Goal: Information Seeking & Learning: Check status

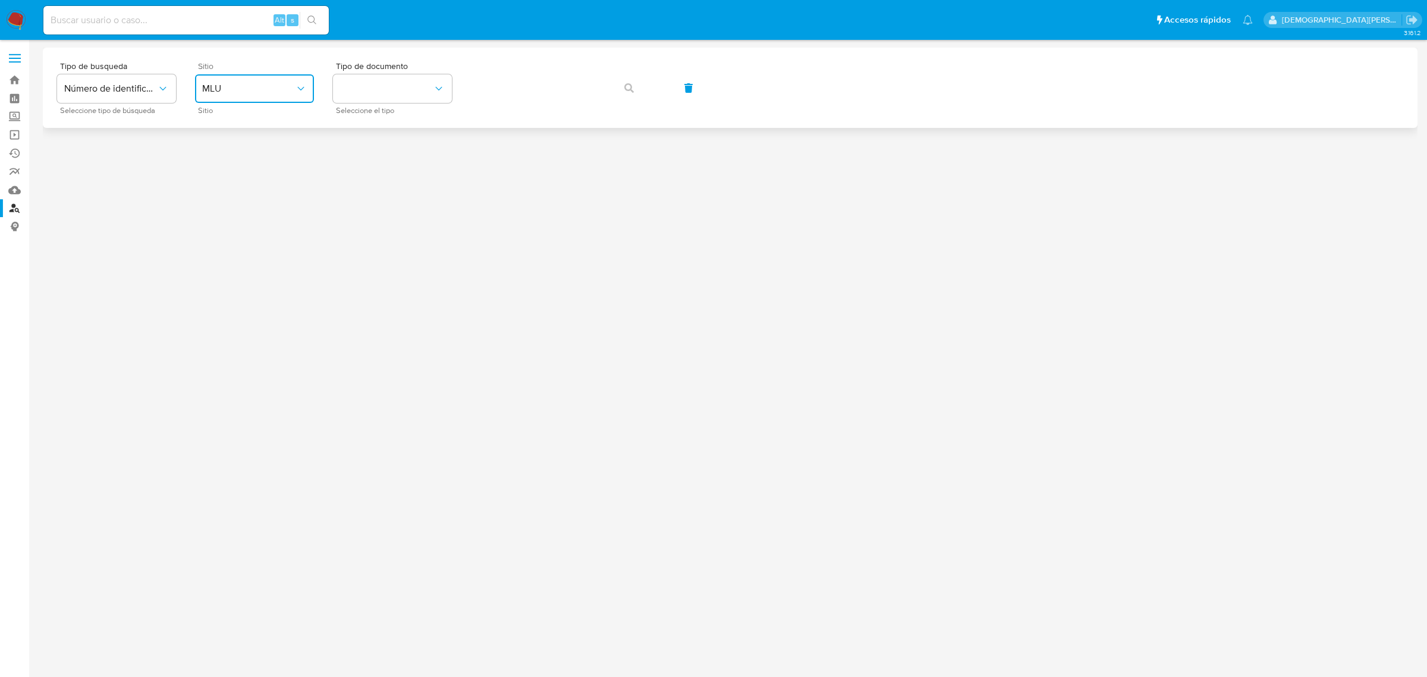
drag, startPoint x: 0, startPoint y: 0, endPoint x: 252, endPoint y: 93, distance: 268.1
click at [247, 87] on span "MLU" at bounding box center [248, 89] width 93 height 12
click at [236, 288] on div "MLC" at bounding box center [251, 292] width 98 height 29
click at [362, 80] on button "identificationType" at bounding box center [392, 88] width 119 height 29
drag, startPoint x: 397, startPoint y: 127, endPoint x: 467, endPoint y: 99, distance: 75.9
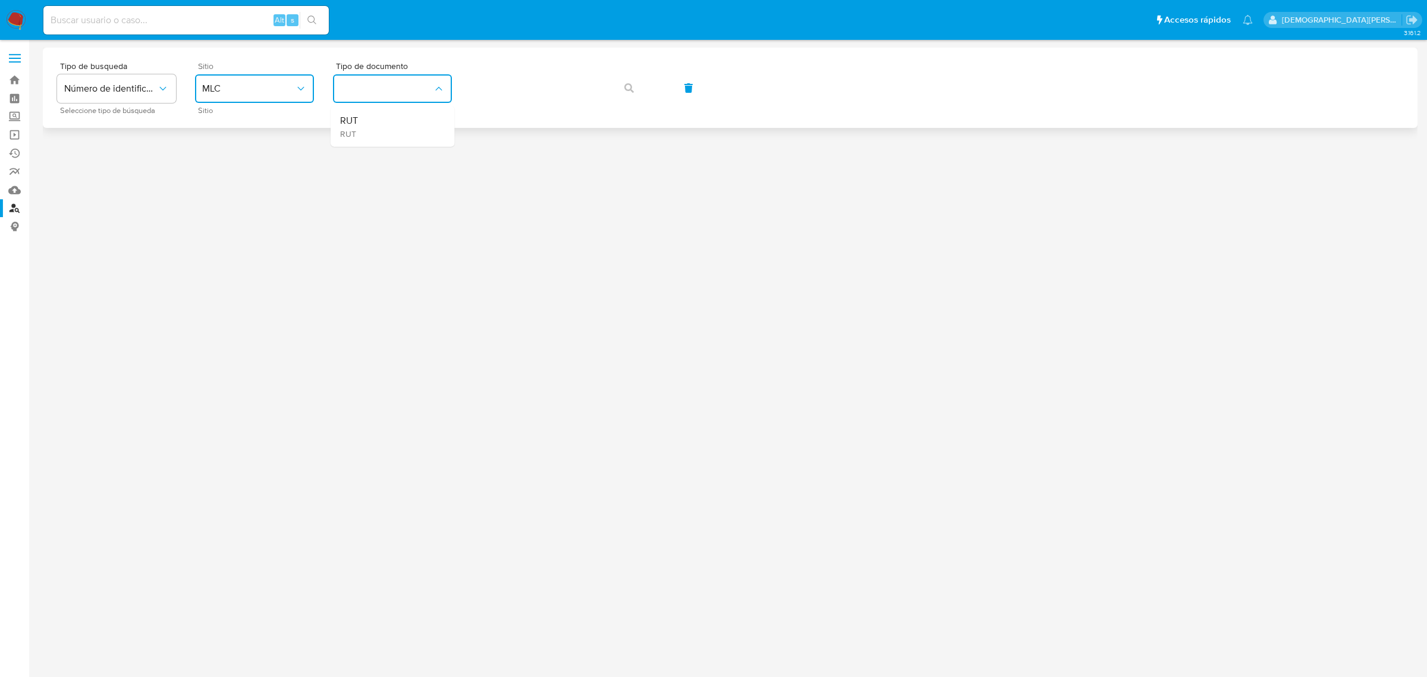
click at [400, 124] on div "RUT RUT" at bounding box center [389, 126] width 98 height 40
click at [637, 90] on button "button" at bounding box center [629, 88] width 40 height 29
click at [288, 85] on span "MLU" at bounding box center [248, 89] width 93 height 12
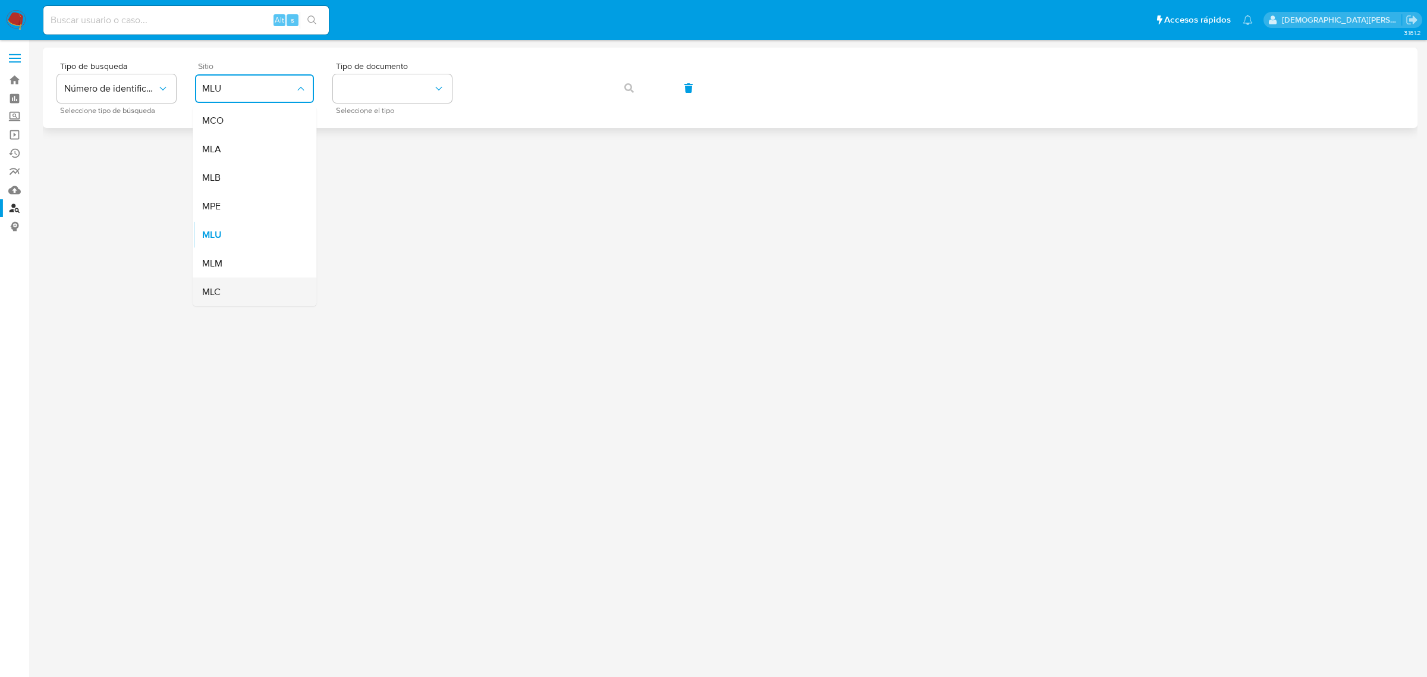
click at [253, 284] on div "MLC" at bounding box center [251, 292] width 98 height 29
click at [412, 84] on button "identificationType" at bounding box center [392, 88] width 119 height 29
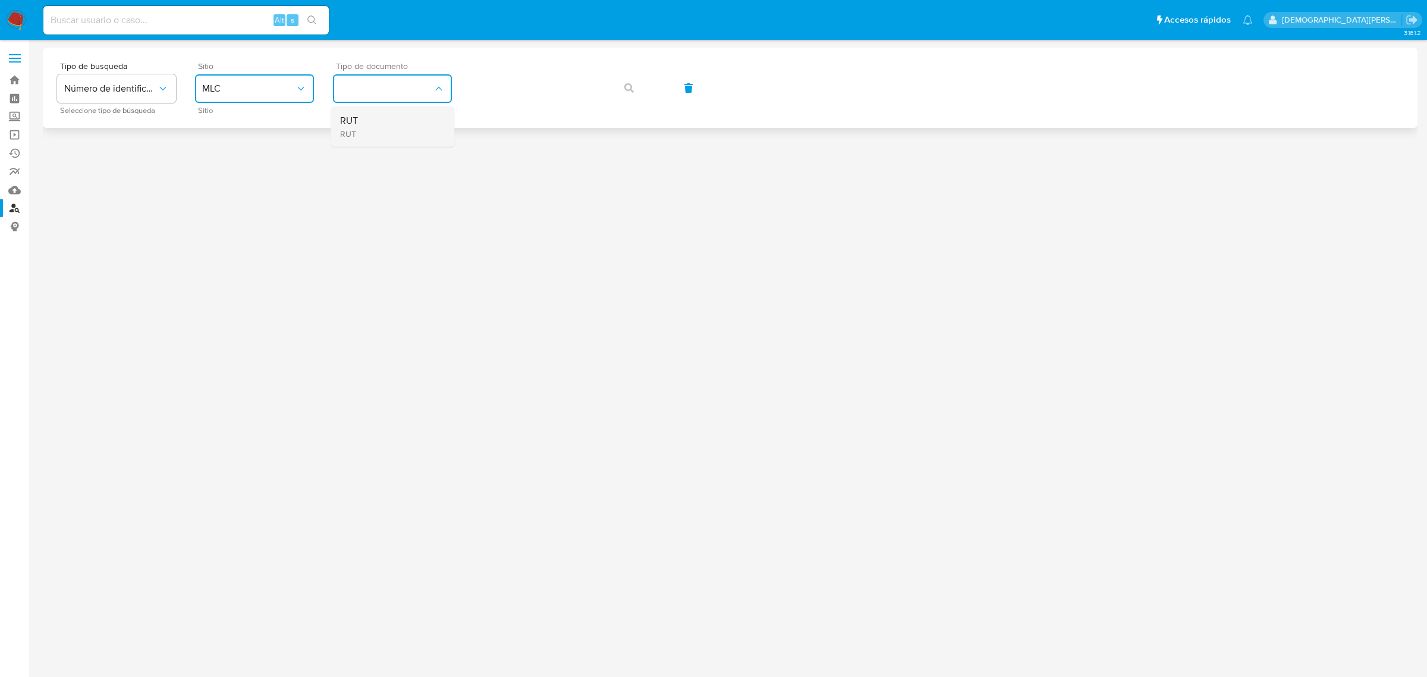
click at [412, 115] on div "RUT RUT" at bounding box center [389, 126] width 98 height 40
click at [622, 89] on button "button" at bounding box center [629, 88] width 40 height 29
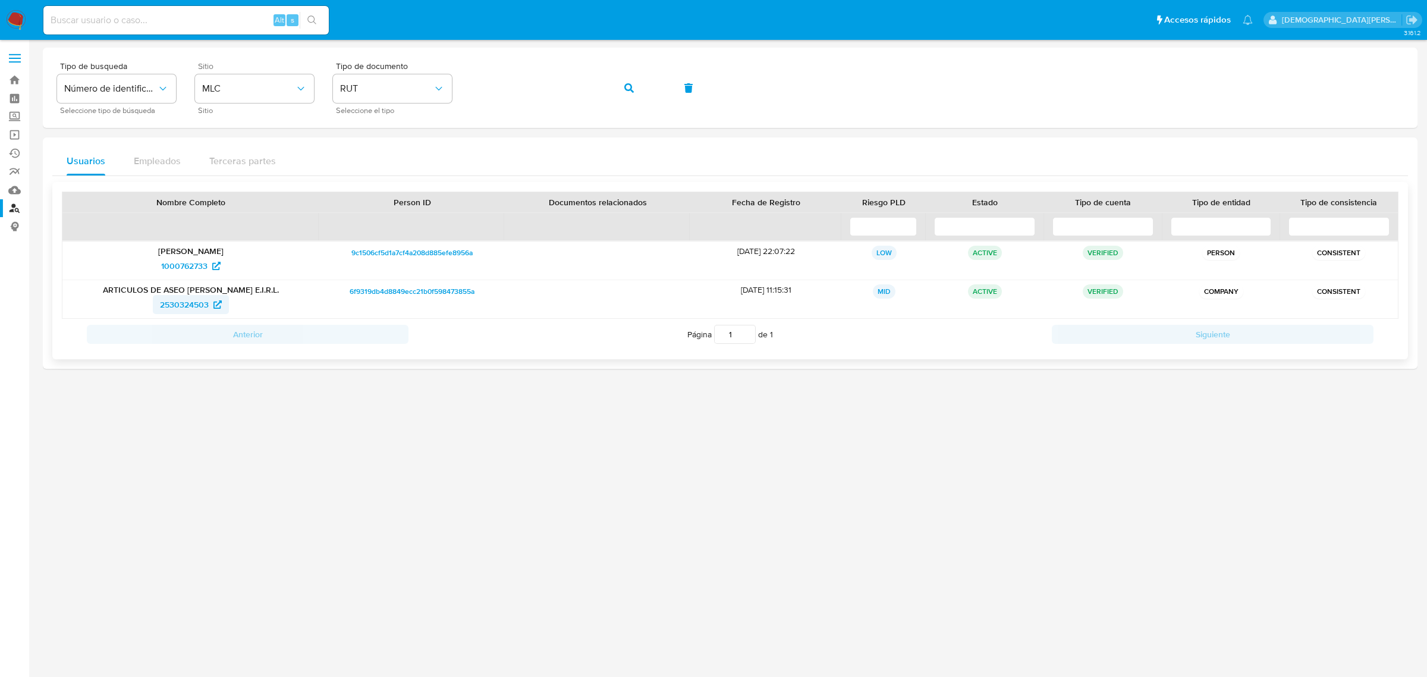
click at [194, 302] on span "2530324503" at bounding box center [184, 304] width 49 height 19
click at [195, 263] on span "1000762733" at bounding box center [184, 265] width 46 height 19
click at [624, 90] on icon "button" at bounding box center [629, 88] width 10 height 10
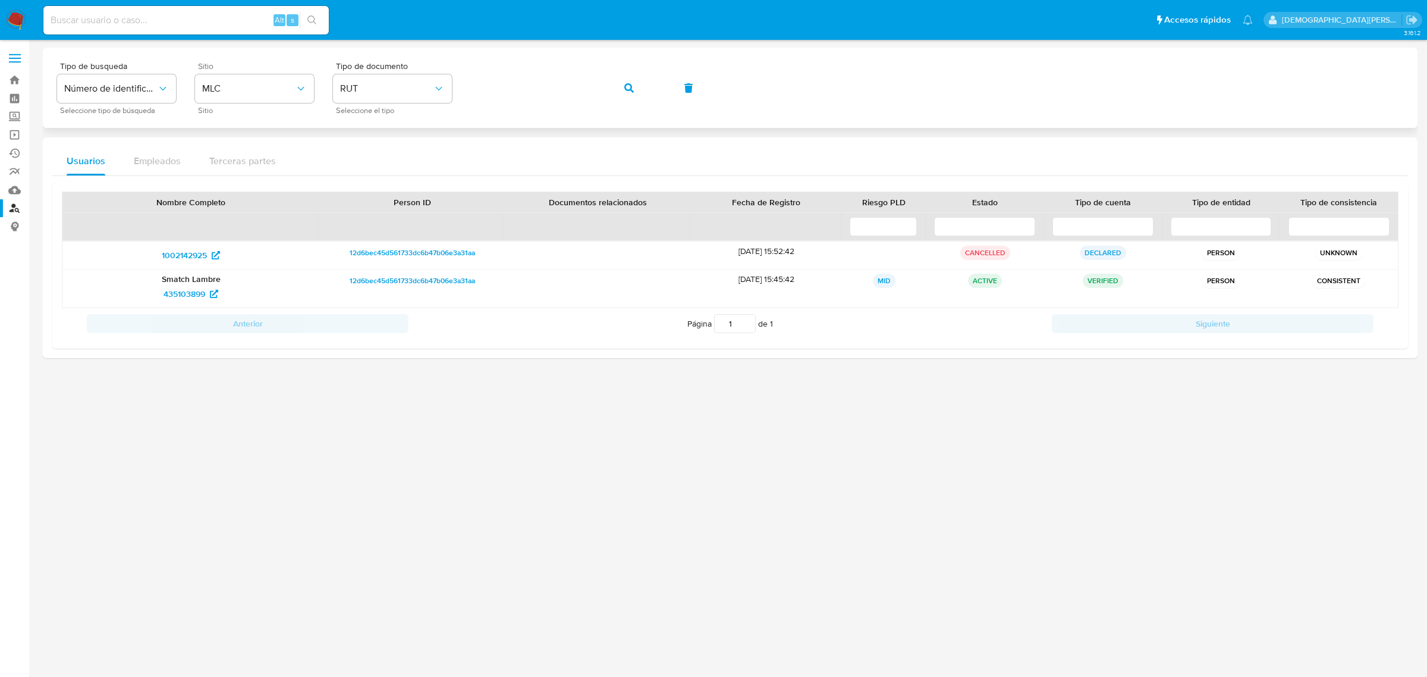
click at [652, 90] on div "Tipo de busqueda Número de identificación Seleccione tipo de búsqueda Sitio MLC…" at bounding box center [730, 88] width 1346 height 52
click at [631, 92] on icon "button" at bounding box center [629, 88] width 10 height 10
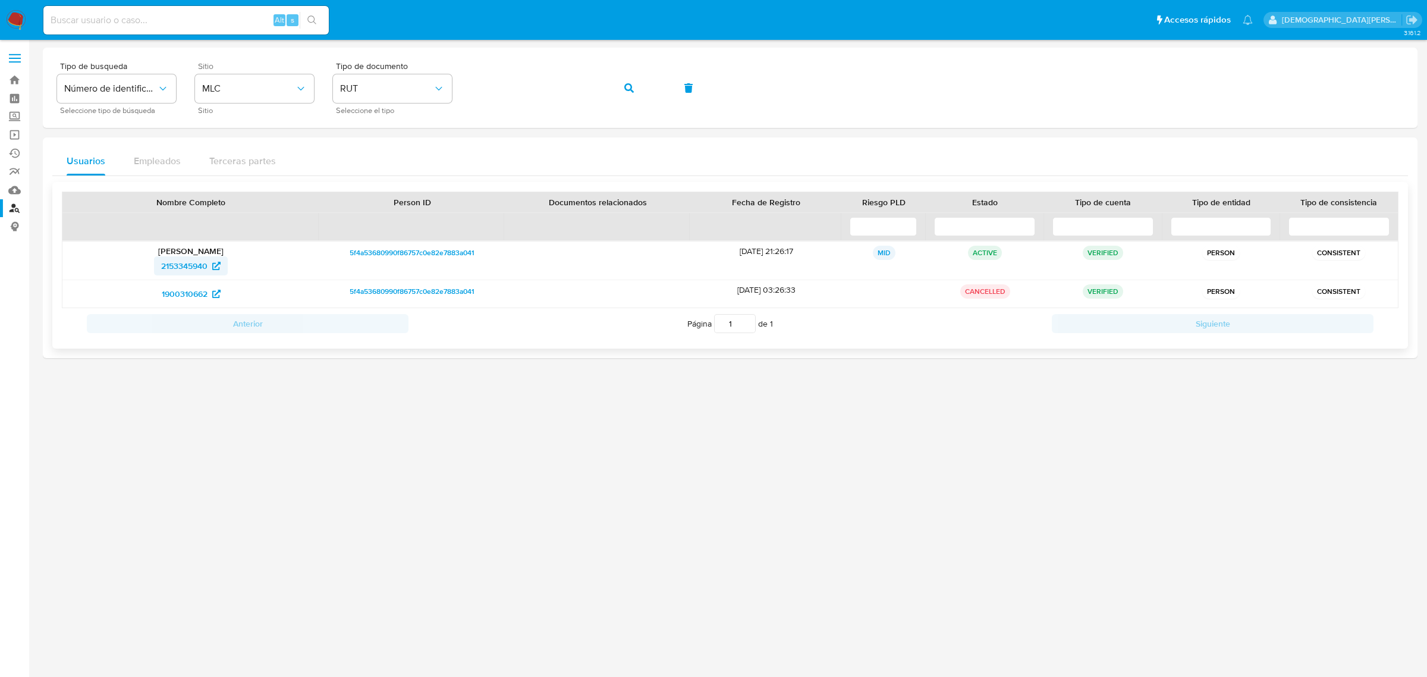
click at [198, 266] on span "2153345940" at bounding box center [184, 265] width 46 height 19
click at [621, 92] on button "button" at bounding box center [629, 88] width 40 height 29
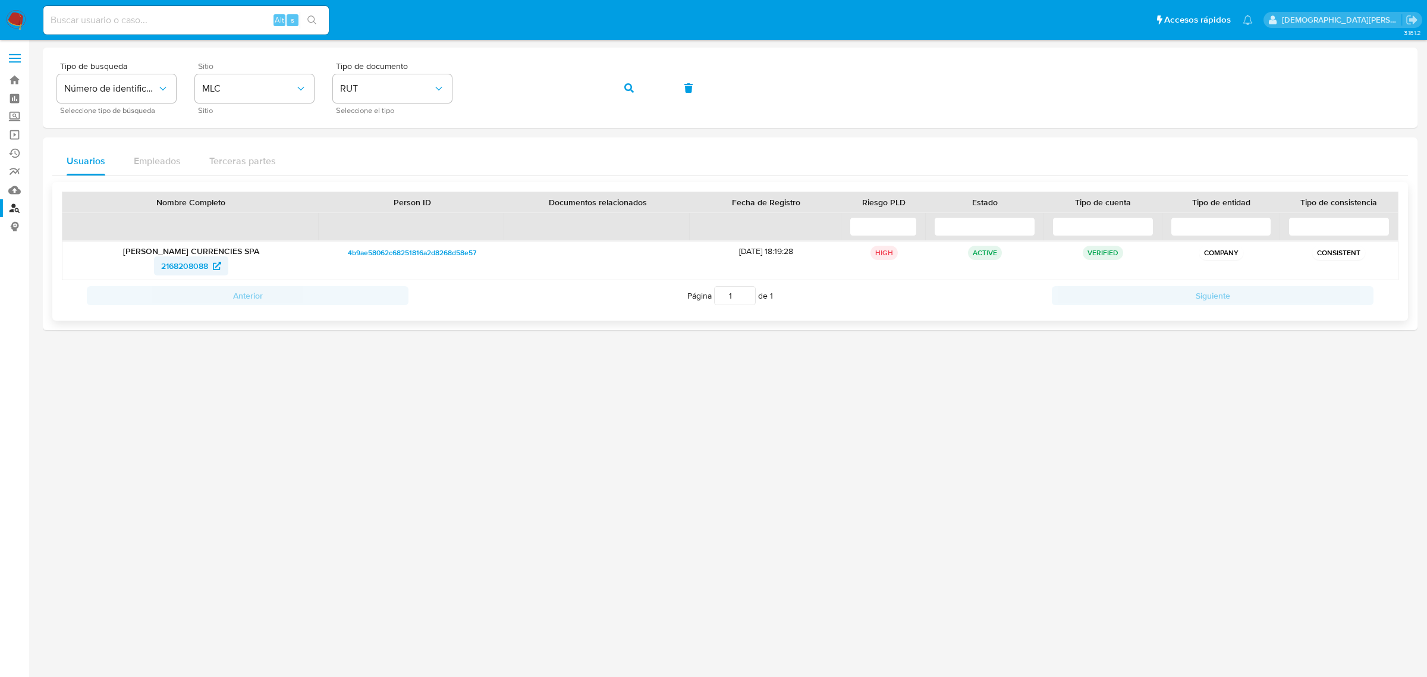
click at [186, 269] on span "2168208088" at bounding box center [184, 265] width 47 height 19
click at [642, 87] on button "button" at bounding box center [629, 88] width 40 height 29
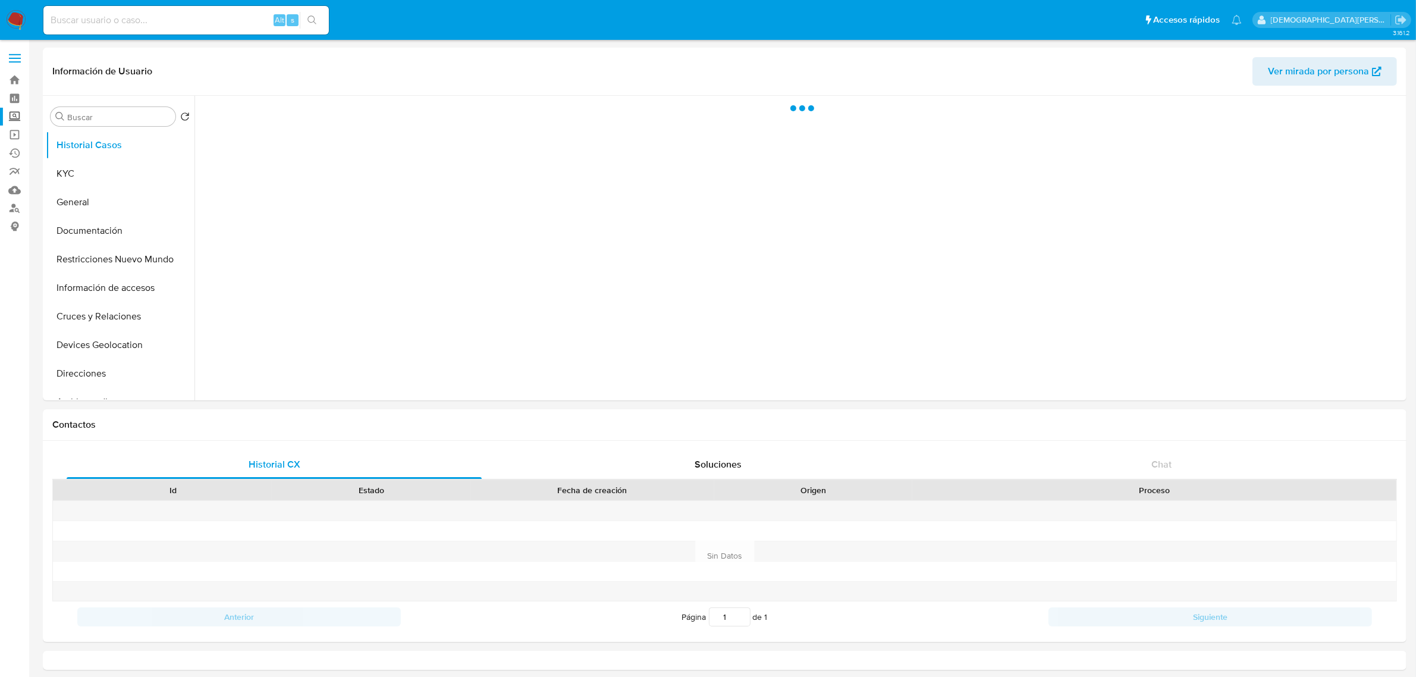
select select "10"
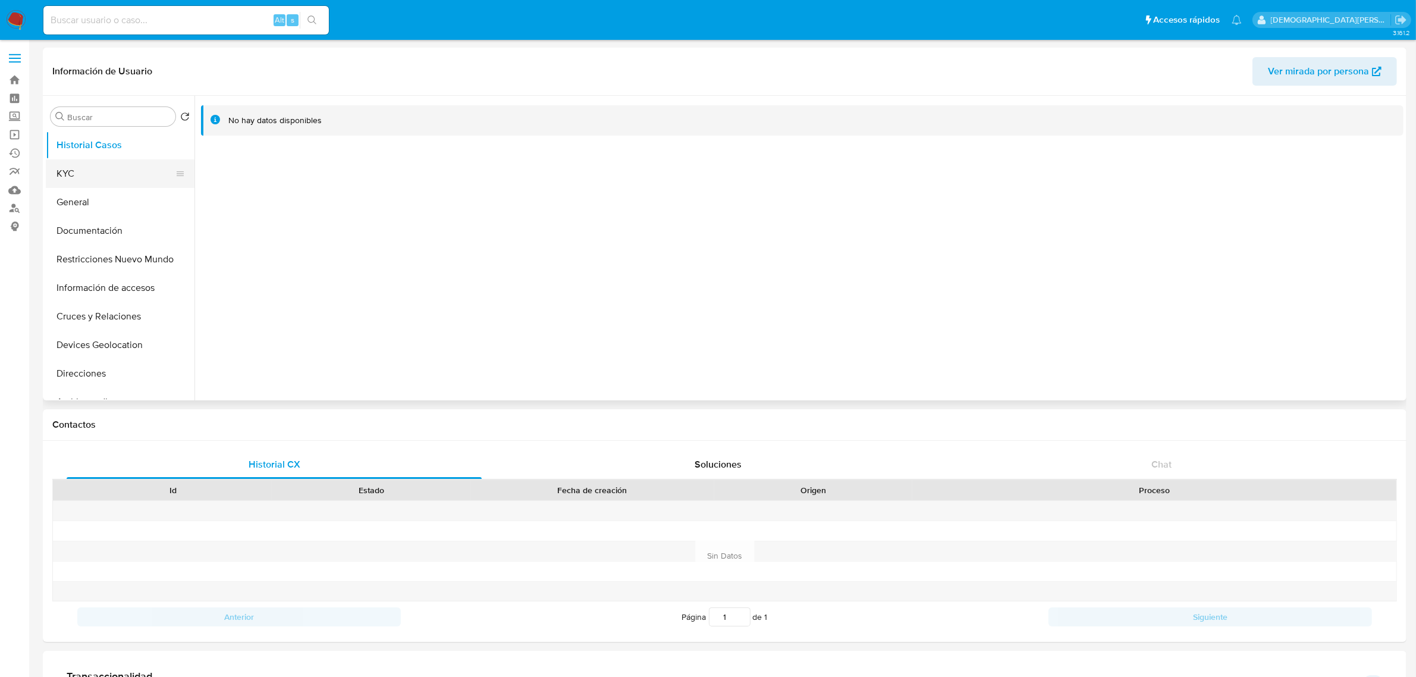
click at [108, 171] on button "KYC" at bounding box center [115, 173] width 139 height 29
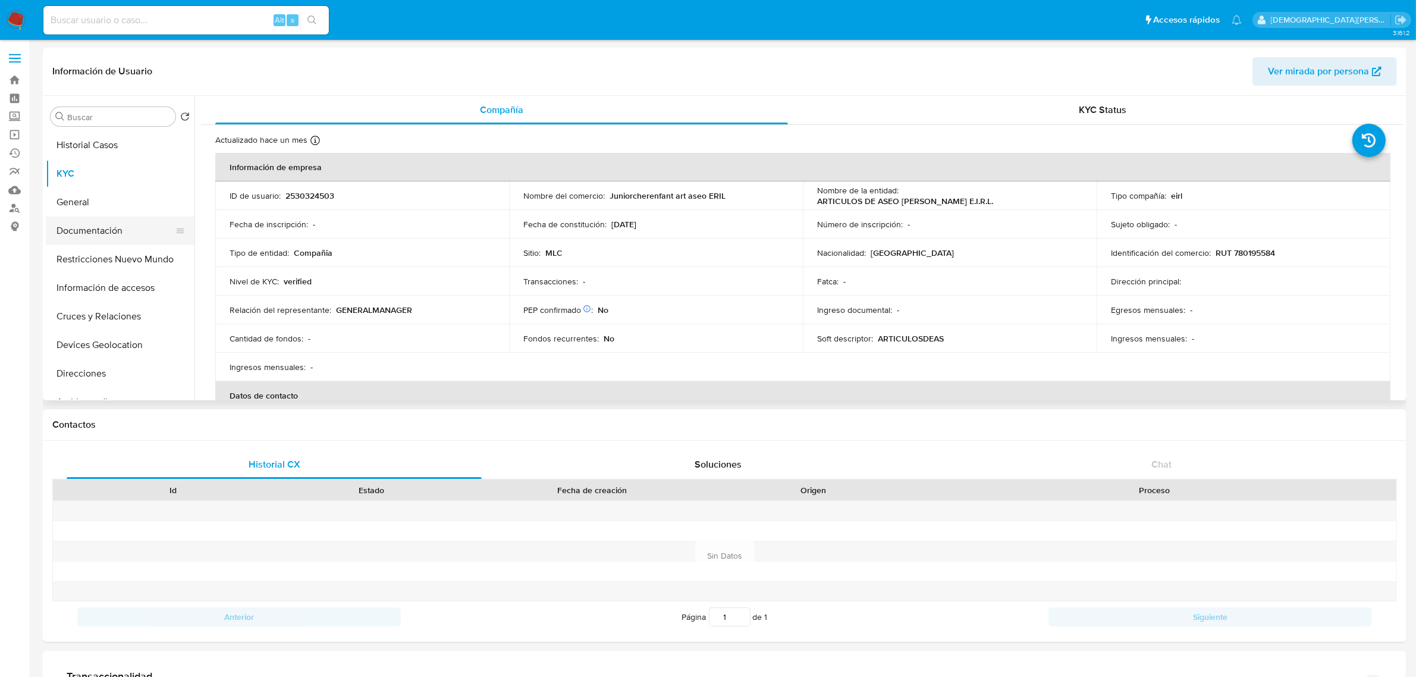
click at [131, 234] on button "Documentación" at bounding box center [115, 230] width 139 height 29
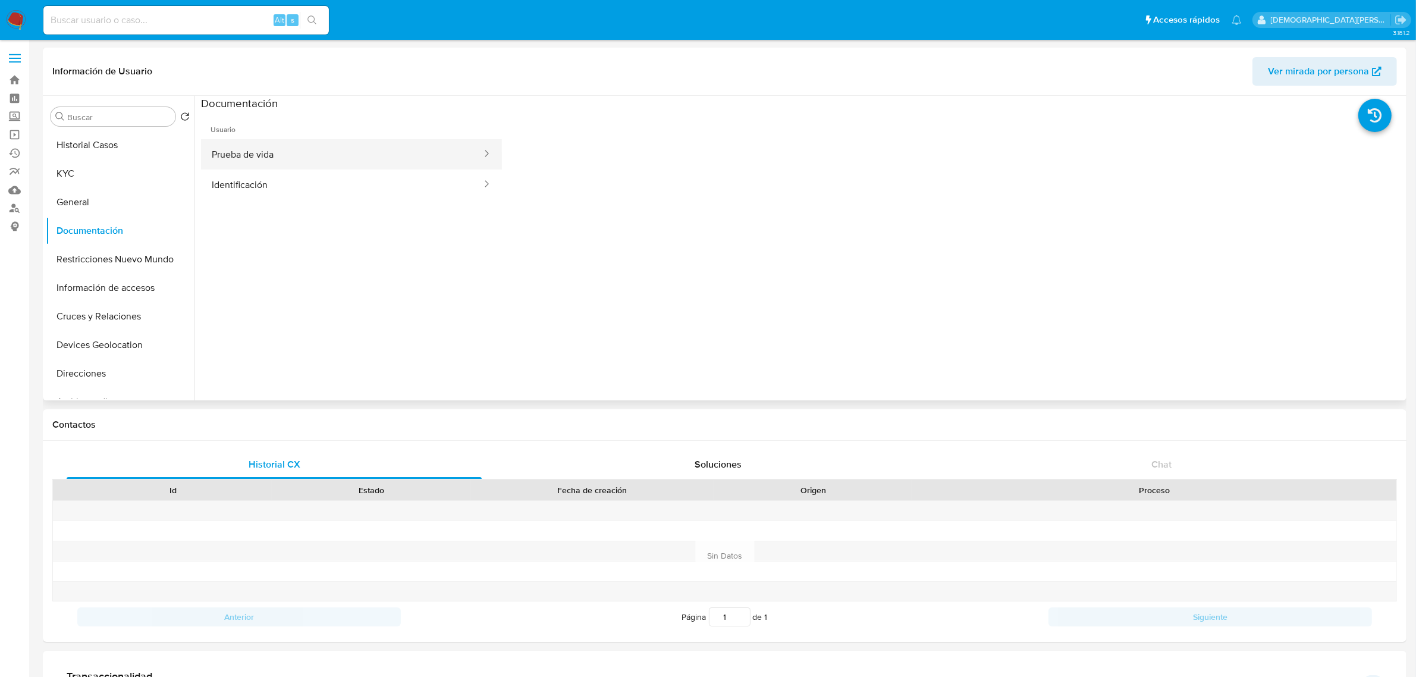
click at [327, 156] on button "Prueba de vida" at bounding box center [342, 154] width 282 height 30
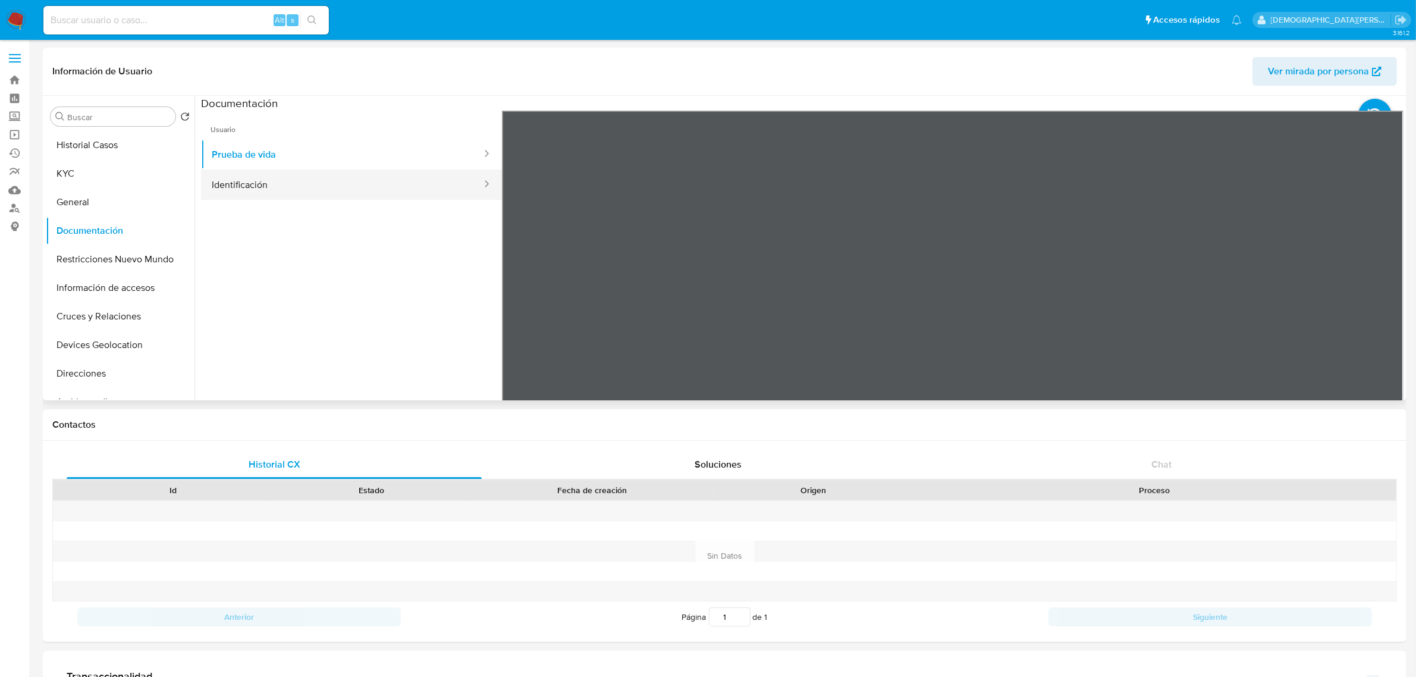
click at [350, 186] on button "Identificación" at bounding box center [342, 184] width 282 height 30
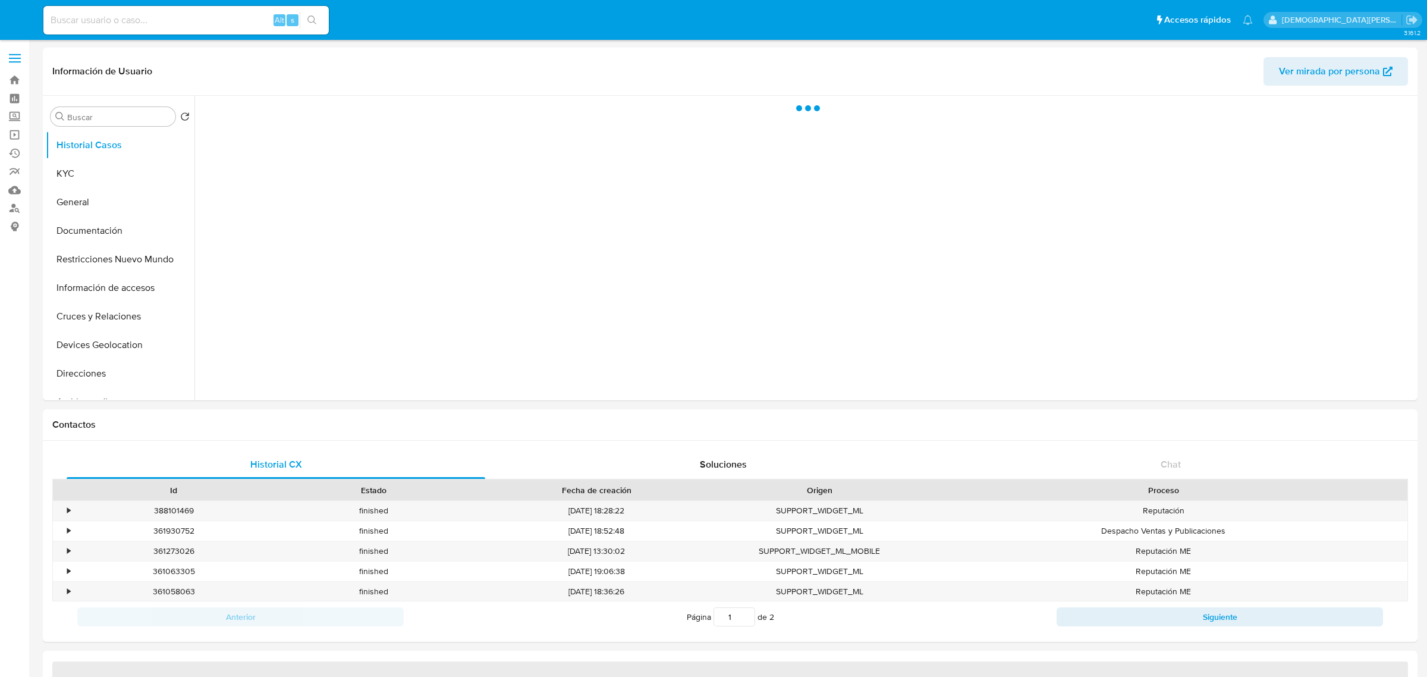
select select "10"
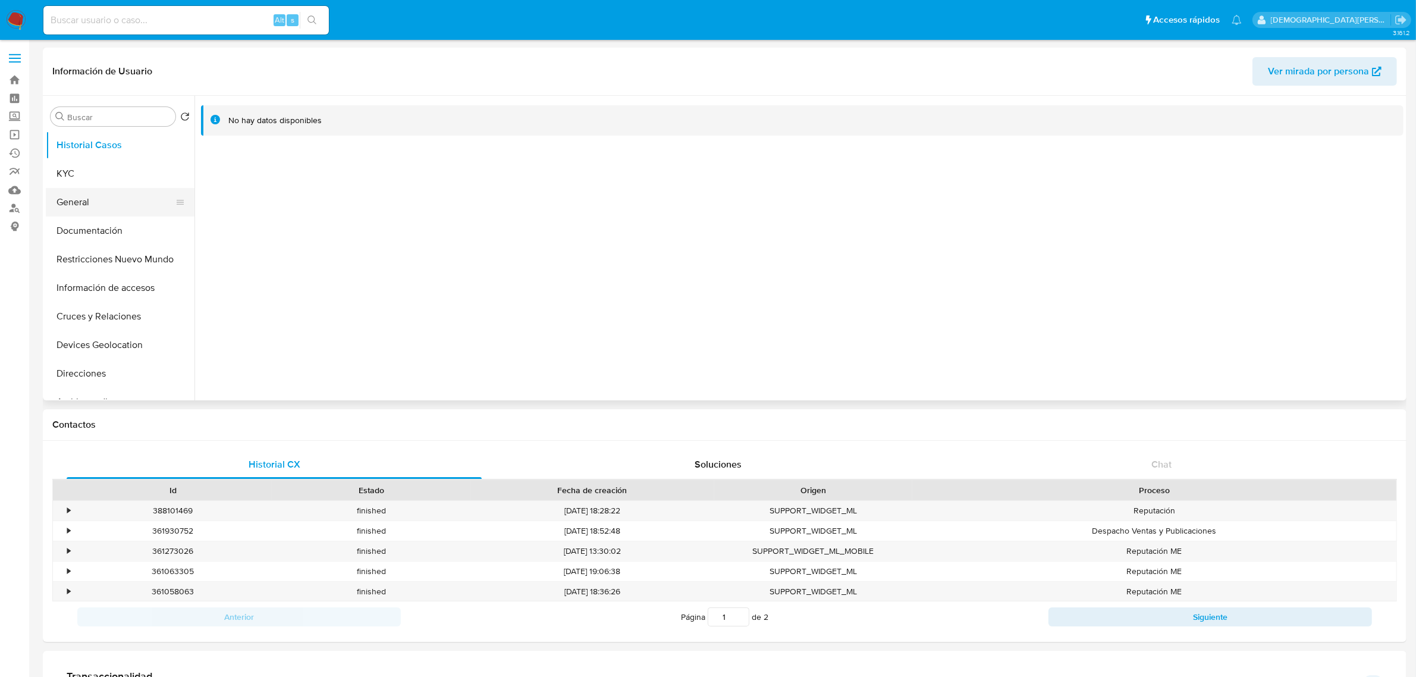
click at [109, 197] on button "General" at bounding box center [115, 202] width 139 height 29
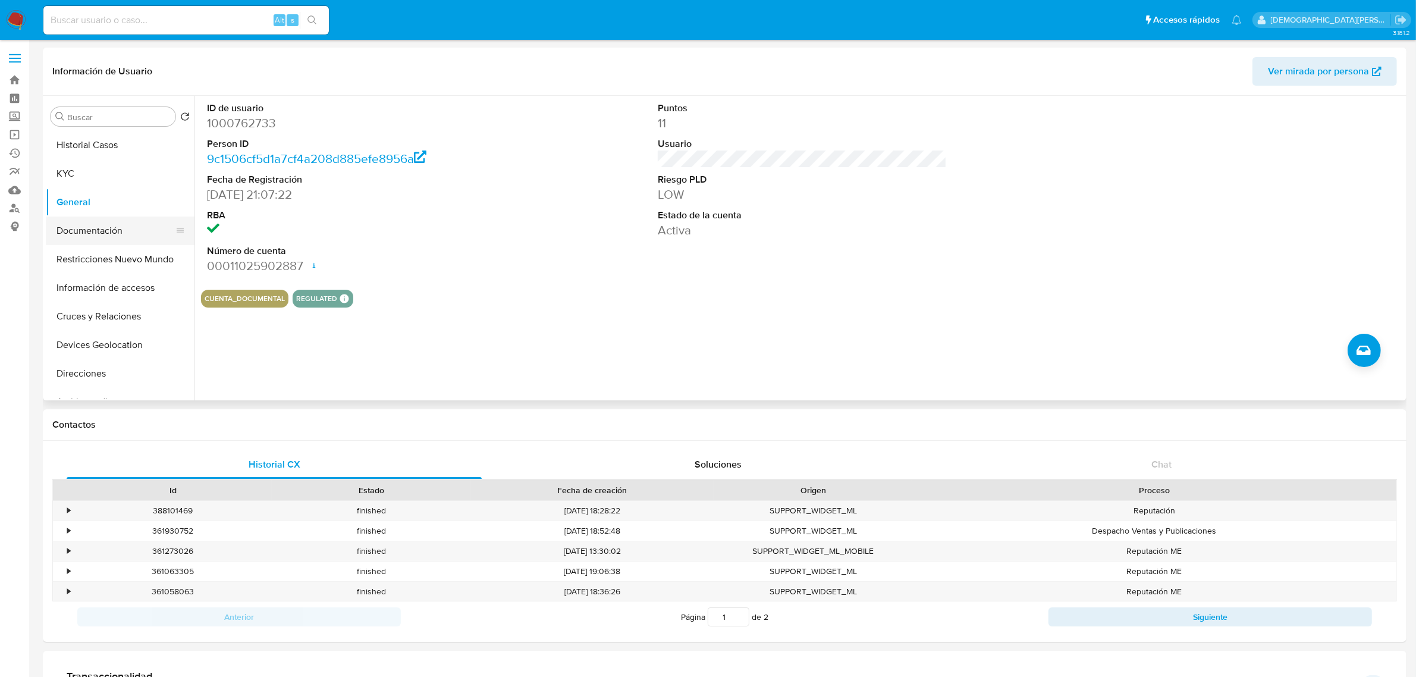
click at [110, 241] on button "Documentación" at bounding box center [115, 230] width 139 height 29
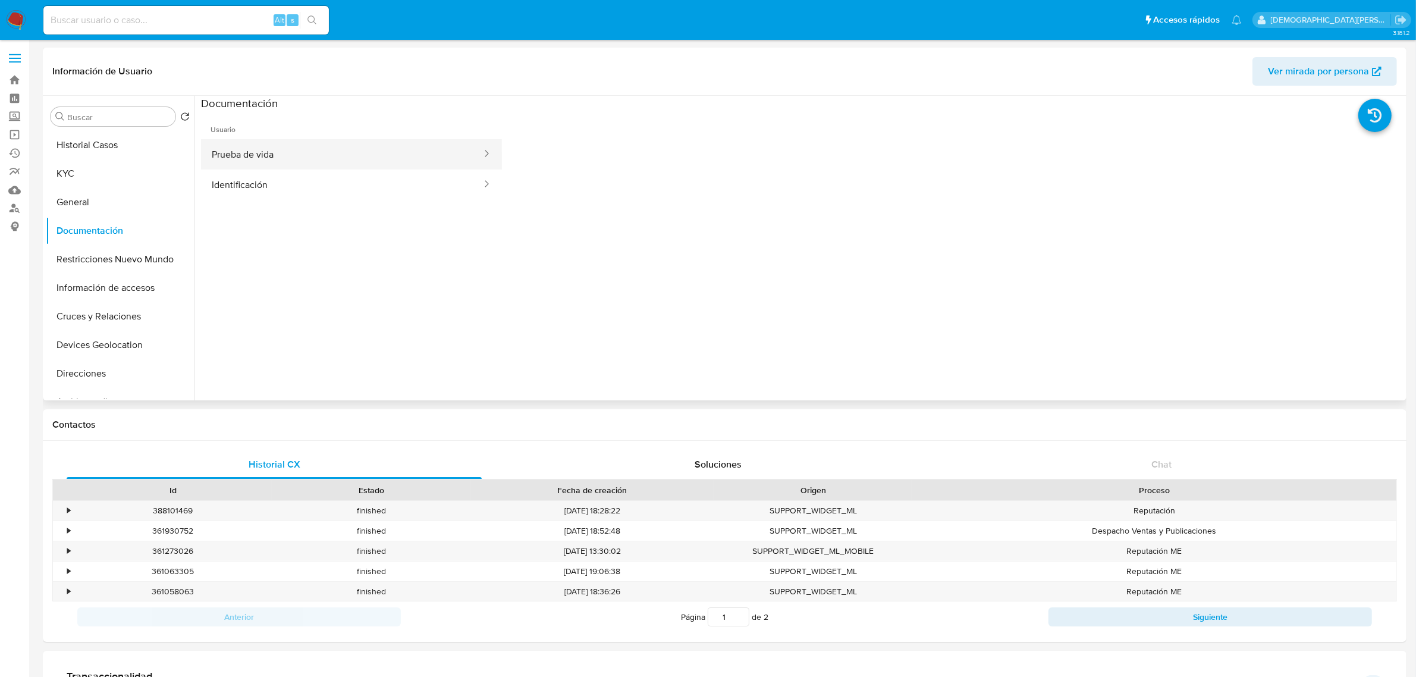
click at [326, 158] on button "Prueba de vida" at bounding box center [342, 154] width 282 height 30
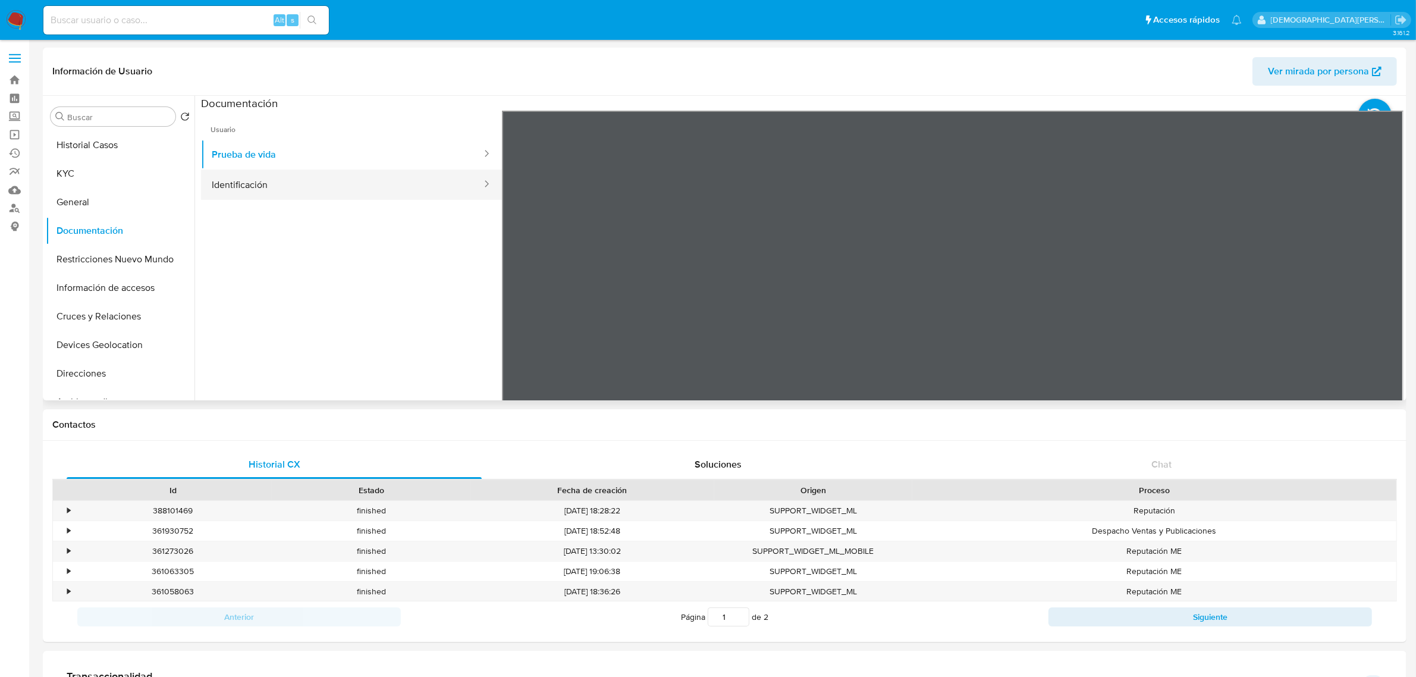
click at [366, 176] on button "Identificación" at bounding box center [342, 184] width 282 height 30
click at [70, 174] on button "KYC" at bounding box center [115, 173] width 139 height 29
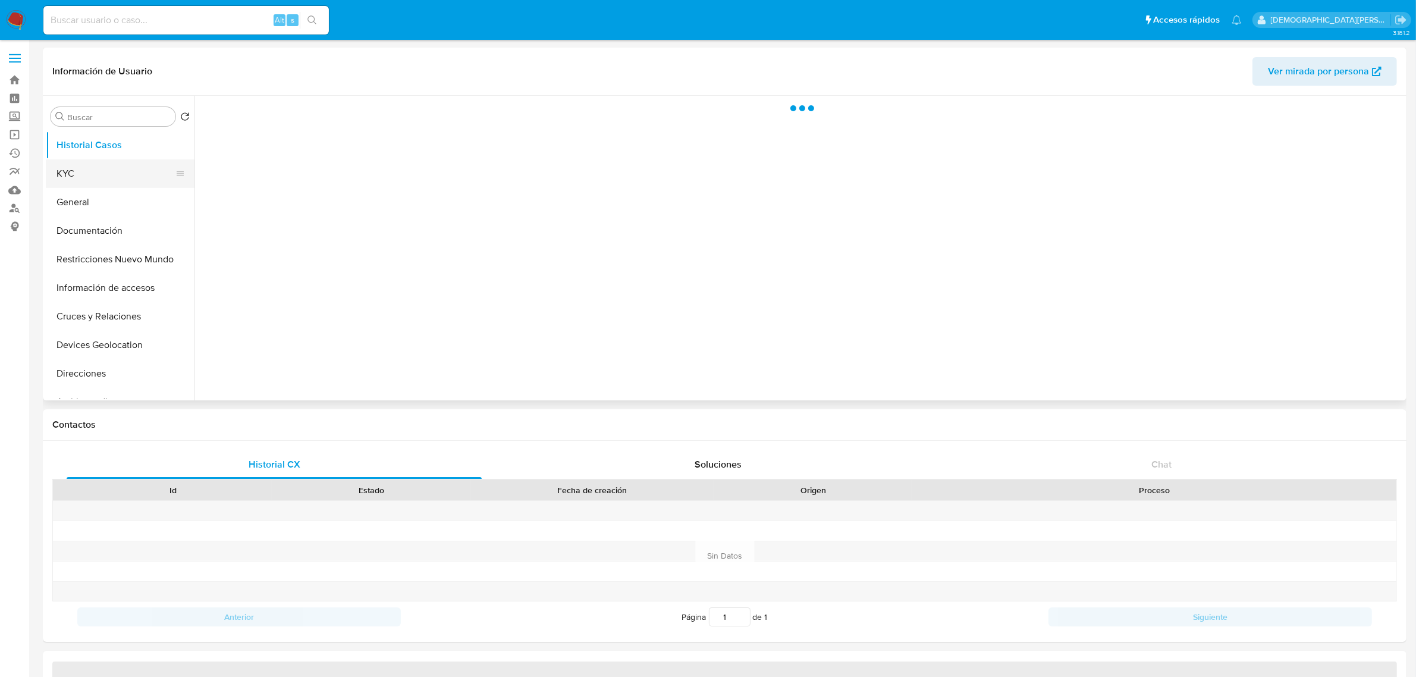
click at [93, 180] on button "KYC" at bounding box center [115, 173] width 139 height 29
select select "10"
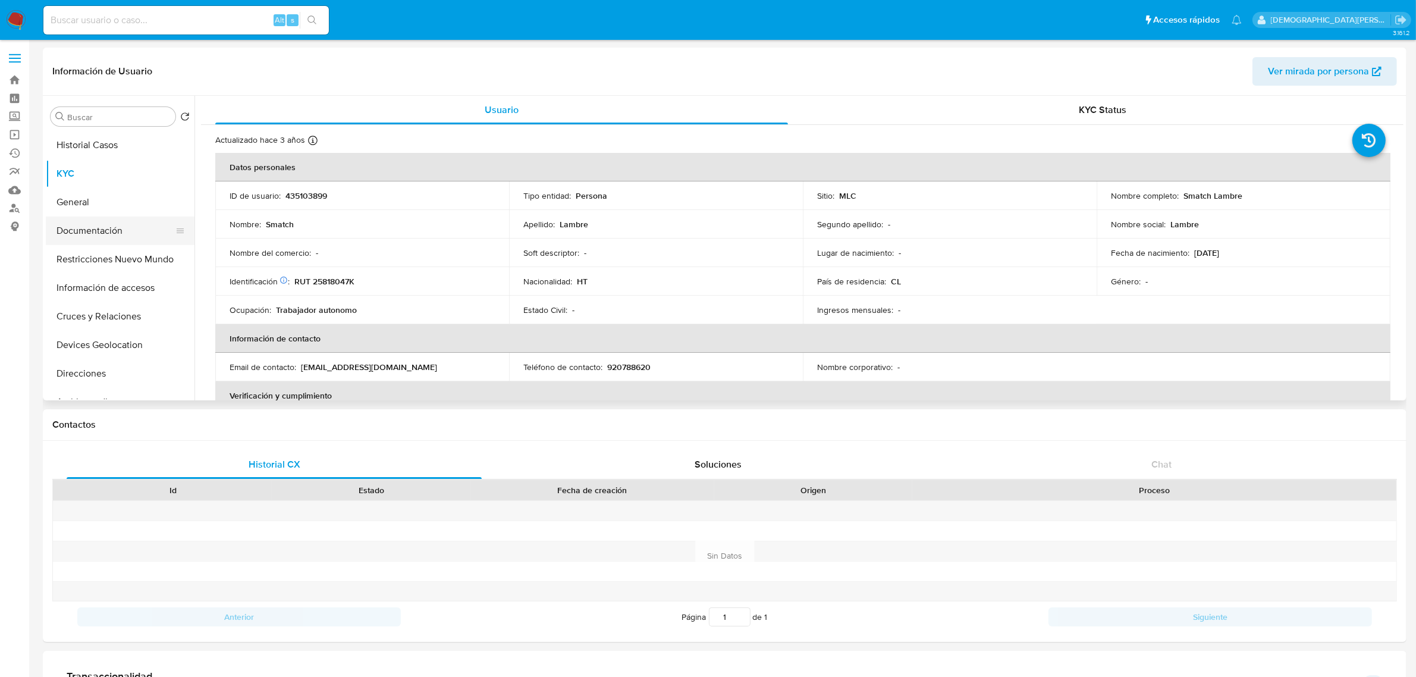
click at [117, 233] on button "Documentación" at bounding box center [115, 230] width 139 height 29
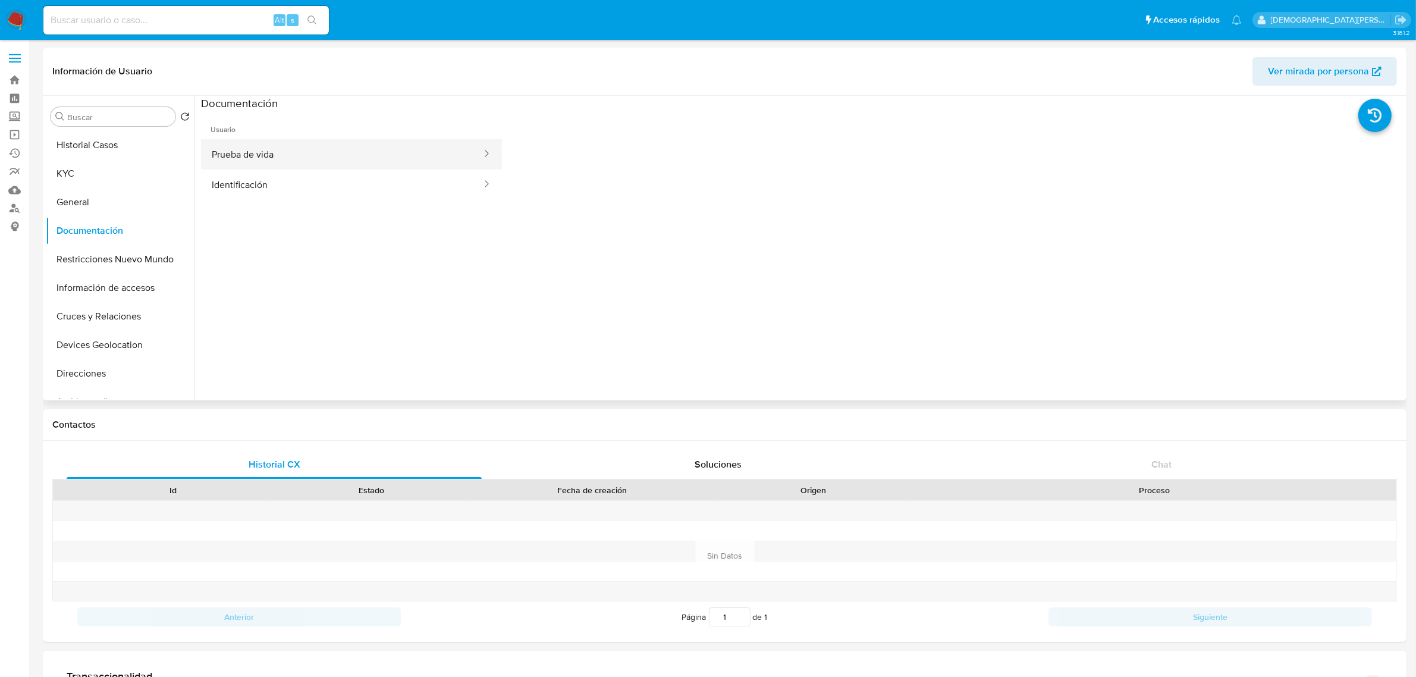
click at [331, 153] on button "Prueba de vida" at bounding box center [342, 154] width 282 height 30
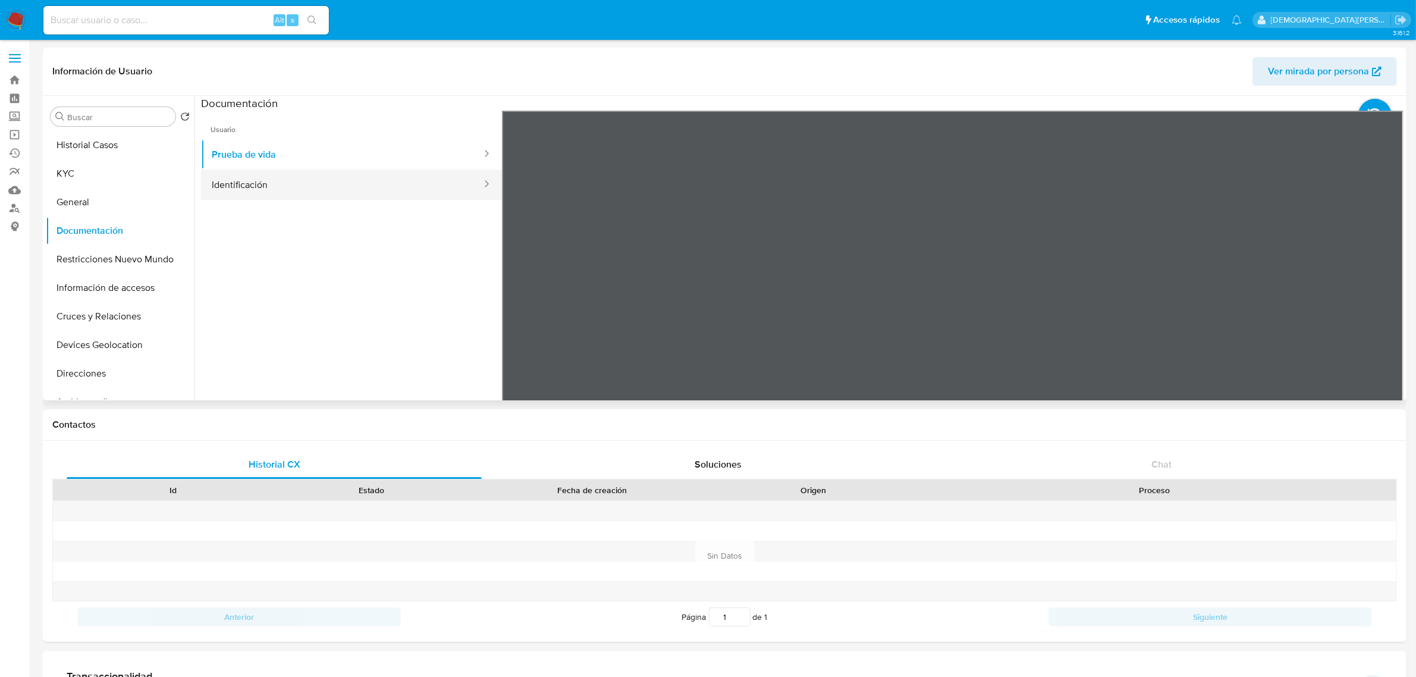
click at [280, 188] on button "Identificación" at bounding box center [342, 184] width 282 height 30
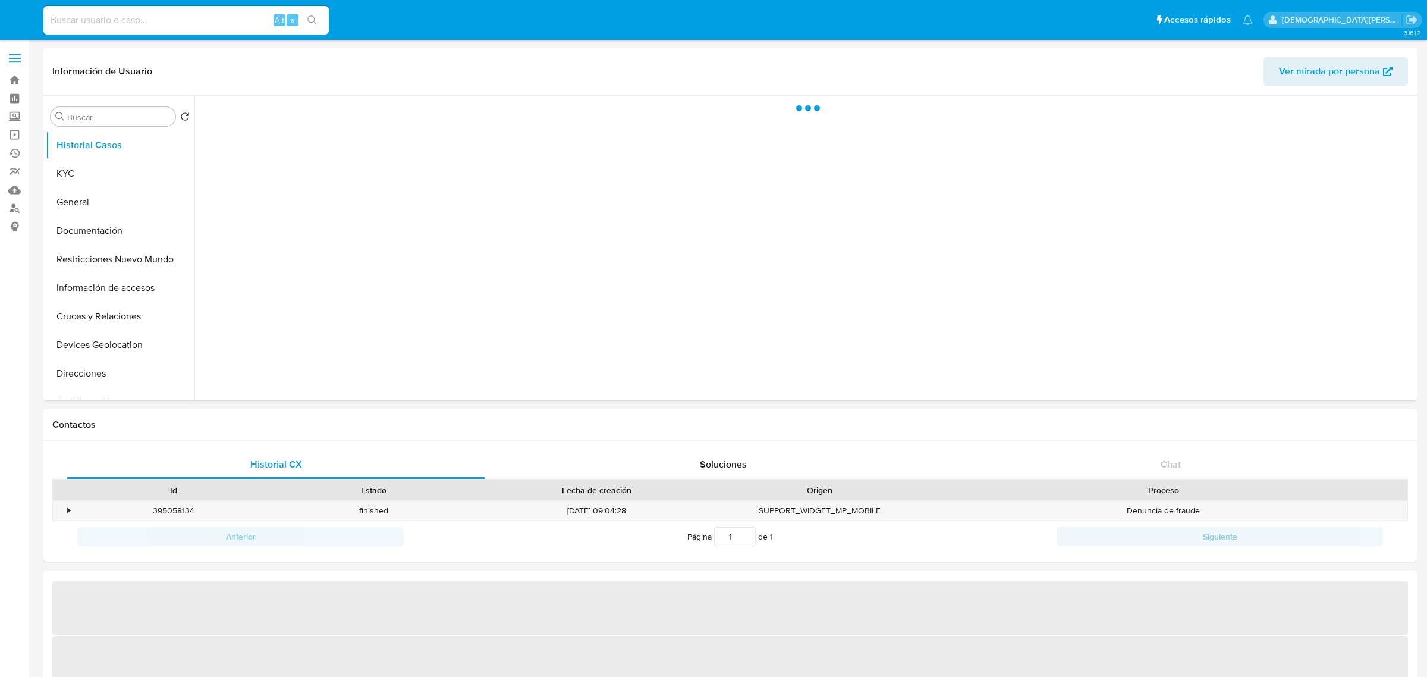
select select "10"
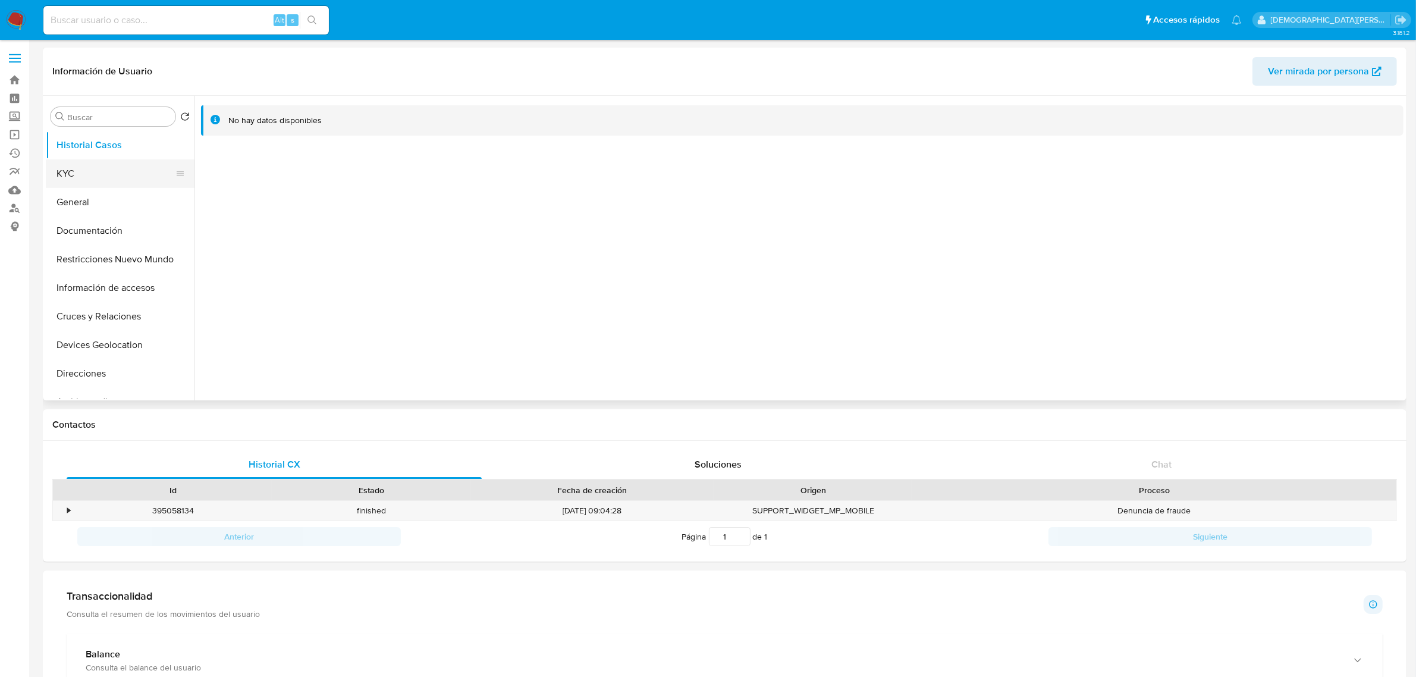
click at [114, 180] on button "KYC" at bounding box center [115, 173] width 139 height 29
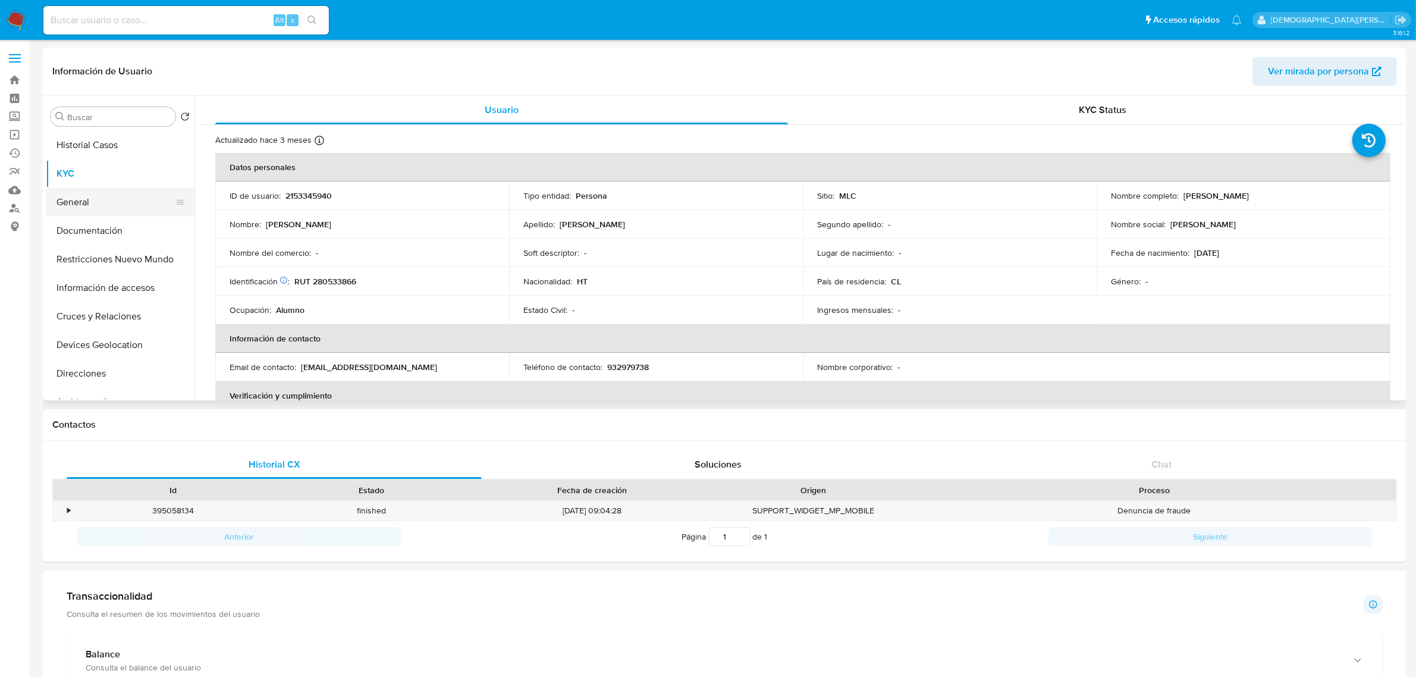
click at [119, 206] on button "General" at bounding box center [115, 202] width 139 height 29
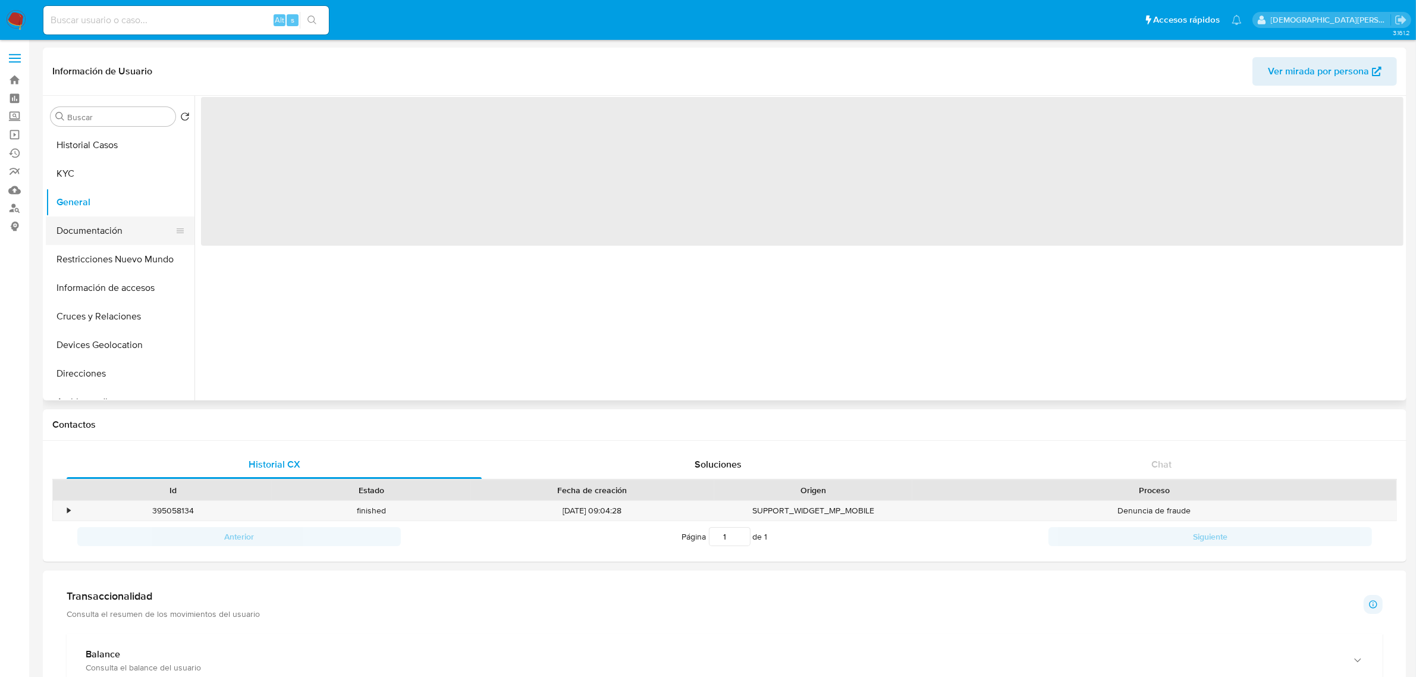
click at [120, 231] on button "Documentación" at bounding box center [115, 230] width 139 height 29
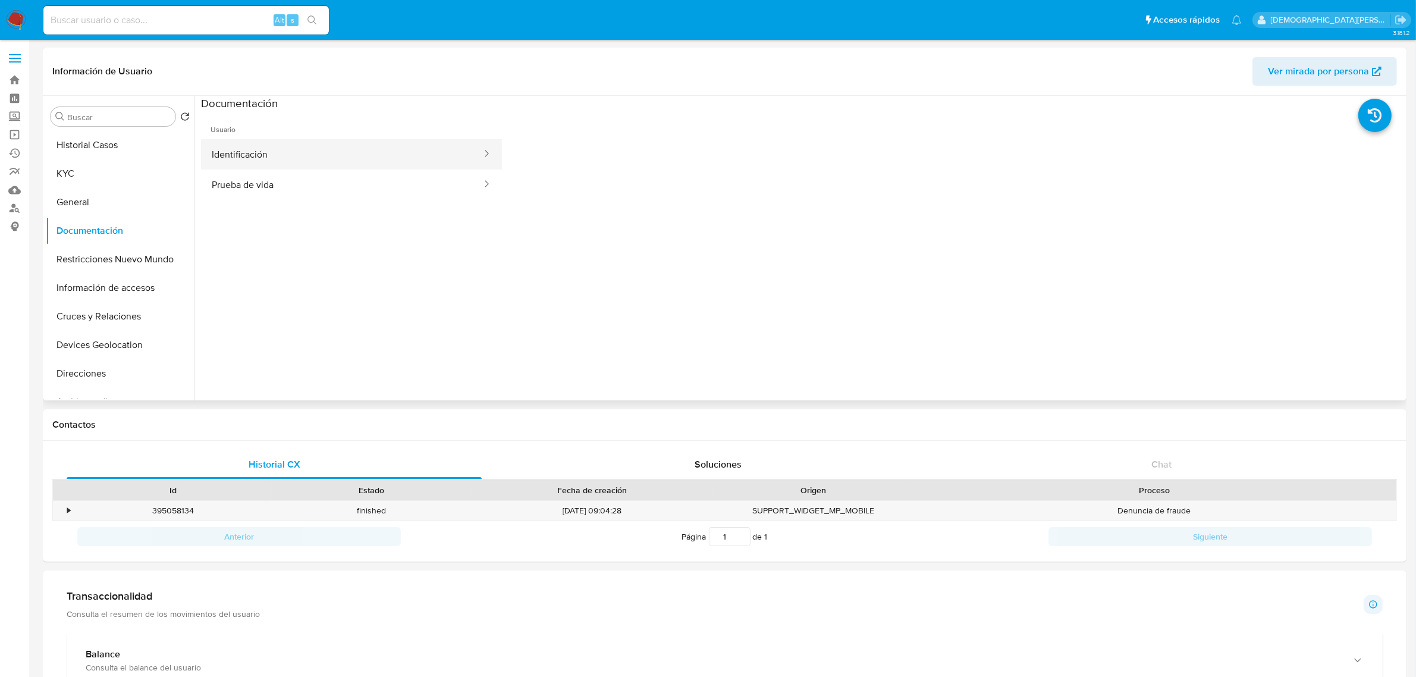
click at [349, 162] on button "Identificación" at bounding box center [342, 154] width 282 height 30
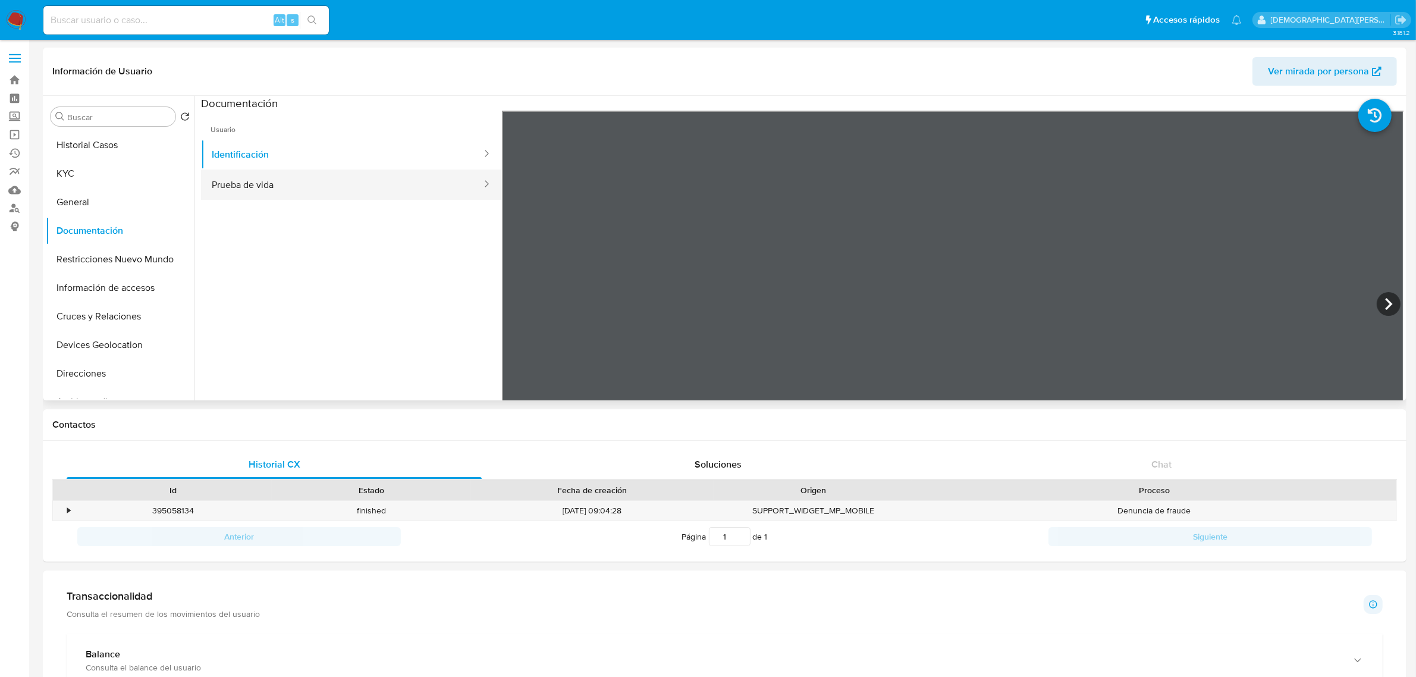
click at [321, 180] on button "Prueba de vida" at bounding box center [342, 184] width 282 height 30
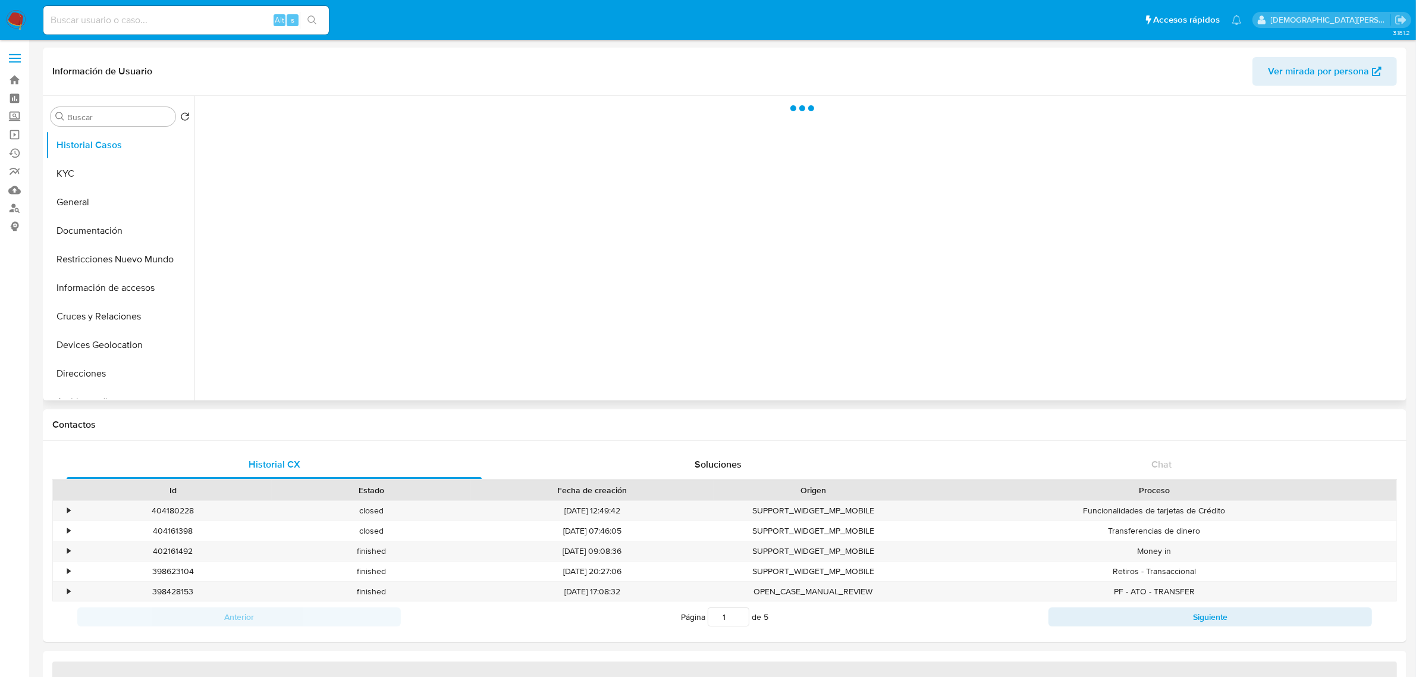
select select "10"
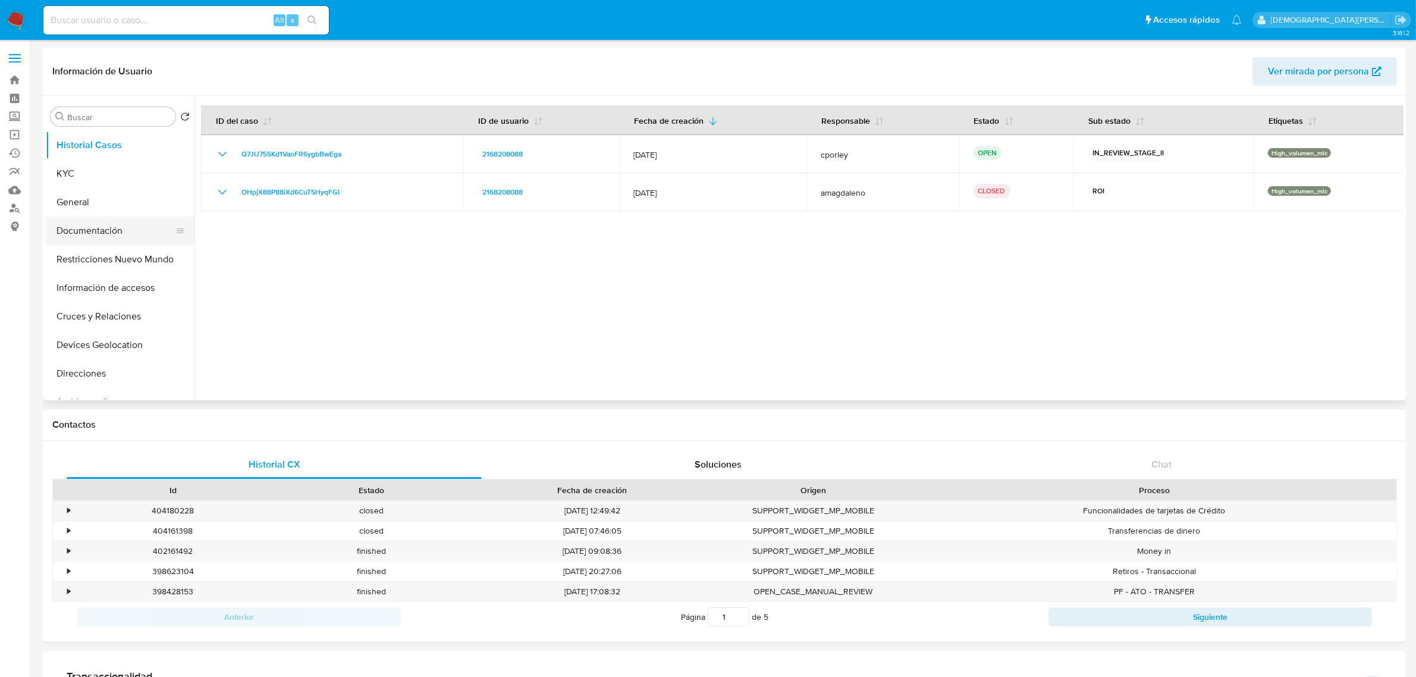
click at [108, 237] on button "Documentación" at bounding box center [115, 230] width 139 height 29
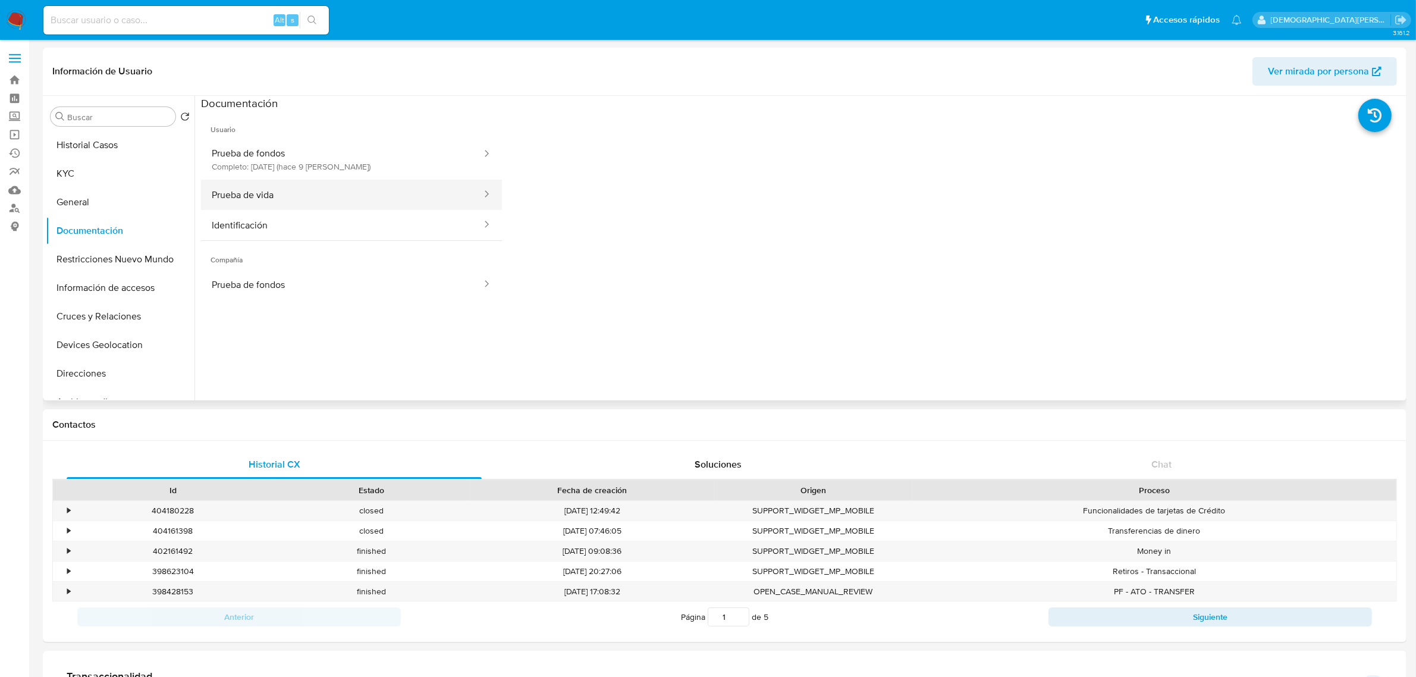
click at [364, 191] on button "Prueba de vida" at bounding box center [342, 195] width 282 height 30
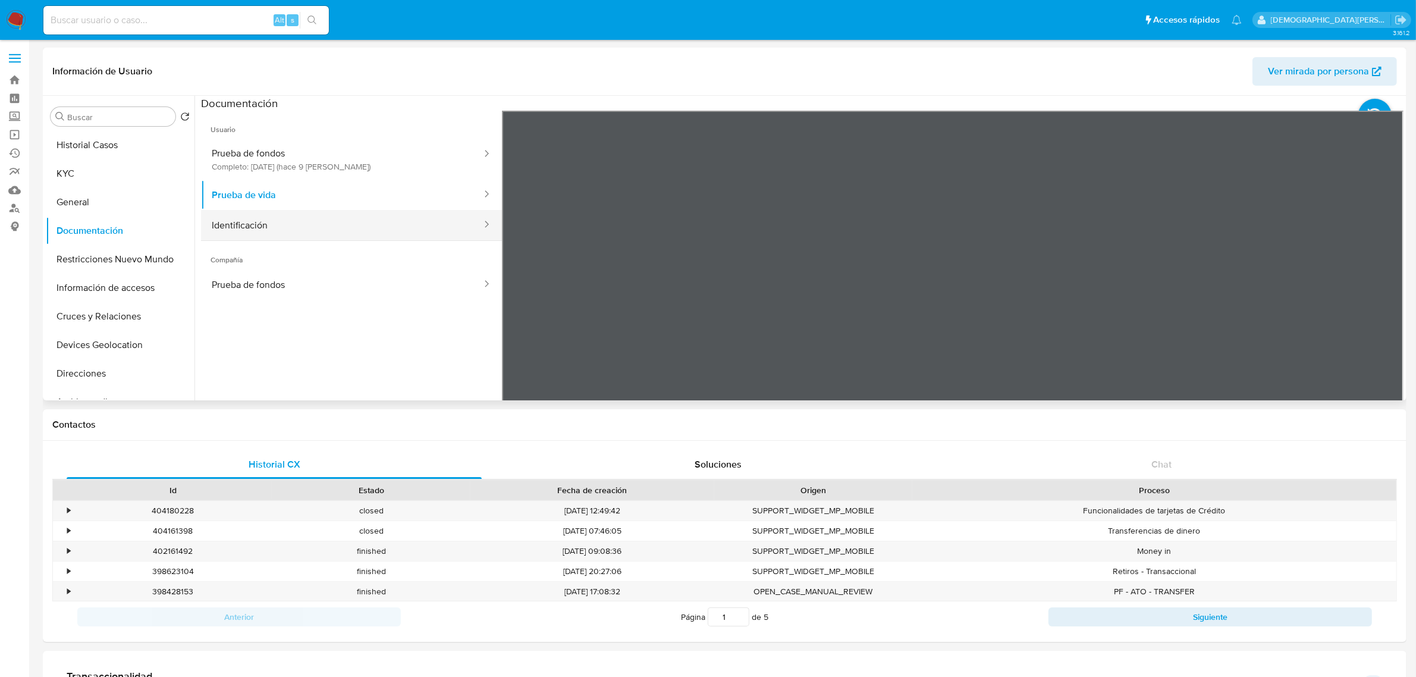
click at [253, 219] on button "Identificación" at bounding box center [342, 225] width 282 height 30
click at [87, 182] on button "KYC" at bounding box center [115, 173] width 139 height 29
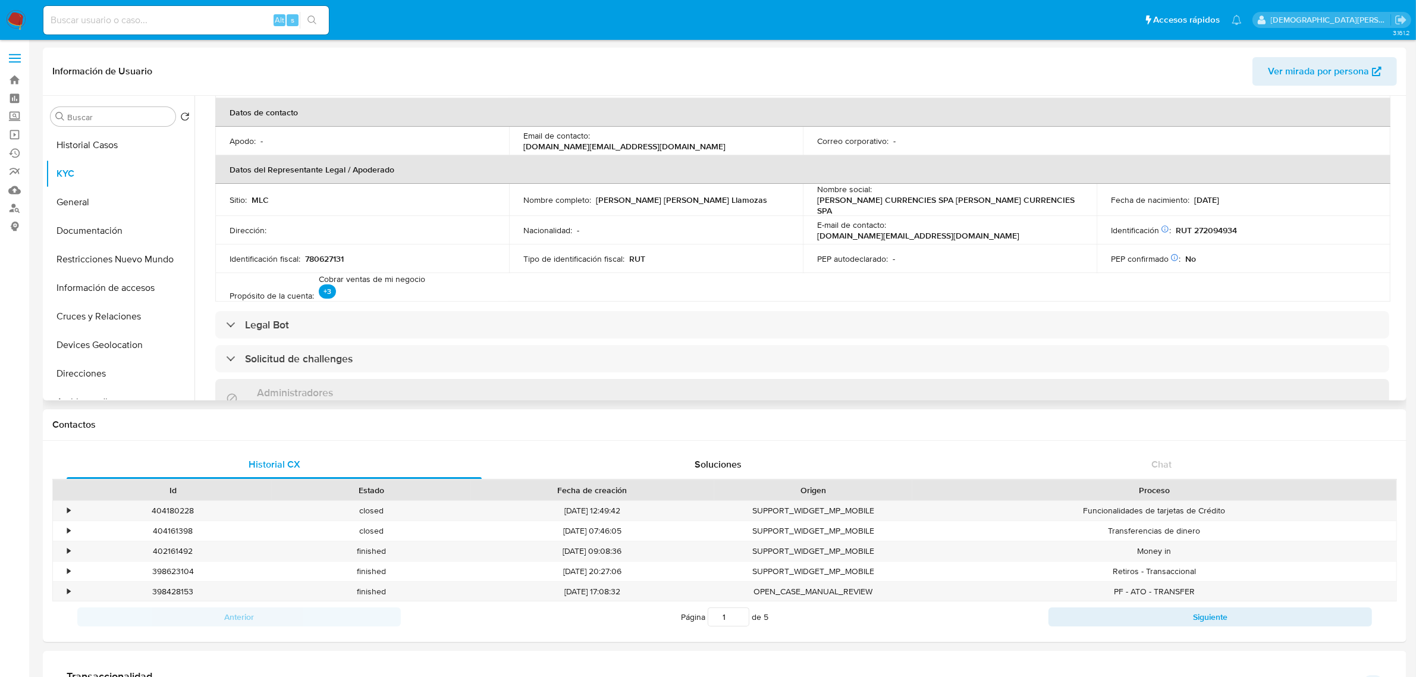
scroll to position [297, 0]
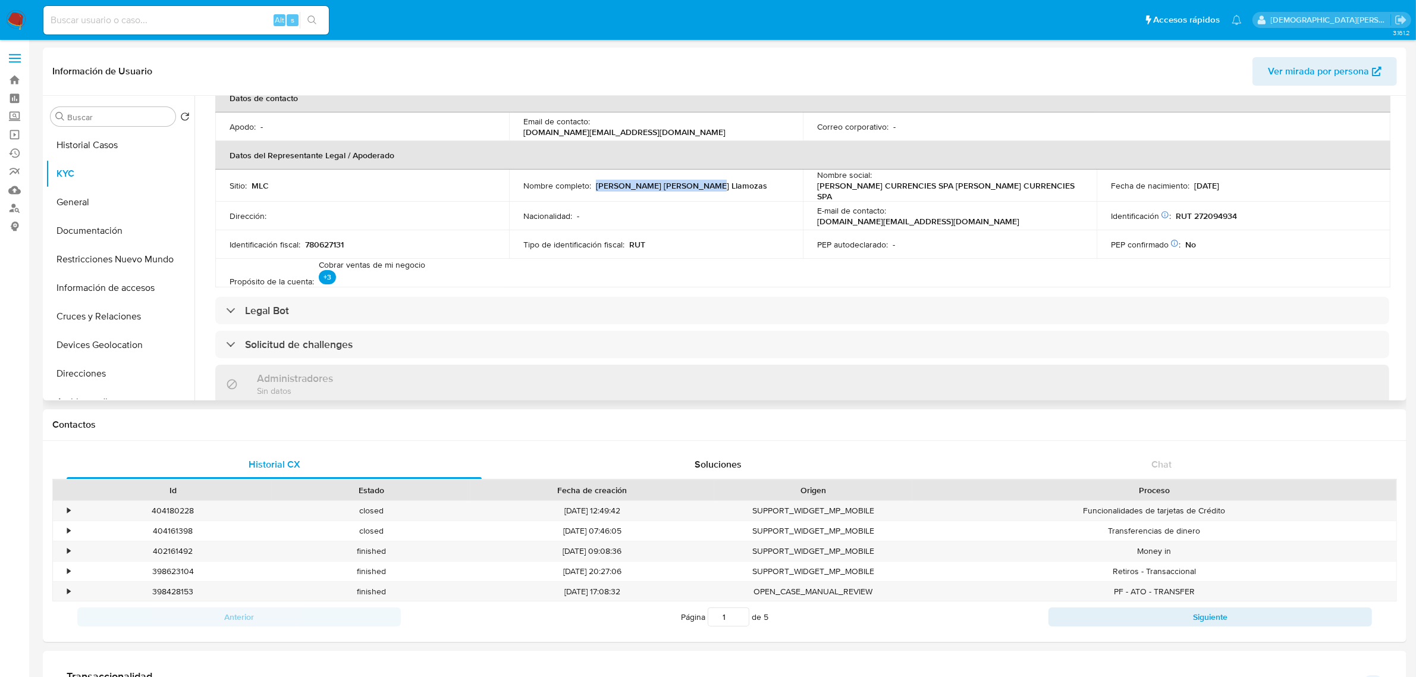
drag, startPoint x: 595, startPoint y: 183, endPoint x: 712, endPoint y: 191, distance: 118.0
click at [712, 191] on td "Nombre completo : Jose Angel Parada Llamozas" at bounding box center [656, 185] width 294 height 32
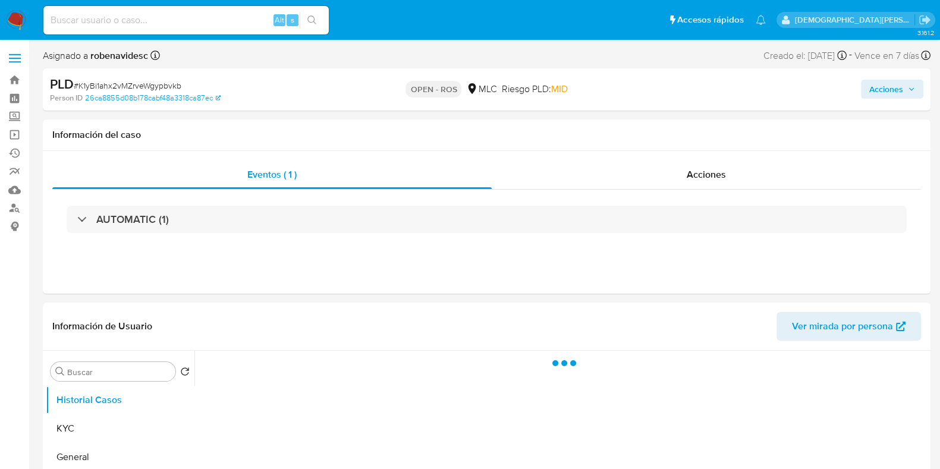
select select "10"
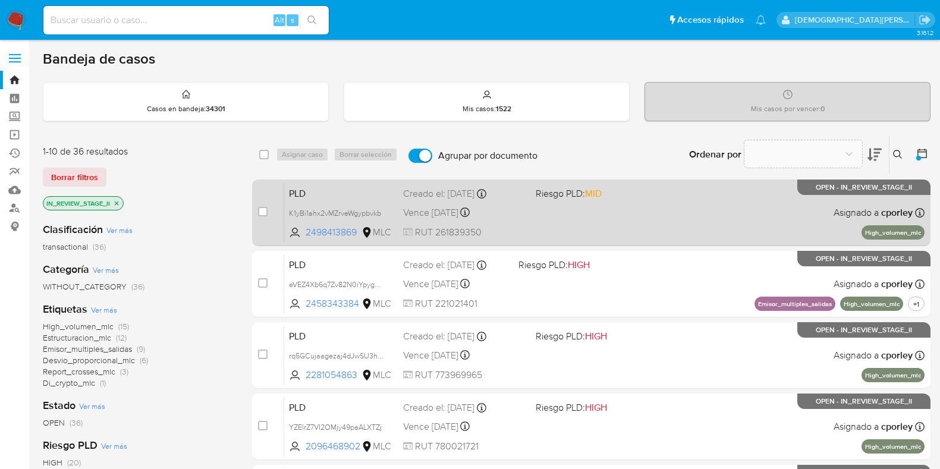
scroll to position [74, 0]
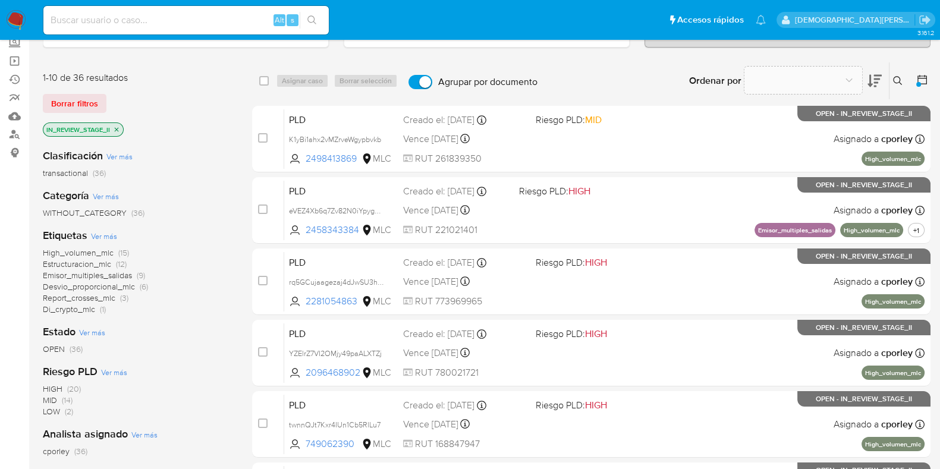
click at [120, 128] on icon "close-filter" at bounding box center [116, 129] width 7 height 7
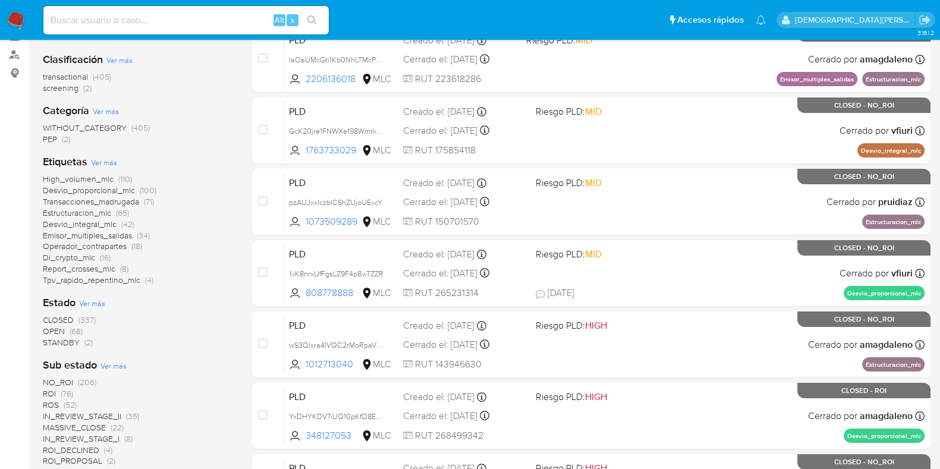
scroll to position [223, 0]
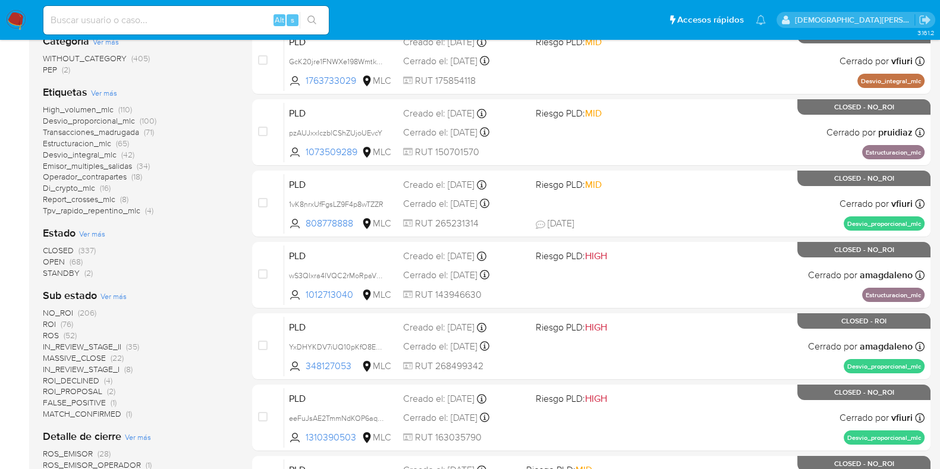
click at [59, 263] on span "OPEN" at bounding box center [54, 262] width 22 height 12
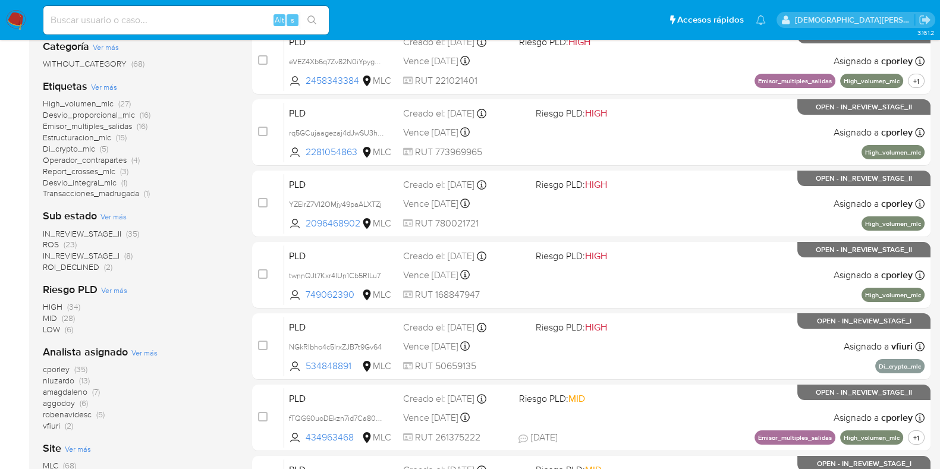
click at [110, 231] on span "IN_REVIEW_STAGE_II" at bounding box center [82, 234] width 78 height 12
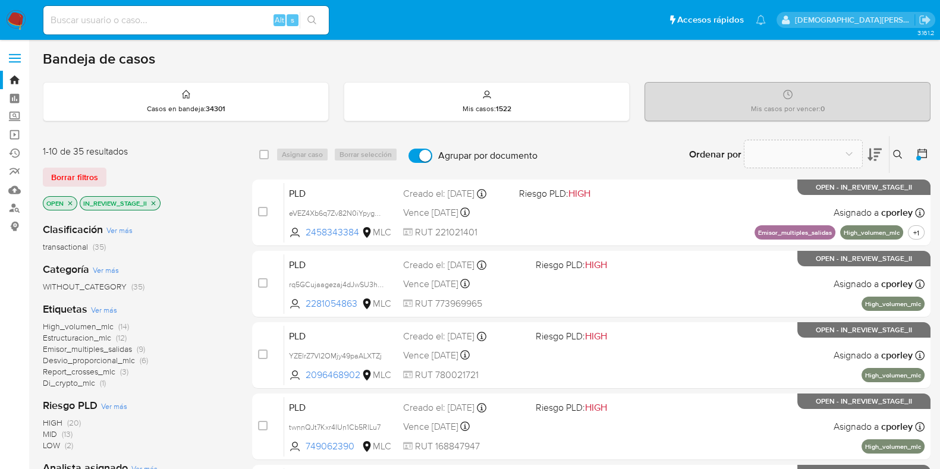
click at [81, 385] on span "Di_crypto_mlc" at bounding box center [69, 383] width 52 height 12
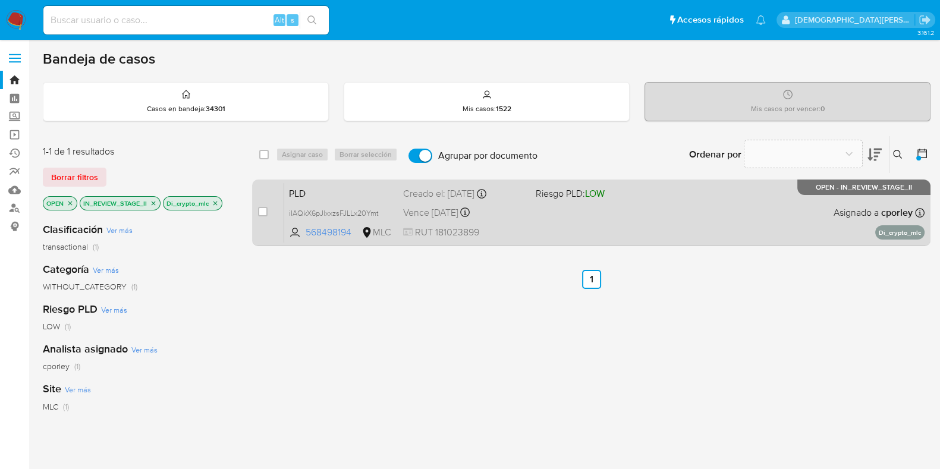
click at [612, 205] on div "PLD iIAQkX6pJlxxzsFJLLx20Ymt 568498194 MLC Riesgo PLD: LOW Creado el: 12/07/202…" at bounding box center [604, 213] width 640 height 60
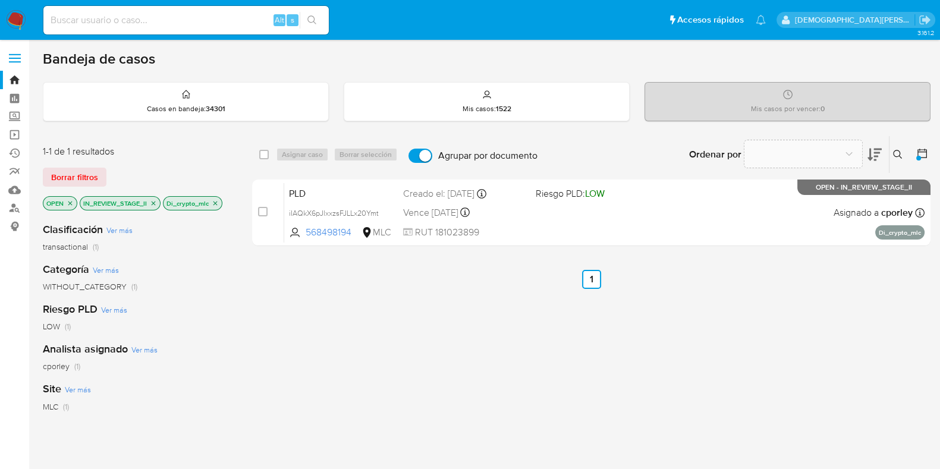
click at [218, 201] on icon "close-filter" at bounding box center [215, 203] width 7 height 7
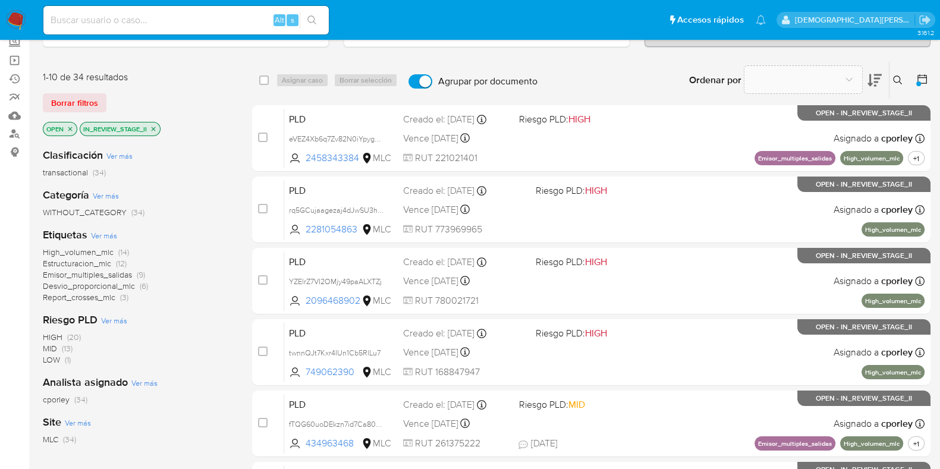
scroll to position [148, 0]
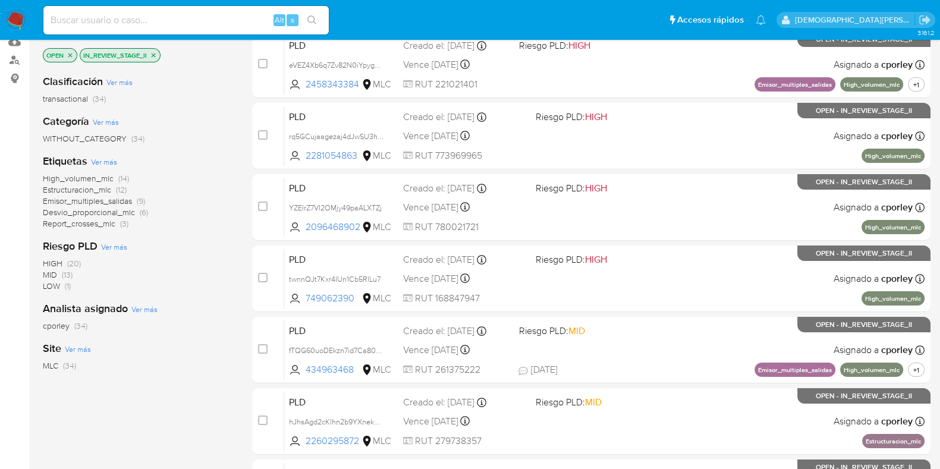
click at [94, 210] on span "Desvio_proporcional_mlc" at bounding box center [89, 212] width 92 height 12
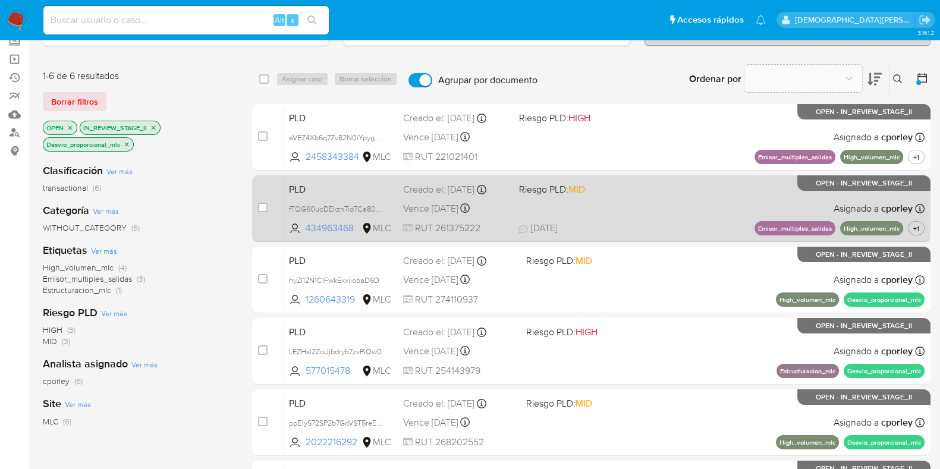
scroll to position [148, 0]
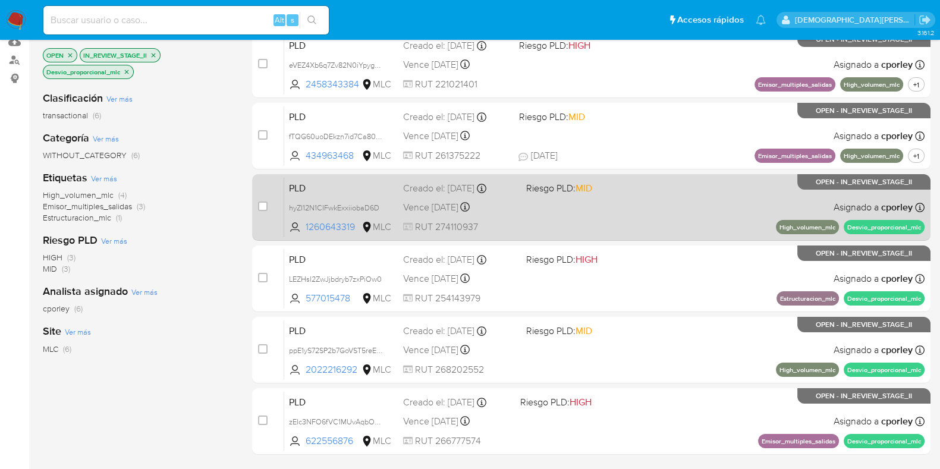
click at [636, 216] on div "PLD hyZI12N1CIFwkExxiiobaD6D 1260643319 MLC Riesgo PLD: MID Creado el: 12/07/20…" at bounding box center [604, 207] width 640 height 60
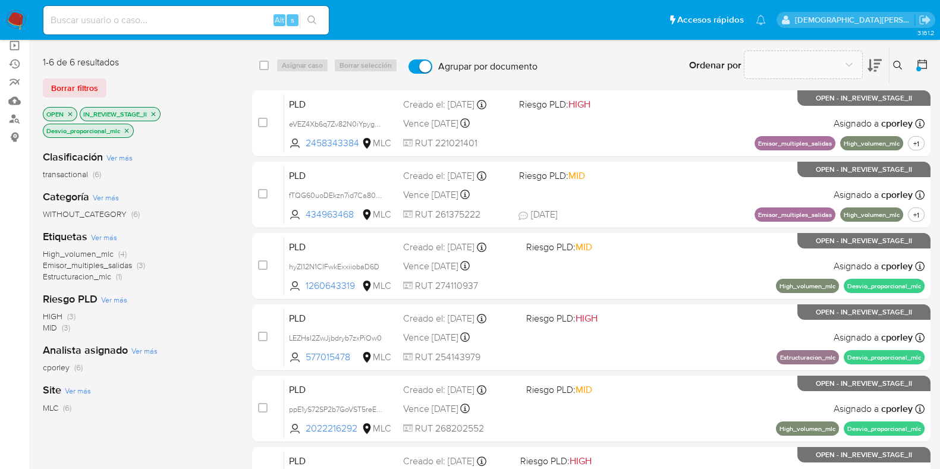
scroll to position [0, 0]
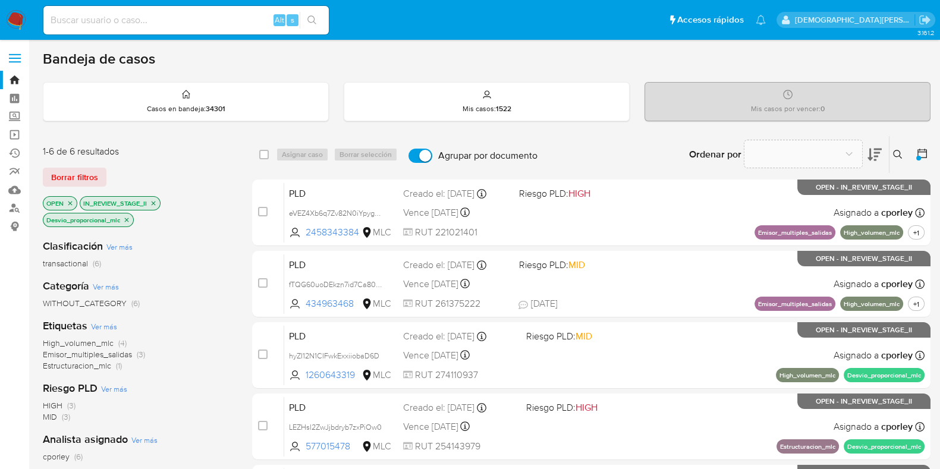
click at [128, 218] on icon "close-filter" at bounding box center [127, 220] width 4 height 4
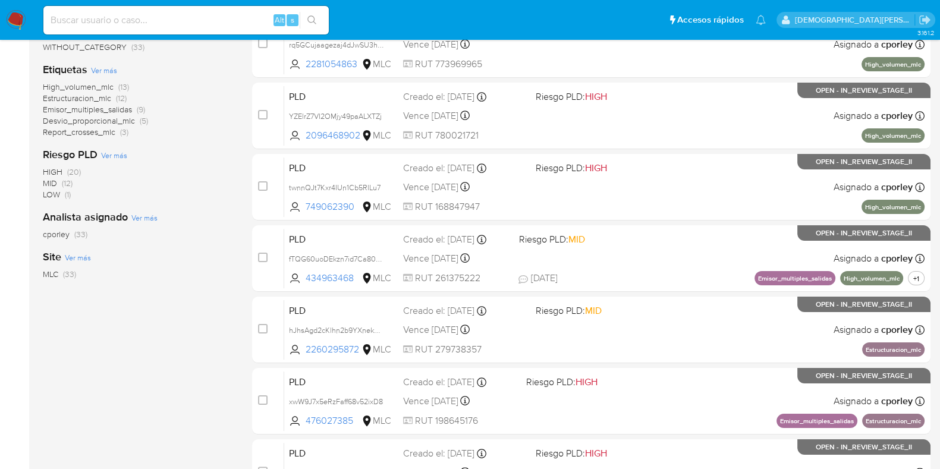
scroll to position [65, 0]
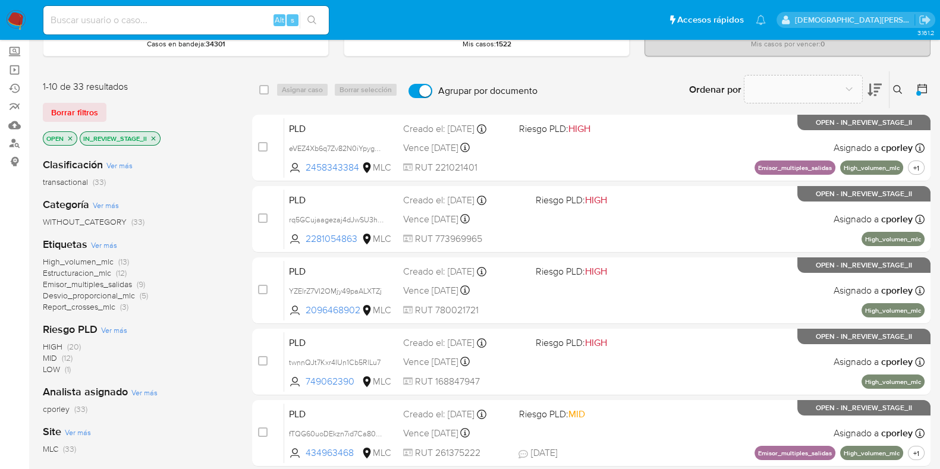
click at [156, 135] on icon "close-filter" at bounding box center [153, 138] width 7 height 7
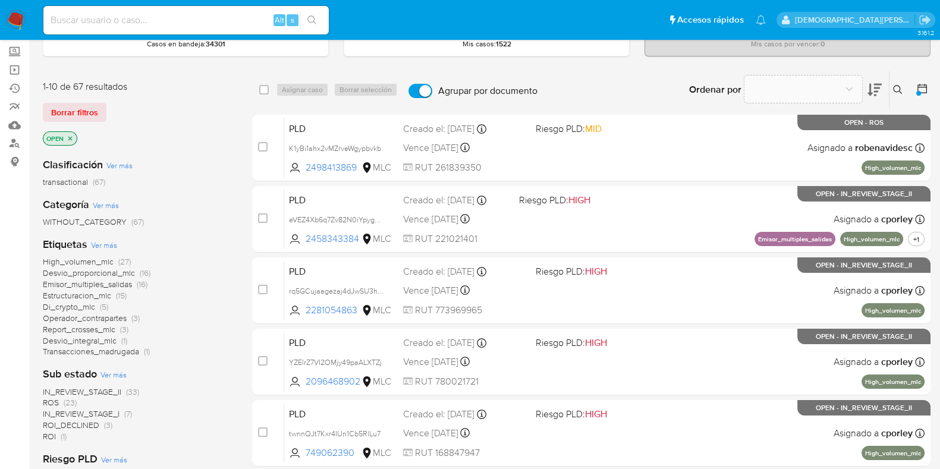
click at [68, 136] on icon "close-filter" at bounding box center [70, 138] width 7 height 7
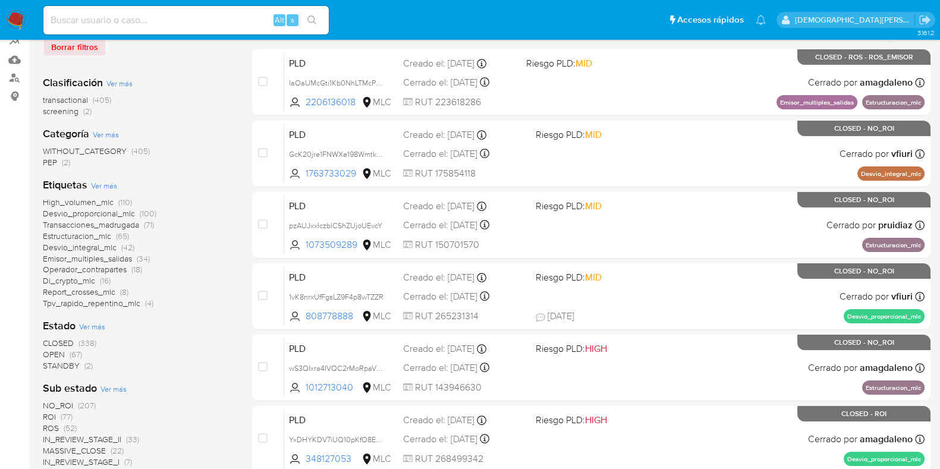
scroll to position [214, 0]
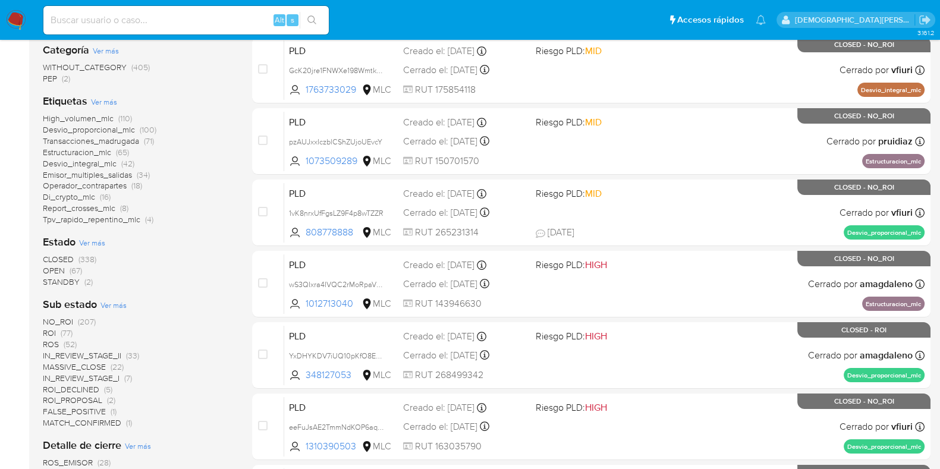
click at [86, 242] on span "Ver más" at bounding box center [92, 242] width 26 height 11
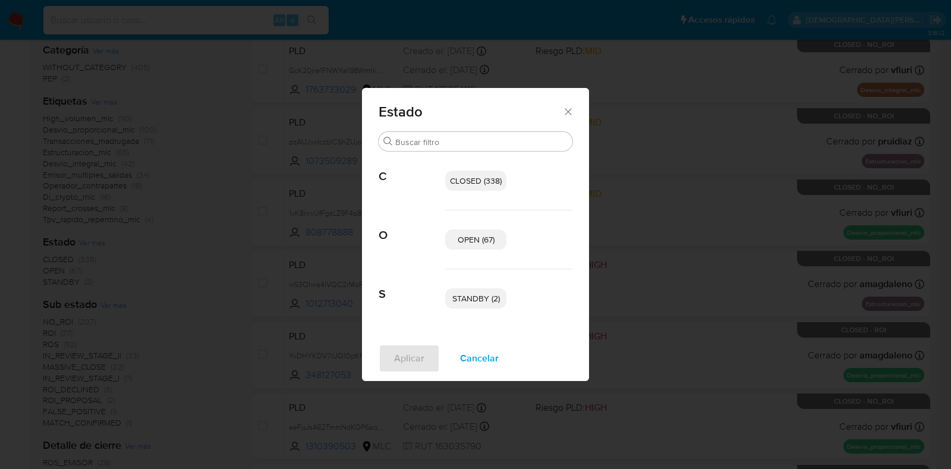
click at [450, 235] on p "OPEN (67)" at bounding box center [475, 240] width 61 height 20
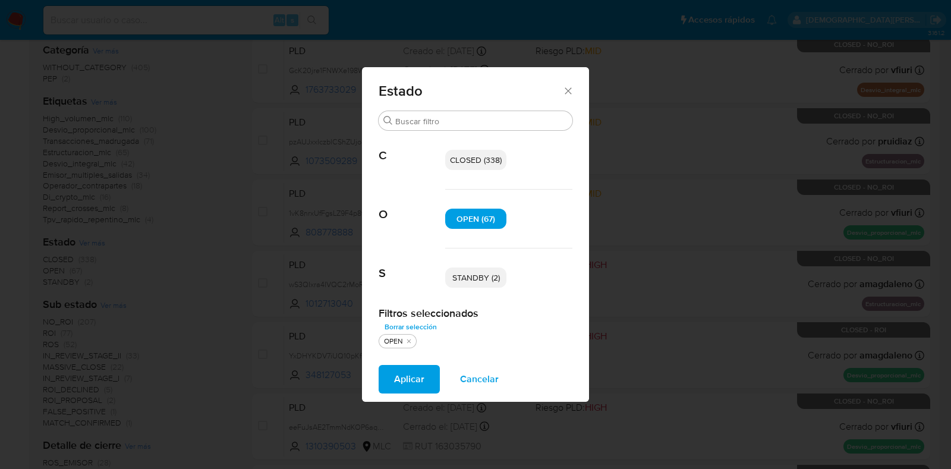
click at [475, 279] on span "STANDBY (2)" at bounding box center [476, 278] width 48 height 12
click at [467, 384] on span "Cancelar" at bounding box center [479, 379] width 39 height 26
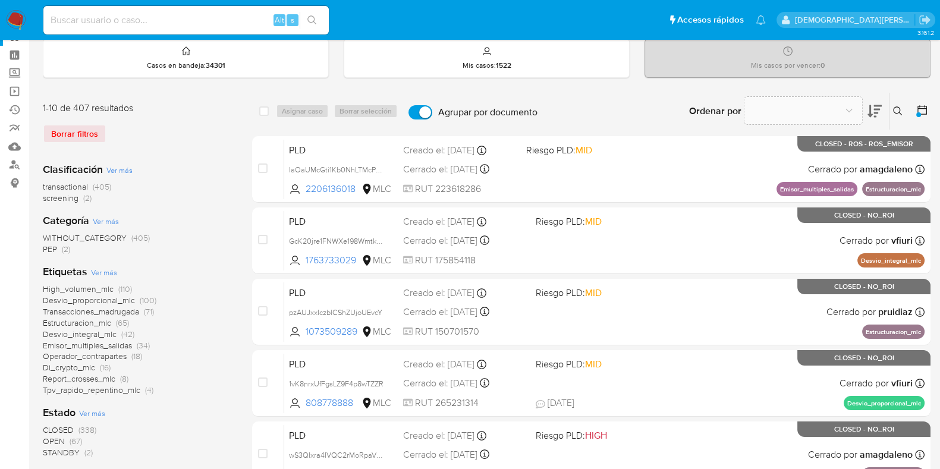
scroll to position [0, 0]
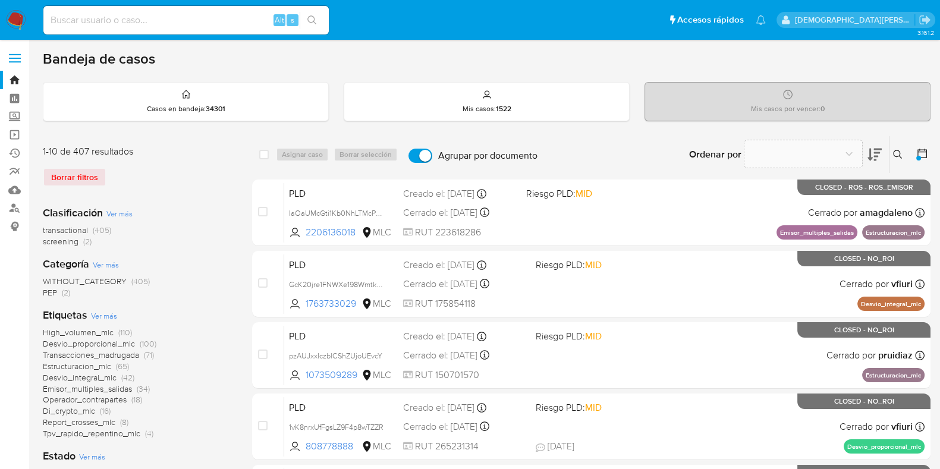
click at [928, 162] on div at bounding box center [919, 154] width 21 height 37
click at [926, 149] on icon at bounding box center [922, 154] width 10 height 10
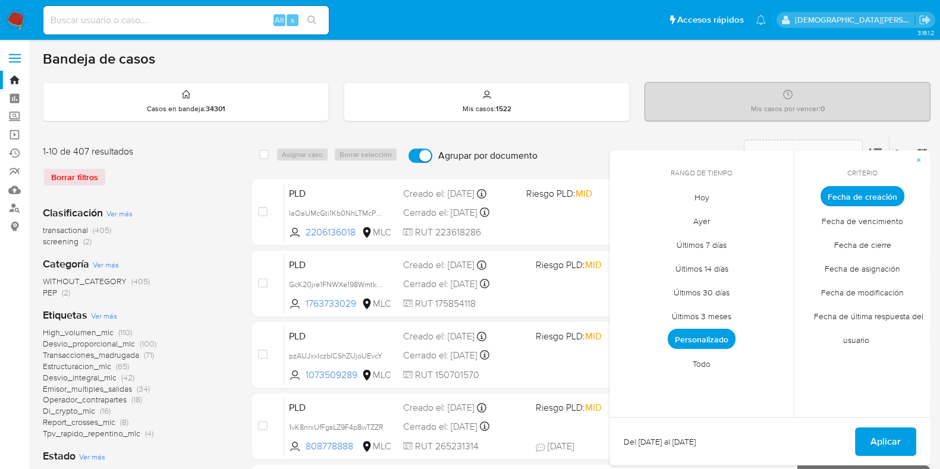
click at [708, 329] on span "Personalizado" at bounding box center [702, 339] width 68 height 20
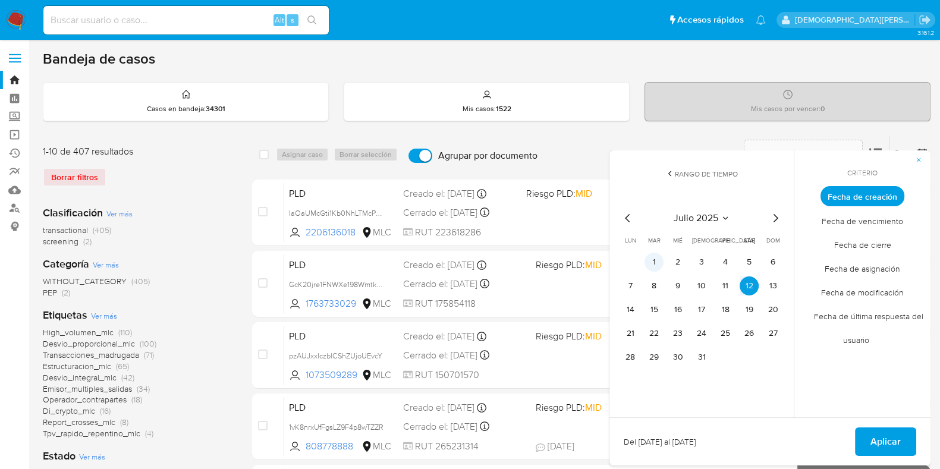
click at [653, 260] on button "1" at bounding box center [654, 262] width 19 height 19
click at [740, 281] on button "12" at bounding box center [749, 285] width 19 height 19
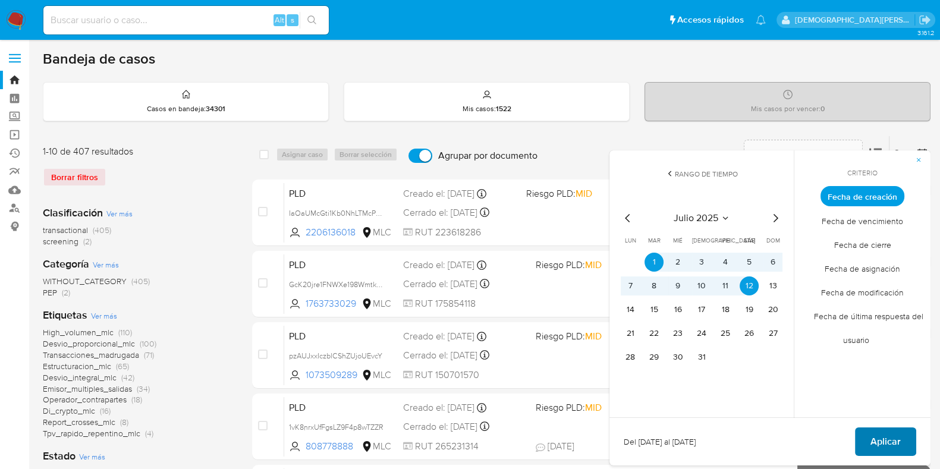
click at [871, 432] on button "Aplicar" at bounding box center [885, 442] width 61 height 29
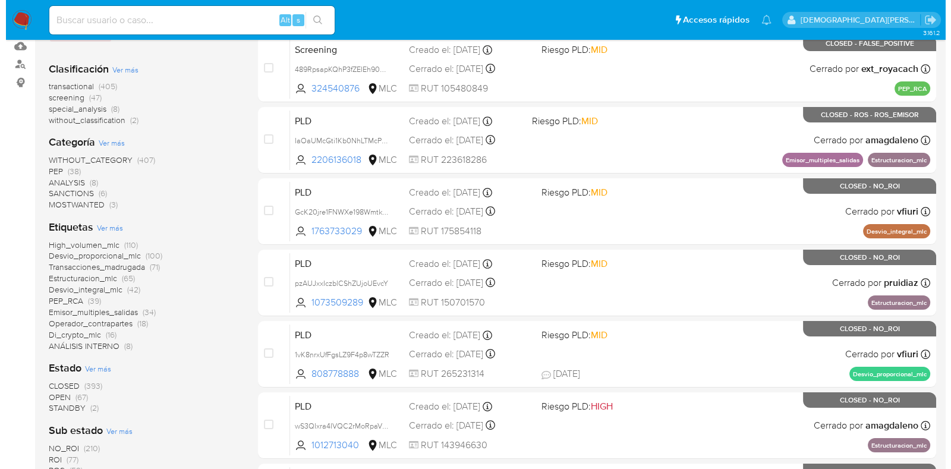
scroll to position [223, 0]
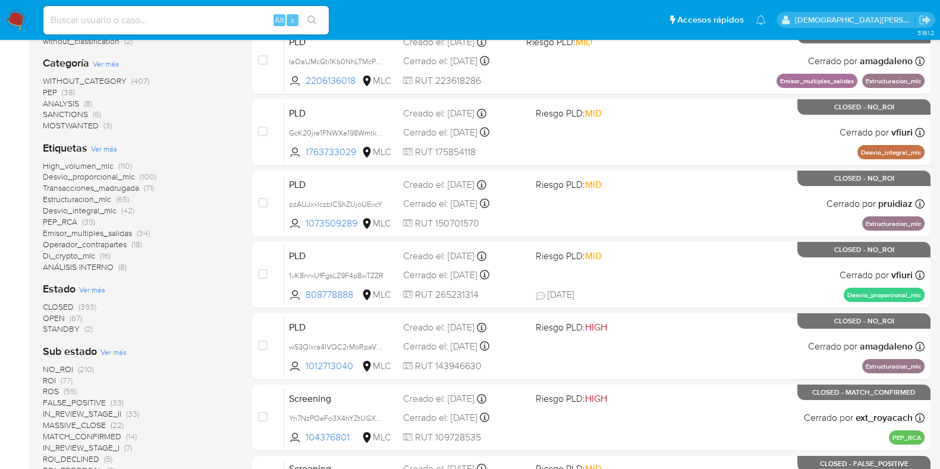
click at [93, 288] on span "Ver más" at bounding box center [92, 289] width 26 height 11
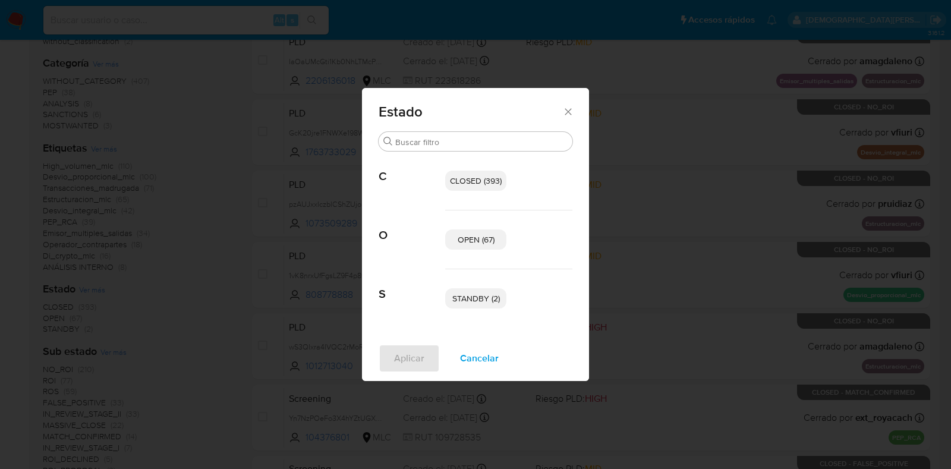
click at [476, 241] on span "OPEN (67)" at bounding box center [476, 240] width 37 height 12
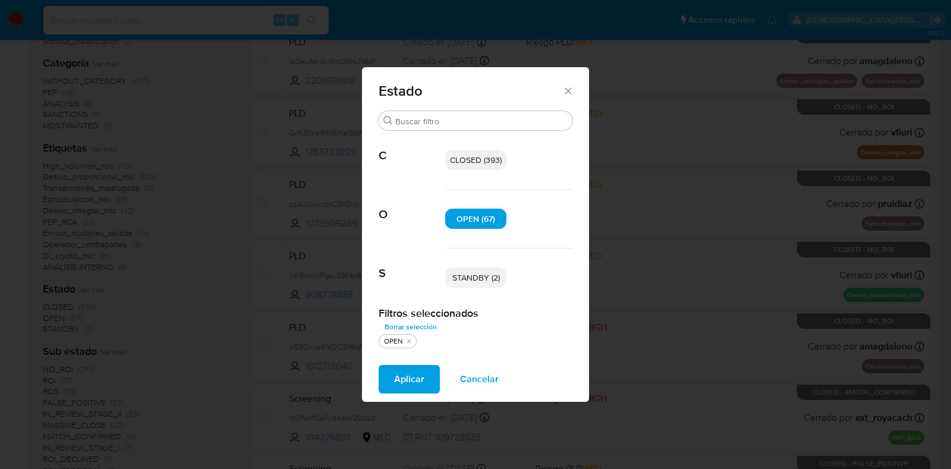
drag, startPoint x: 473, startPoint y: 276, endPoint x: 464, endPoint y: 281, distance: 9.3
click at [472, 276] on span "STANDBY (2)" at bounding box center [476, 278] width 48 height 12
click at [389, 376] on button "Aplicar" at bounding box center [409, 379] width 61 height 29
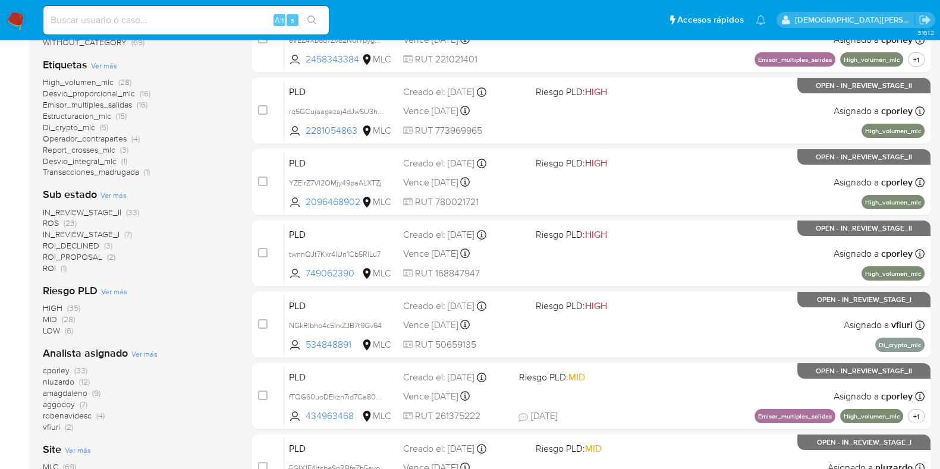
scroll to position [223, 0]
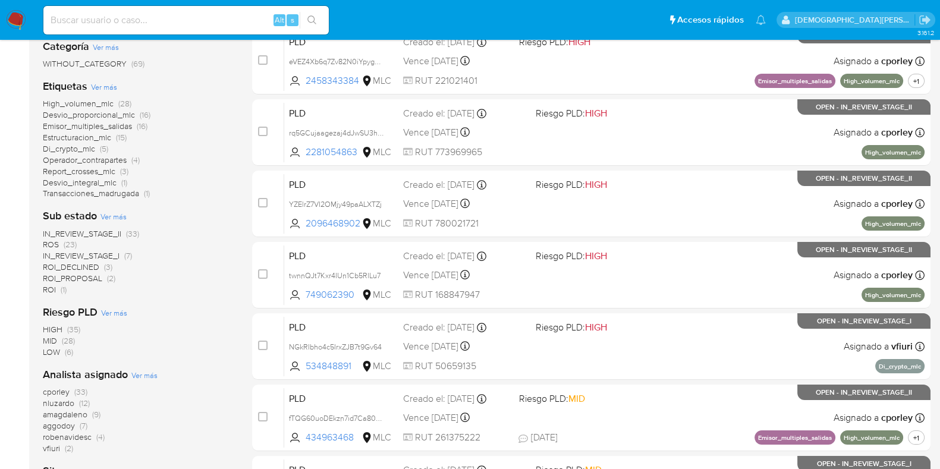
click at [87, 266] on span "ROI_DECLINED" at bounding box center [71, 267] width 56 height 12
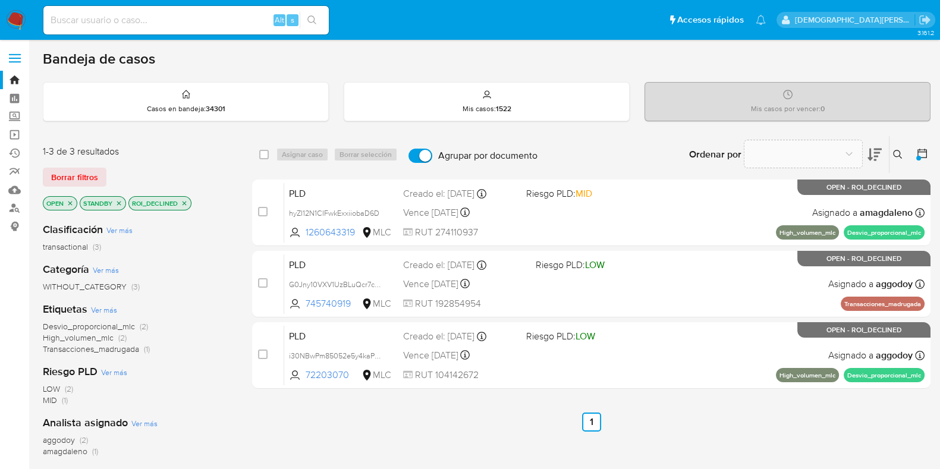
click at [185, 200] on icon "close-filter" at bounding box center [184, 203] width 7 height 7
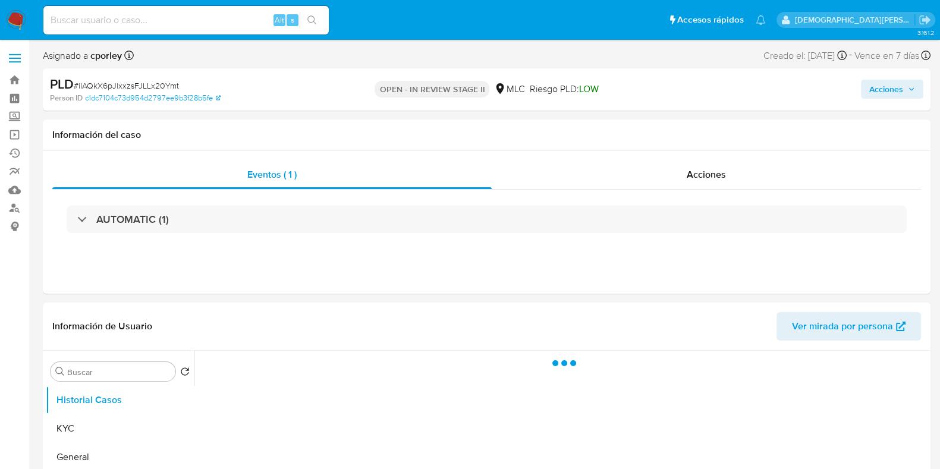
select select "10"
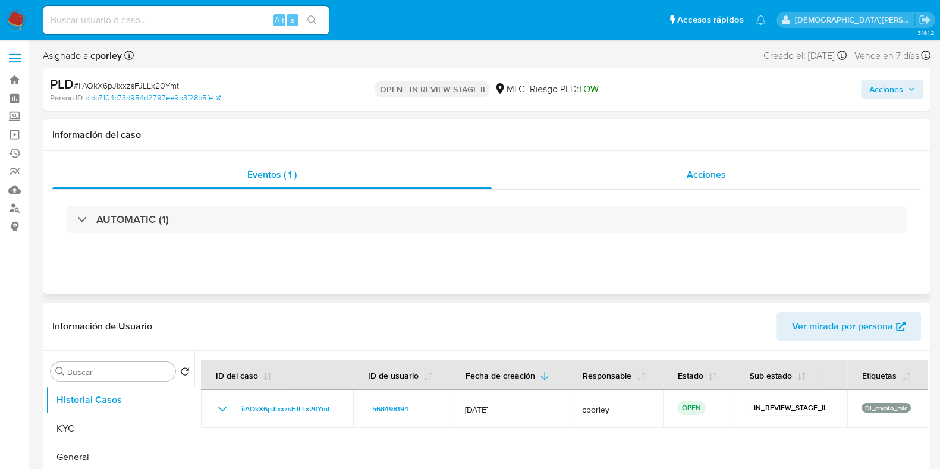
click at [705, 176] on span "Acciones" at bounding box center [706, 175] width 39 height 14
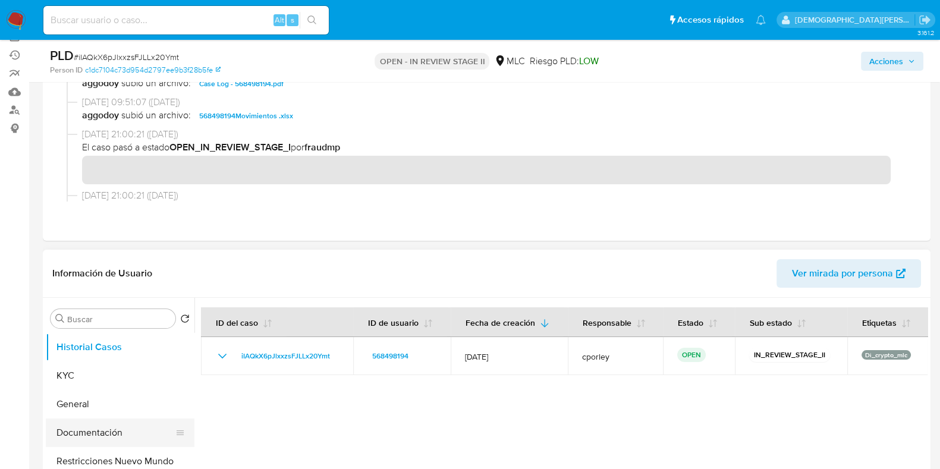
scroll to position [148, 0]
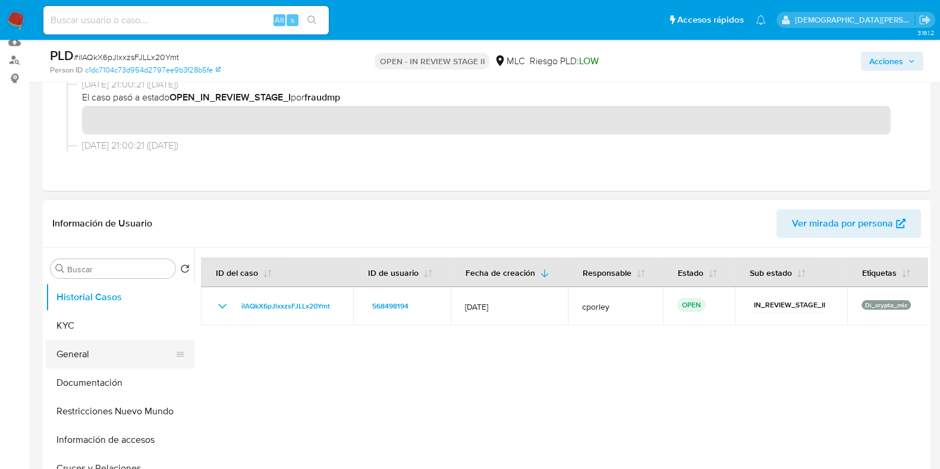
click at [92, 364] on button "General" at bounding box center [115, 354] width 139 height 29
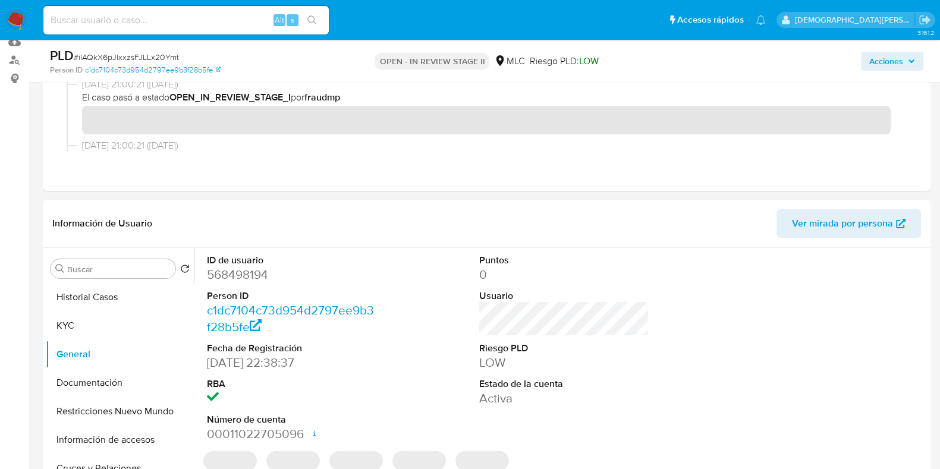
click at [232, 271] on dd "568498194" at bounding box center [292, 274] width 170 height 17
copy dd "568498194"
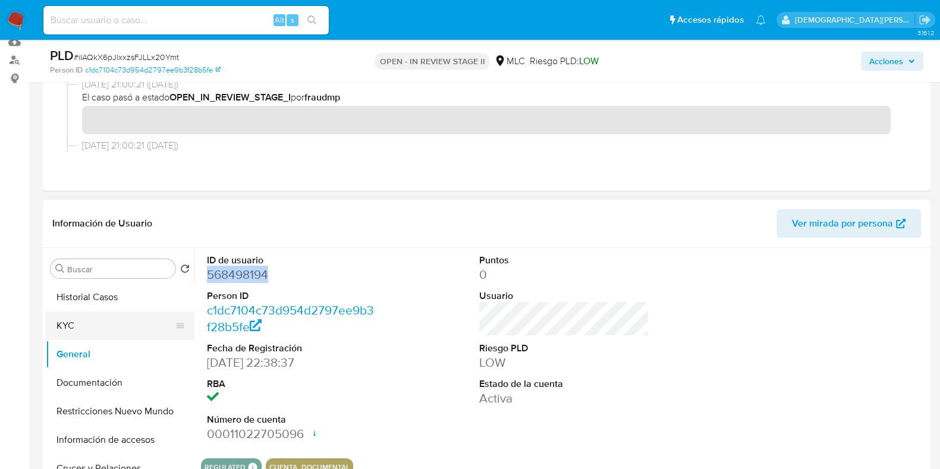
click at [77, 319] on button "KYC" at bounding box center [115, 326] width 139 height 29
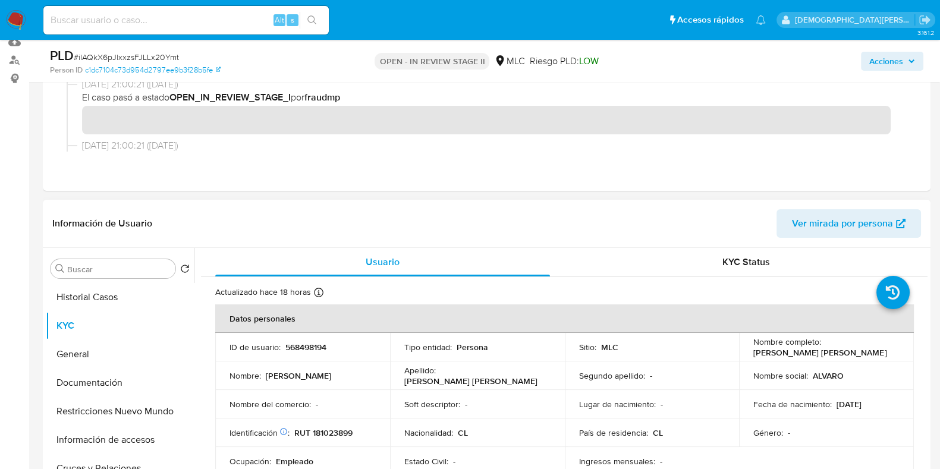
drag, startPoint x: 891, startPoint y: 352, endPoint x: 752, endPoint y: 350, distance: 139.2
click at [744, 351] on td "Nombre completo : Álvaro Marcelo Almendras Sanhueza" at bounding box center [826, 347] width 175 height 29
click at [70, 375] on button "Documentación" at bounding box center [115, 383] width 139 height 29
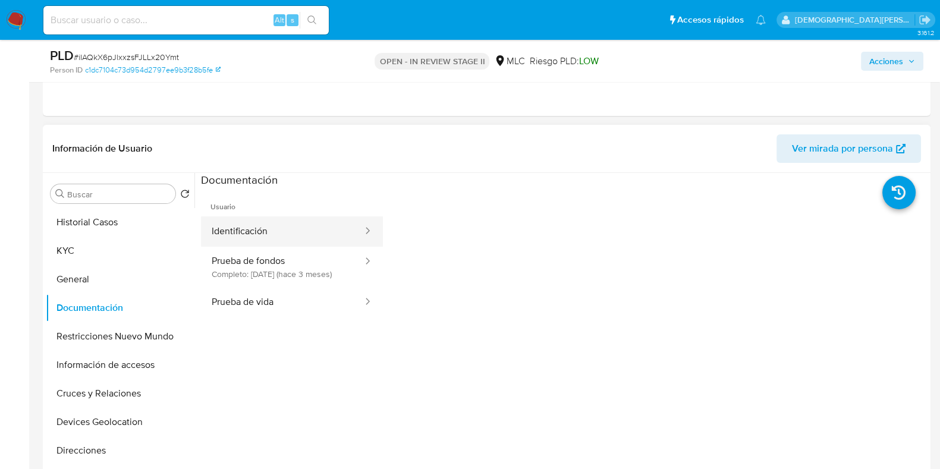
click at [252, 235] on button "Identificación" at bounding box center [282, 231] width 163 height 30
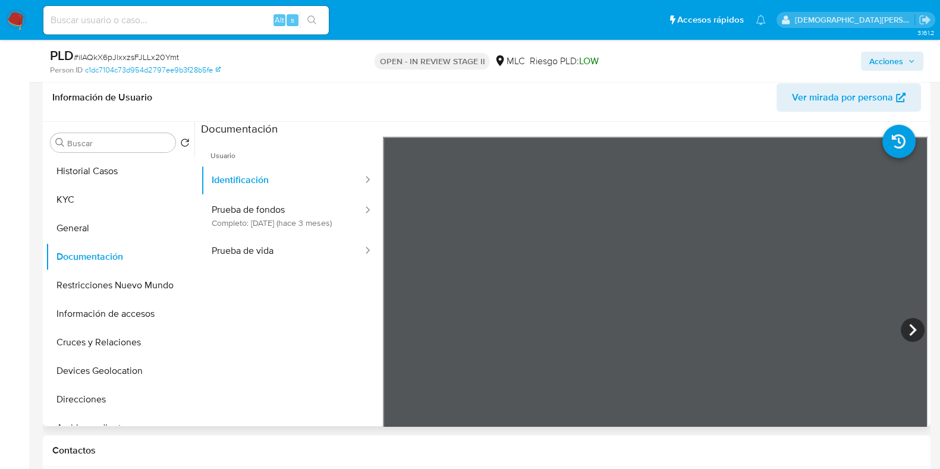
scroll to position [297, 0]
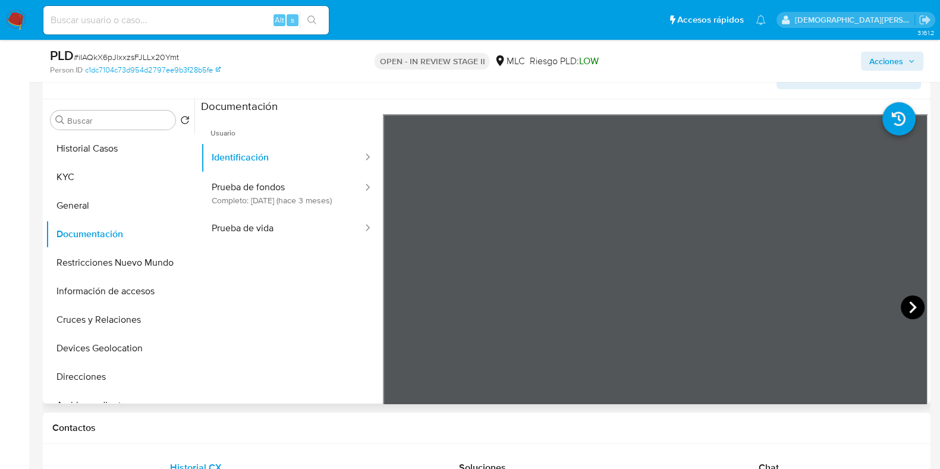
click at [752, 308] on icon at bounding box center [913, 308] width 24 height 24
drag, startPoint x: 266, startPoint y: 183, endPoint x: 341, endPoint y: 195, distance: 75.3
click at [268, 183] on button "Prueba de fondos Completo: 03/07/2025 (hace 3 meses)" at bounding box center [282, 193] width 163 height 40
click at [752, 298] on icon at bounding box center [913, 308] width 24 height 24
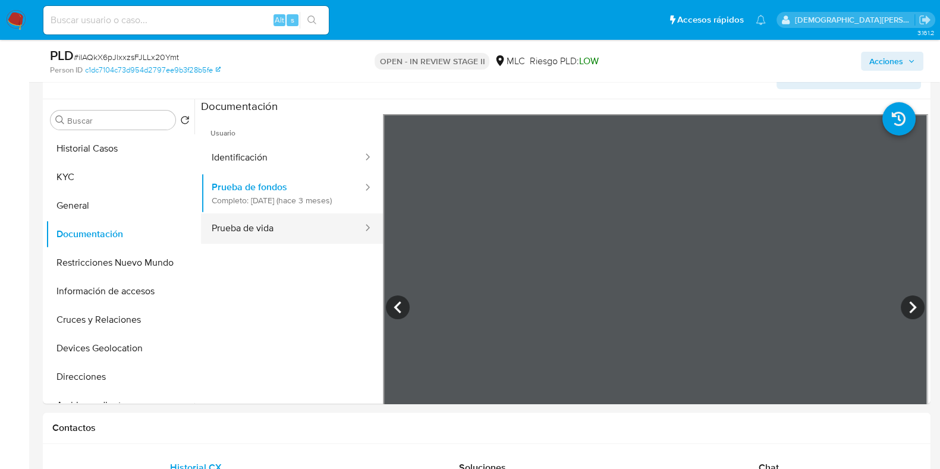
click at [306, 230] on button "Prueba de vida" at bounding box center [282, 228] width 163 height 30
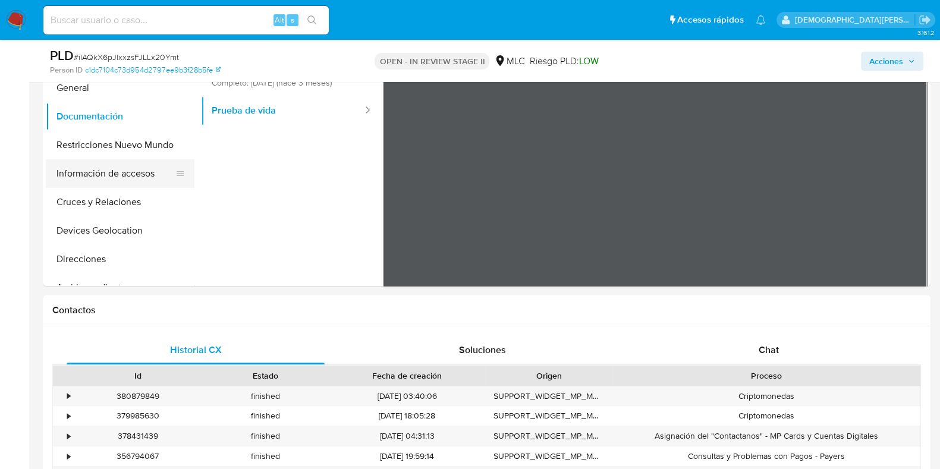
scroll to position [372, 0]
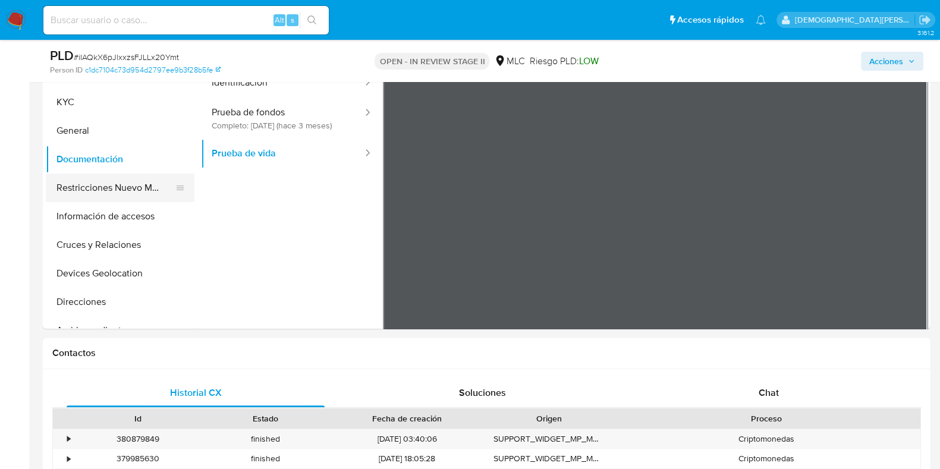
click at [107, 182] on button "Restricciones Nuevo Mundo" at bounding box center [115, 188] width 139 height 29
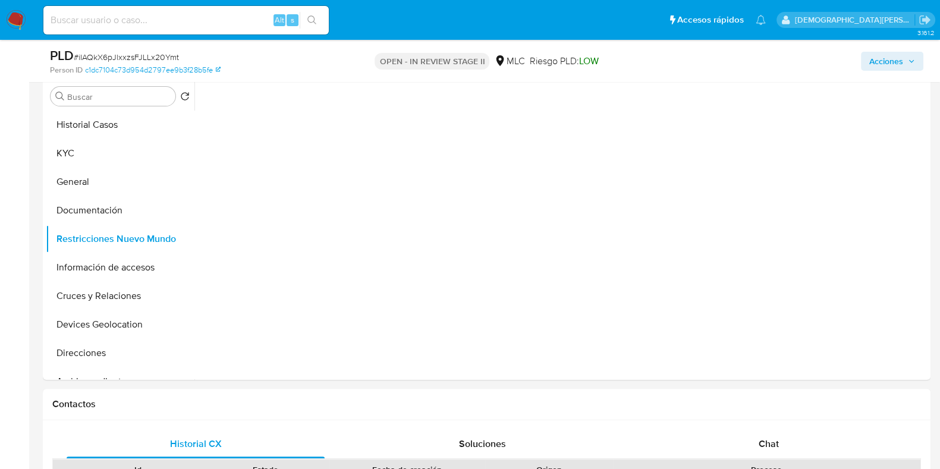
scroll to position [297, 0]
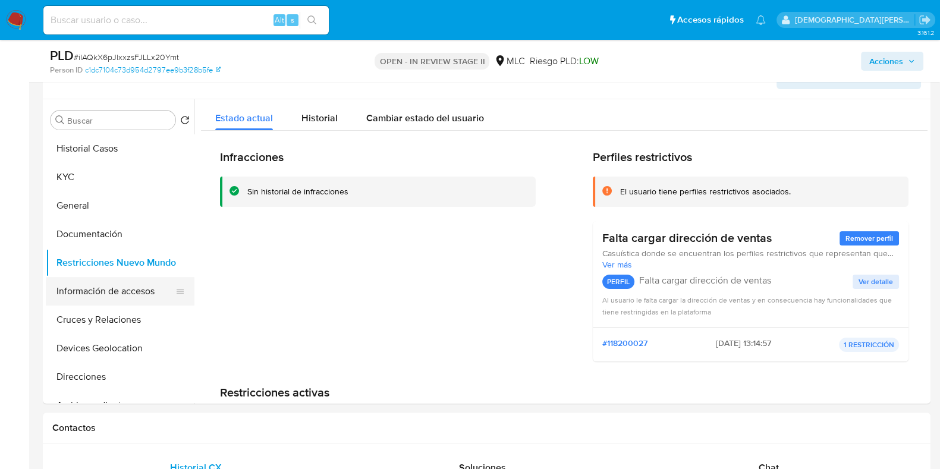
click at [80, 295] on button "Información de accesos" at bounding box center [115, 291] width 139 height 29
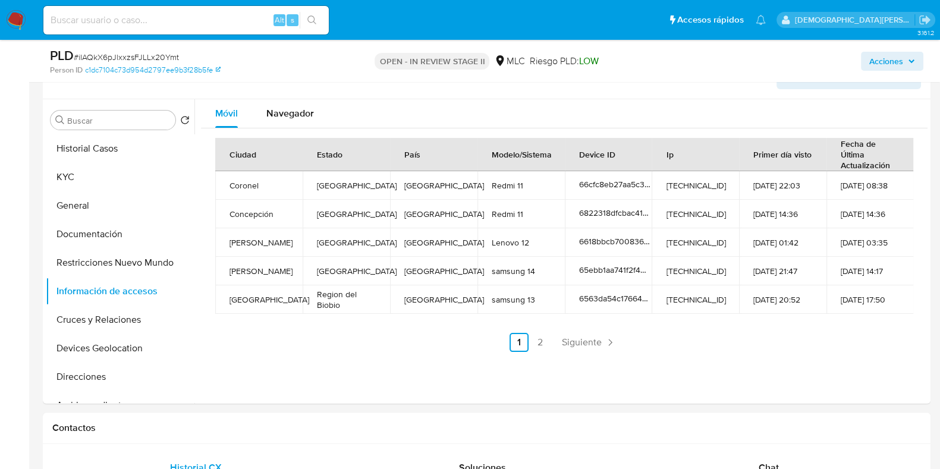
drag, startPoint x: 106, startPoint y: 319, endPoint x: 894, endPoint y: 188, distance: 798.6
click at [106, 320] on button "Cruces y Relaciones" at bounding box center [120, 320] width 149 height 29
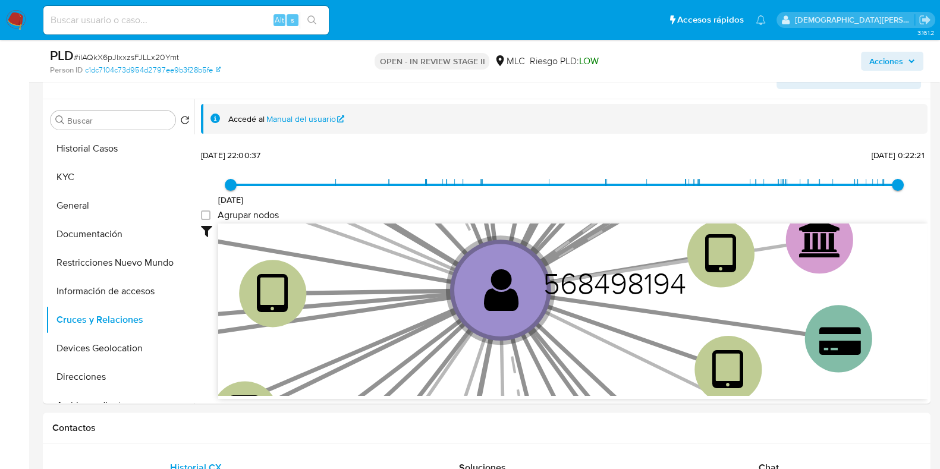
click at [752, 59] on span "Acciones" at bounding box center [886, 61] width 34 height 19
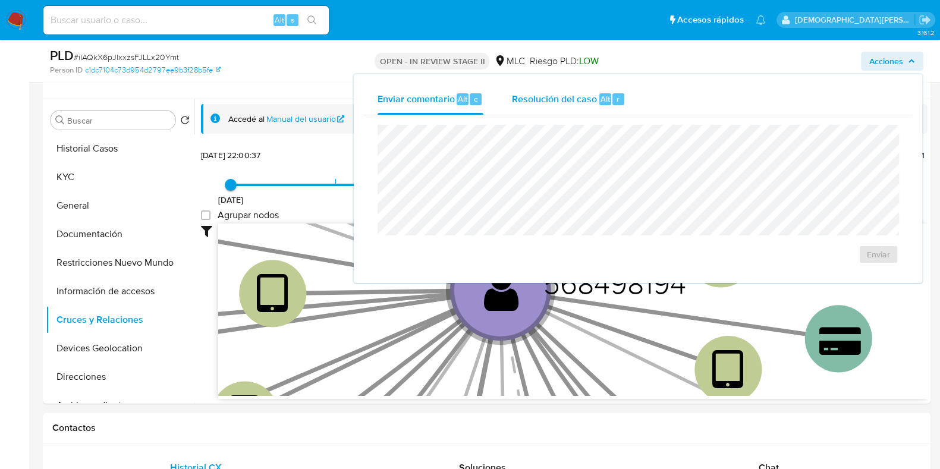
click at [572, 105] on div "Resolución del caso Alt r" at bounding box center [569, 99] width 114 height 31
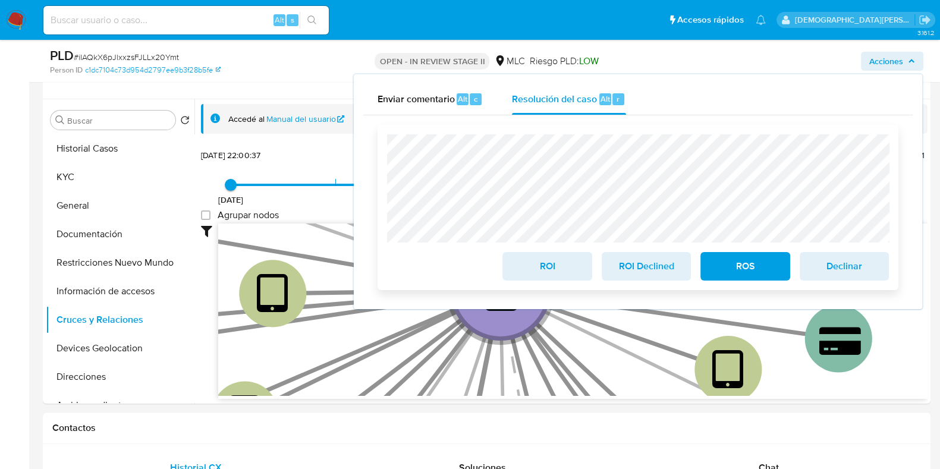
click at [532, 266] on span "ROI" at bounding box center [547, 266] width 58 height 26
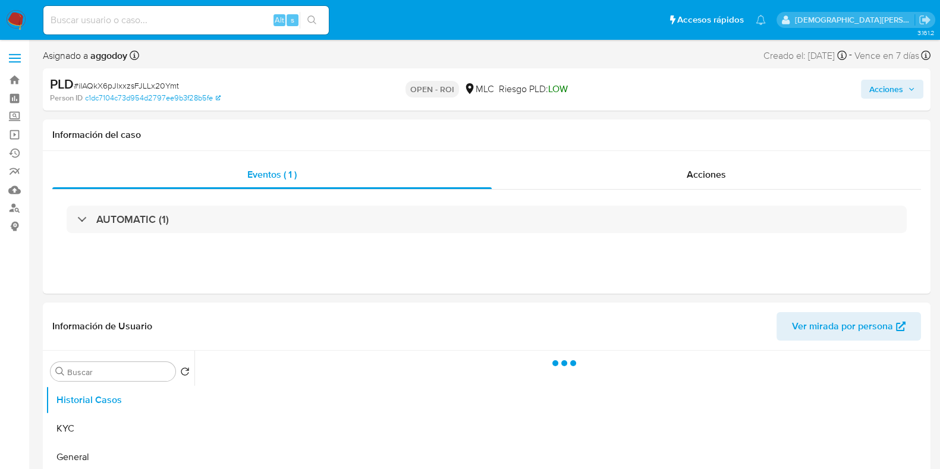
select select "10"
click at [656, 171] on div "Acciones" at bounding box center [707, 175] width 428 height 29
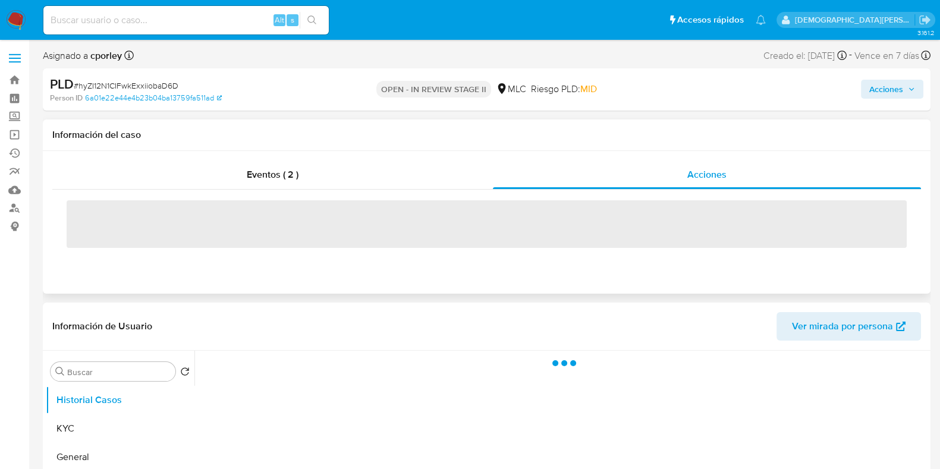
select select "10"
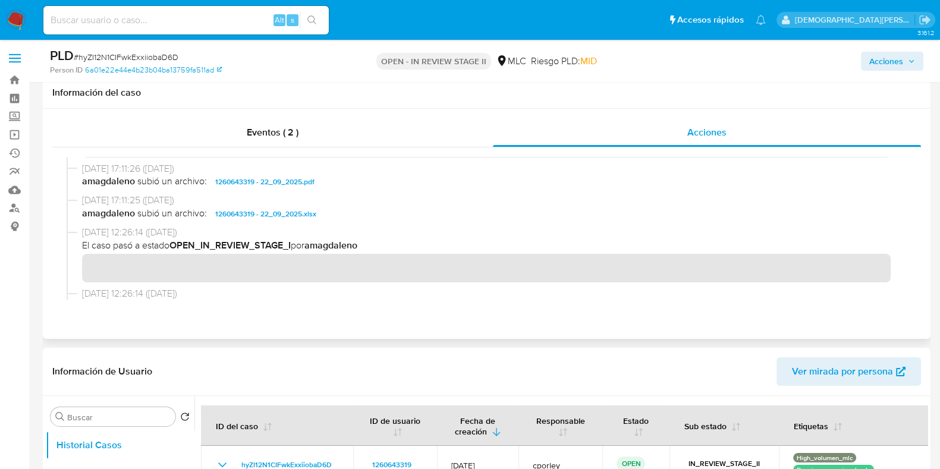
scroll to position [74, 0]
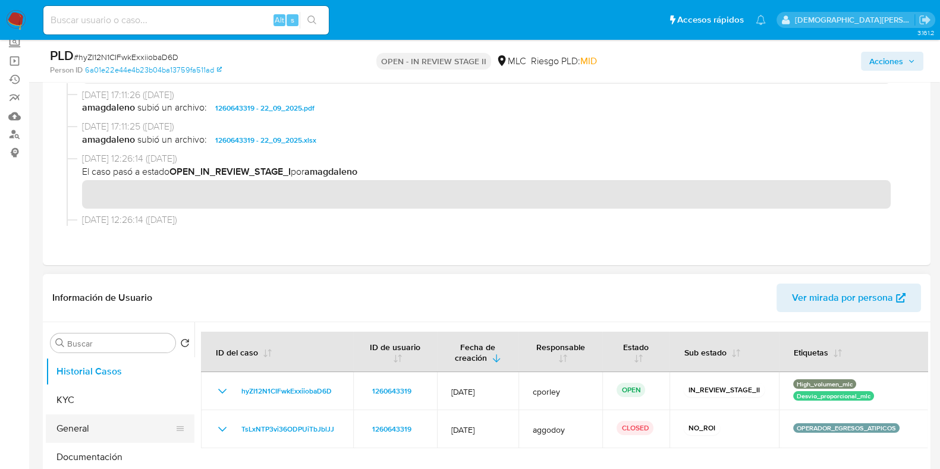
click at [87, 418] on button "General" at bounding box center [115, 428] width 139 height 29
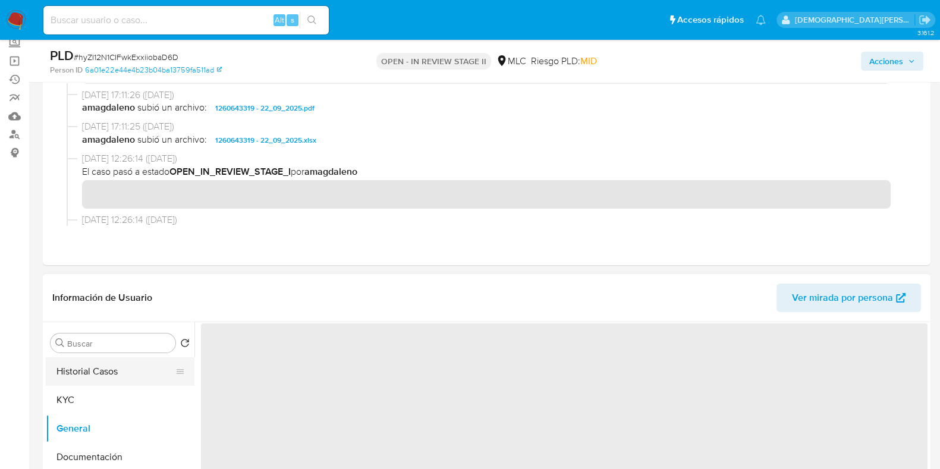
click at [86, 376] on button "Historial Casos" at bounding box center [115, 371] width 139 height 29
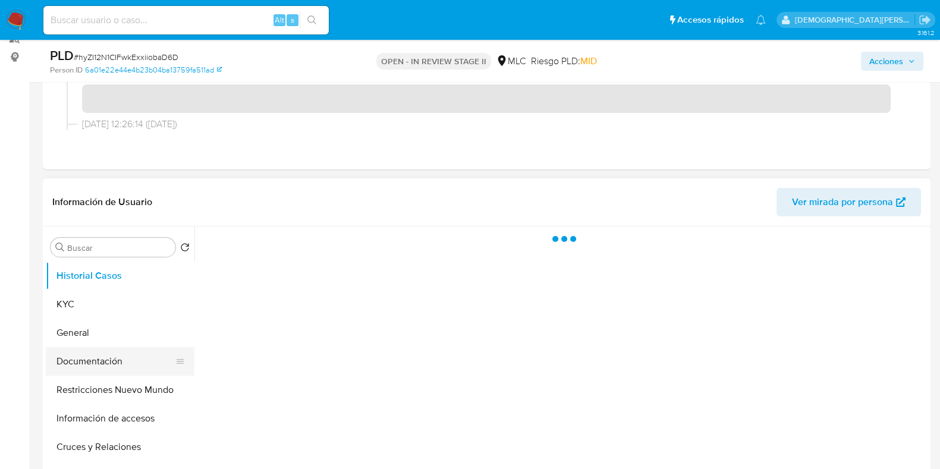
scroll to position [223, 0]
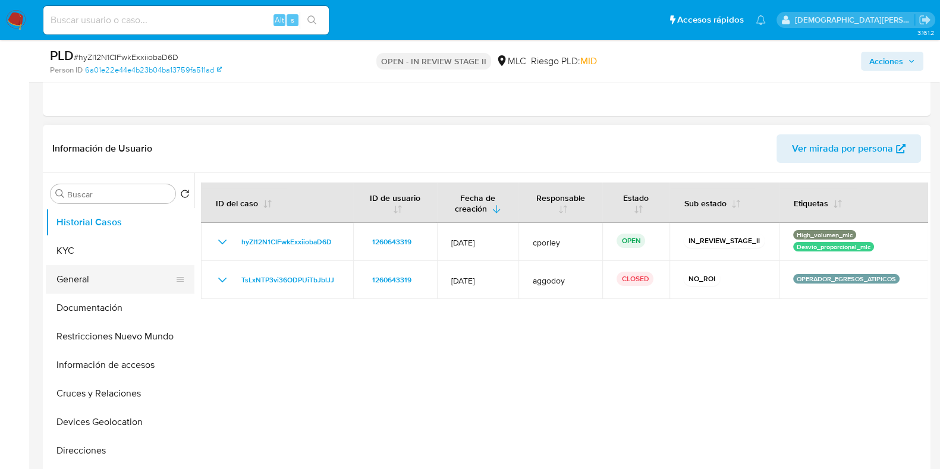
click at [108, 281] on button "General" at bounding box center [115, 279] width 139 height 29
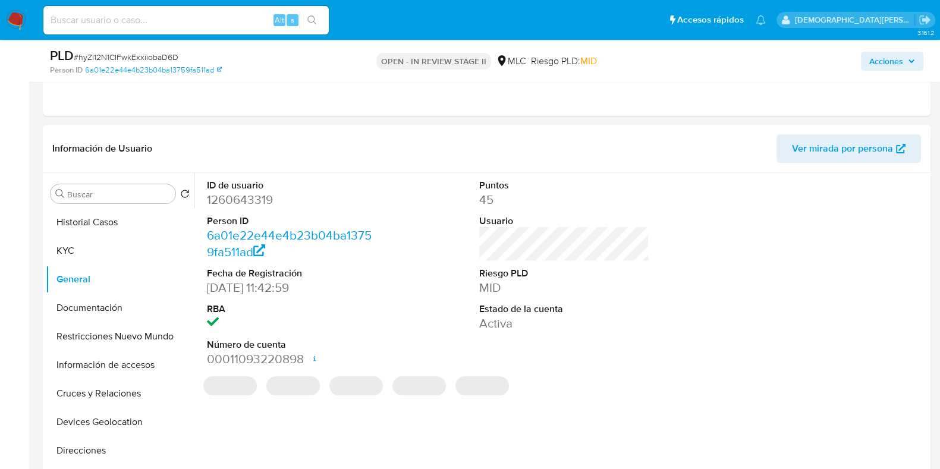
click at [234, 197] on dd "1260643319" at bounding box center [292, 199] width 170 height 17
copy dd "1260643319"
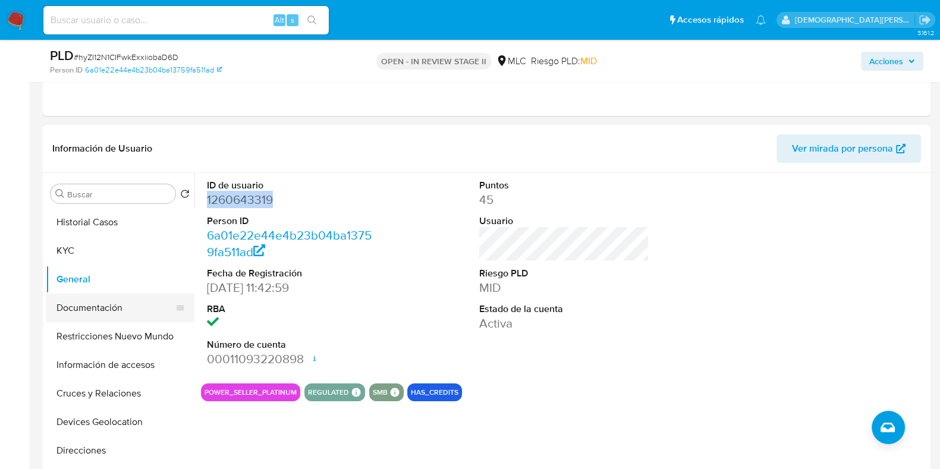
click at [82, 309] on button "Documentación" at bounding box center [115, 308] width 139 height 29
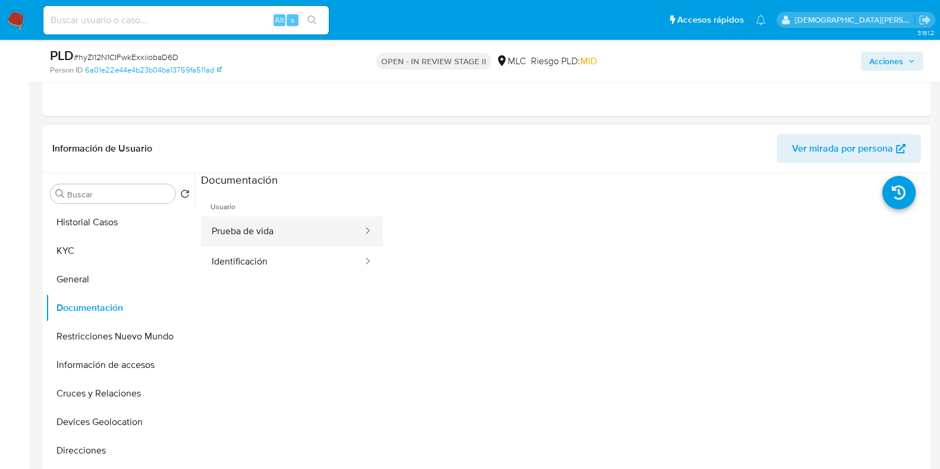
click at [303, 227] on button "Prueba de vida" at bounding box center [282, 231] width 163 height 30
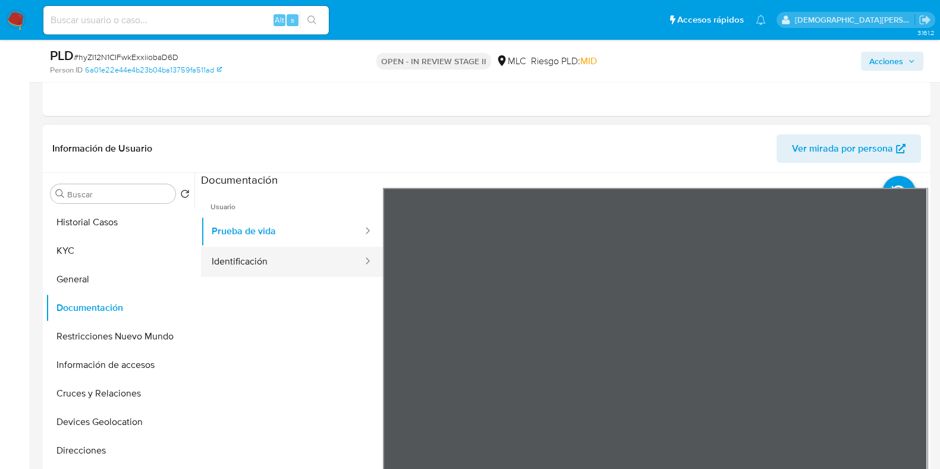
click at [290, 266] on button "Identificación" at bounding box center [282, 262] width 163 height 30
click at [906, 381] on icon at bounding box center [913, 381] width 24 height 24
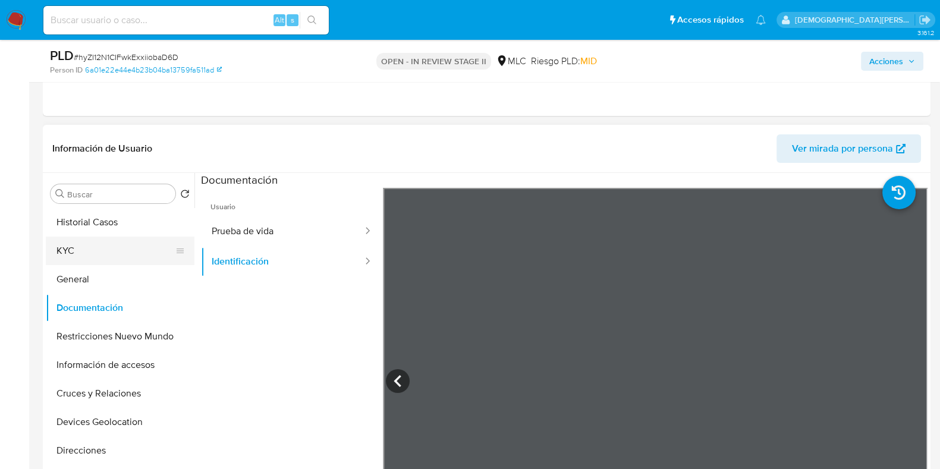
click at [100, 252] on button "KYC" at bounding box center [115, 251] width 139 height 29
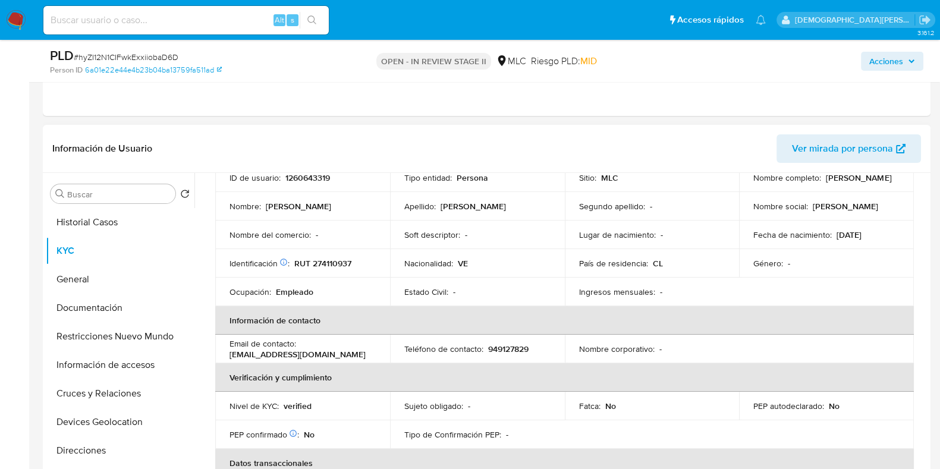
scroll to position [148, 0]
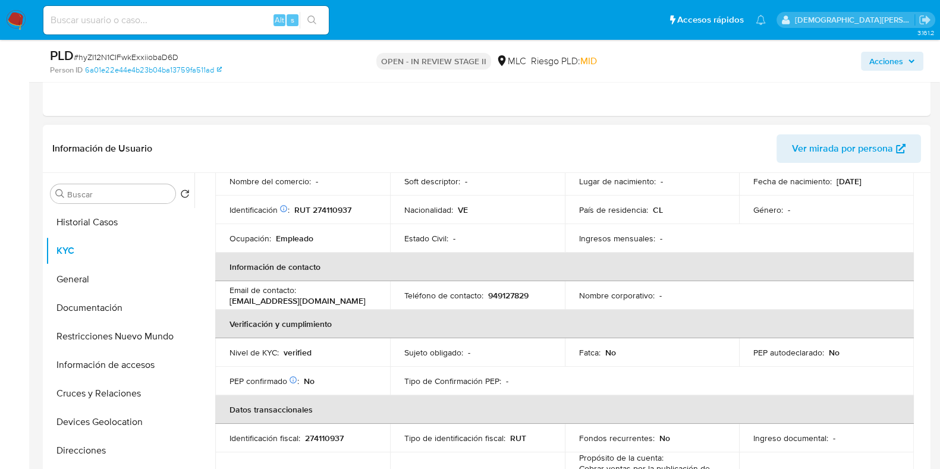
click at [323, 298] on p "elimperiospa.comercializadora@gmail.com" at bounding box center [298, 301] width 136 height 11
click at [322, 298] on p "elimperiospa.comercializadora@gmail.com" at bounding box center [298, 301] width 136 height 11
click at [338, 302] on p "elimperiospa.comercializadora@gmail.com" at bounding box center [298, 301] width 136 height 11
drag, startPoint x: 388, startPoint y: 298, endPoint x: 229, endPoint y: 301, distance: 158.8
click at [229, 301] on tr "Email de contacto : elimperiospa.comercializadora@gmail.com Teléfono de contact…" at bounding box center [564, 295] width 699 height 29
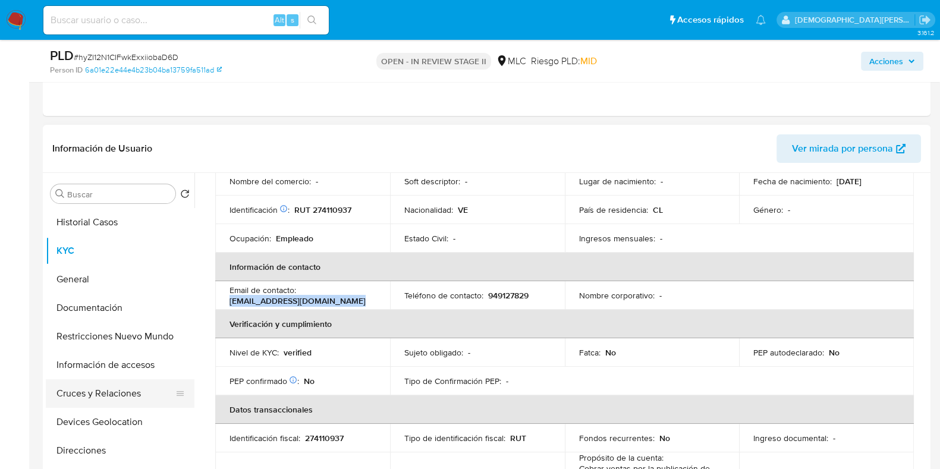
copy p "elimperiospa.comercializadora@gmail.com"
click at [92, 281] on button "General" at bounding box center [115, 279] width 139 height 29
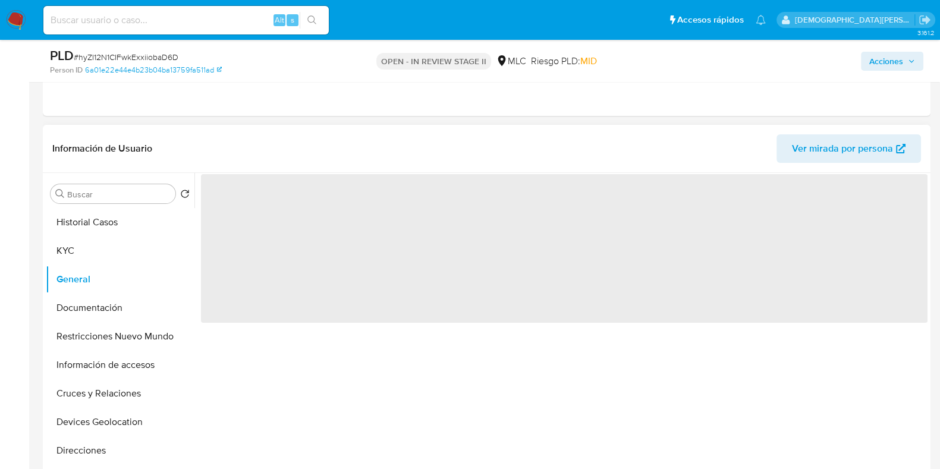
scroll to position [0, 0]
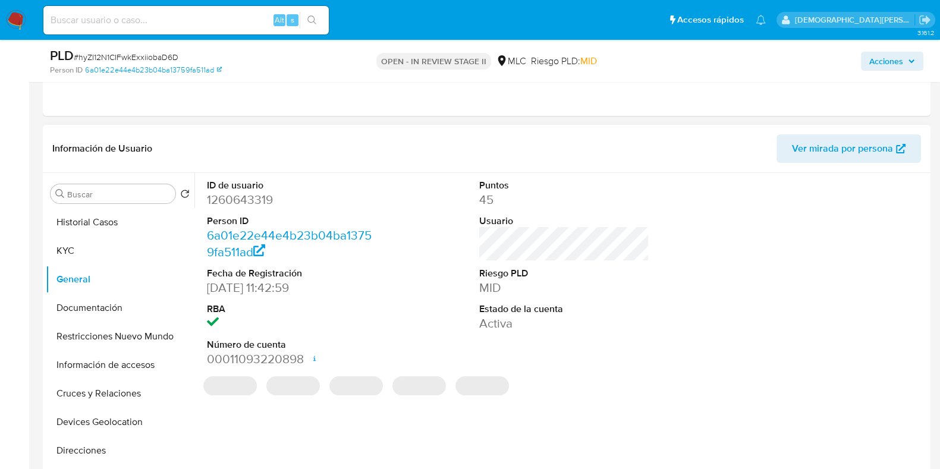
click at [260, 199] on dd "1260643319" at bounding box center [292, 199] width 170 height 17
drag, startPoint x: 260, startPoint y: 199, endPoint x: 279, endPoint y: 198, distance: 19.0
click at [272, 198] on dd "1260643319" at bounding box center [292, 199] width 170 height 17
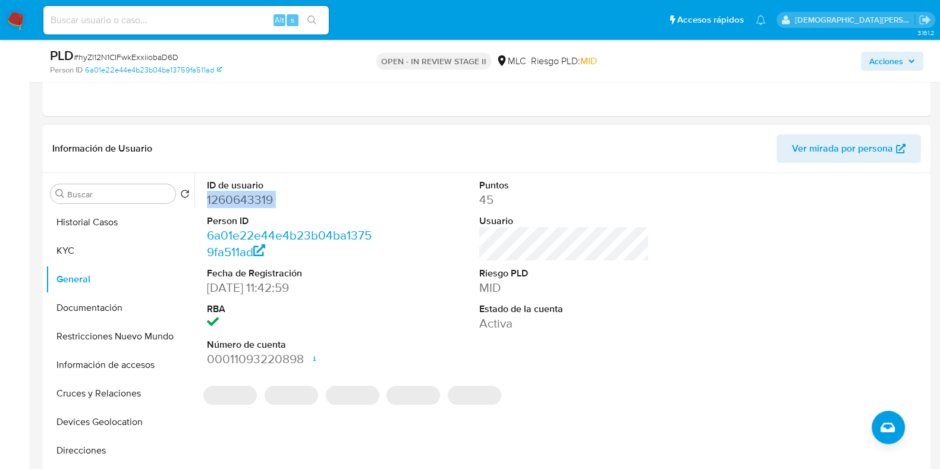
copy dd "1260643319"
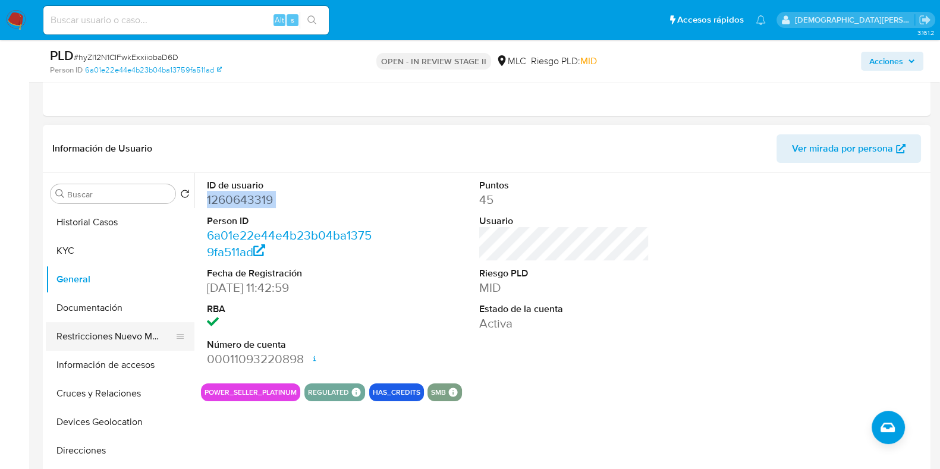
click at [112, 336] on button "Restricciones Nuevo Mundo" at bounding box center [115, 336] width 139 height 29
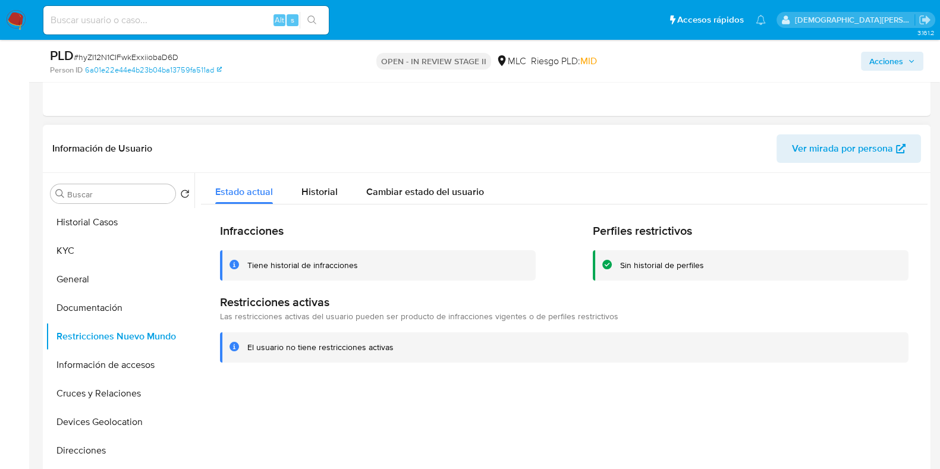
click at [331, 205] on div "Infracciones Tiene historial de infracciones Perfiles restrictivos Sin historia…" at bounding box center [564, 293] width 727 height 177
click at [332, 197] on span "Historial" at bounding box center [319, 192] width 36 height 14
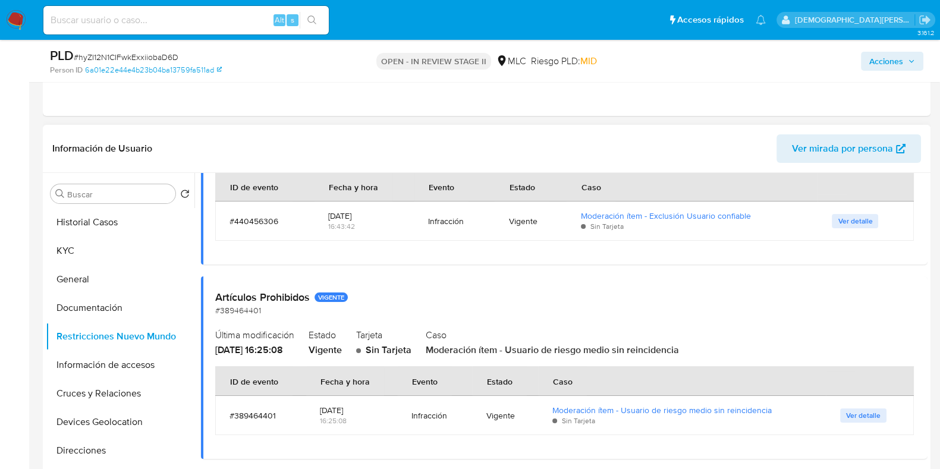
scroll to position [446, 0]
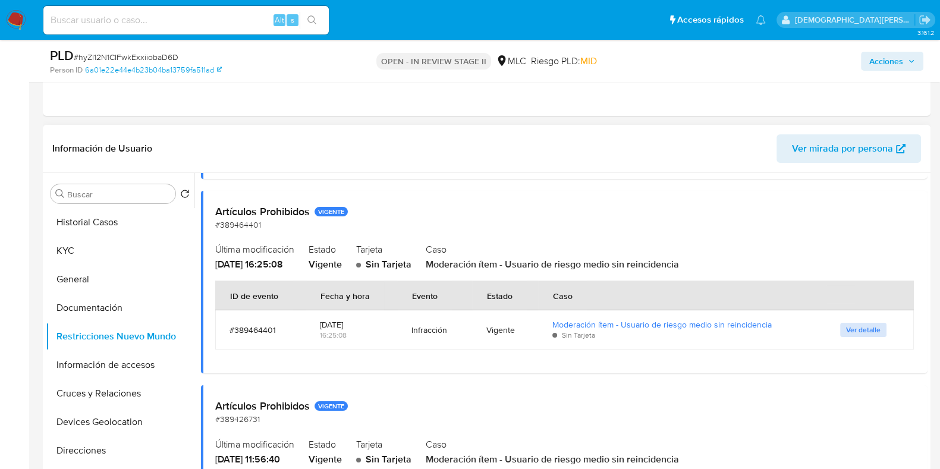
click at [859, 332] on span "Ver detalle" at bounding box center [863, 330] width 34 height 12
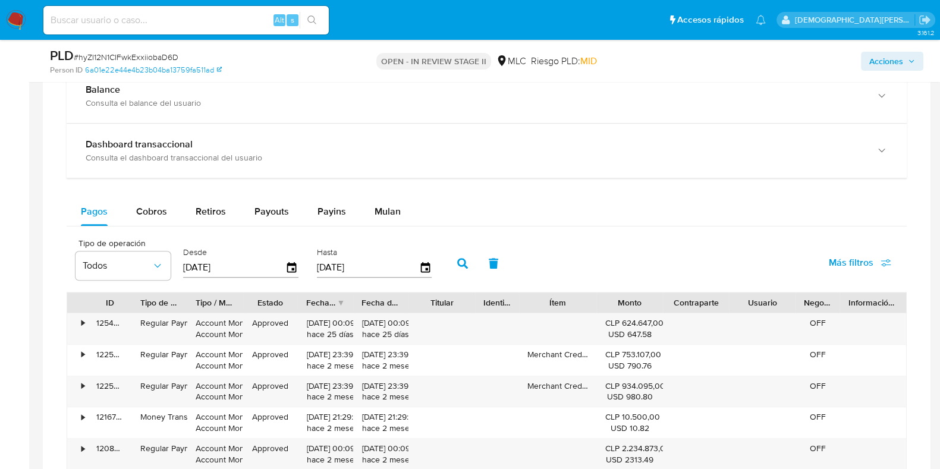
scroll to position [1040, 0]
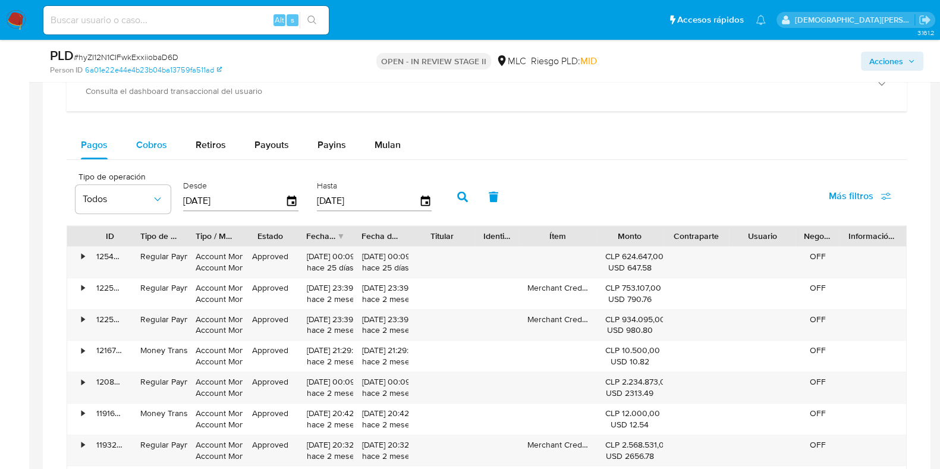
click at [145, 149] on span "Cobros" at bounding box center [151, 145] width 31 height 14
select select "10"
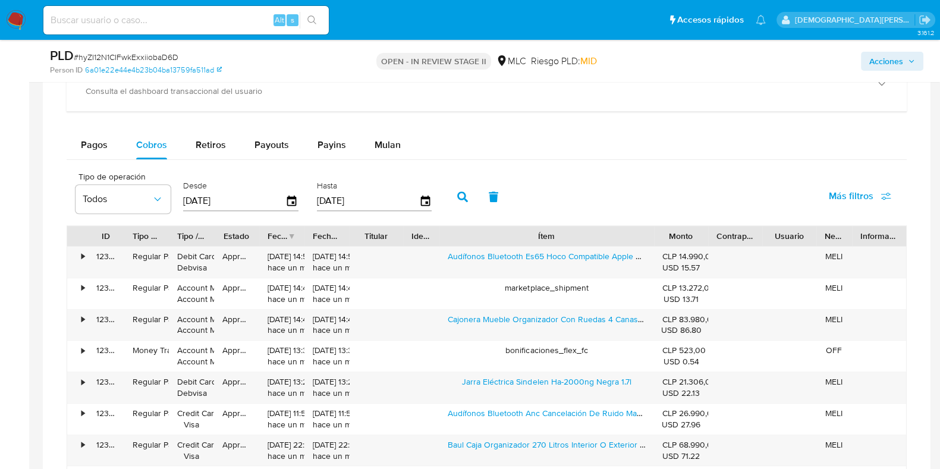
drag, startPoint x: 598, startPoint y: 238, endPoint x: 735, endPoint y: 238, distance: 137.3
click at [735, 238] on div "ID Tipo de operación Tipo / Método Estado Fecha de creación Fecha de aprobación…" at bounding box center [486, 236] width 839 height 20
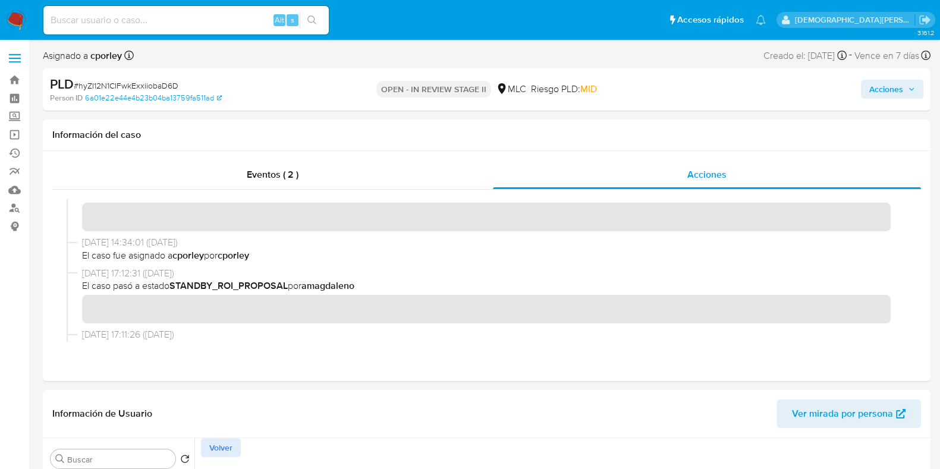
scroll to position [0, 0]
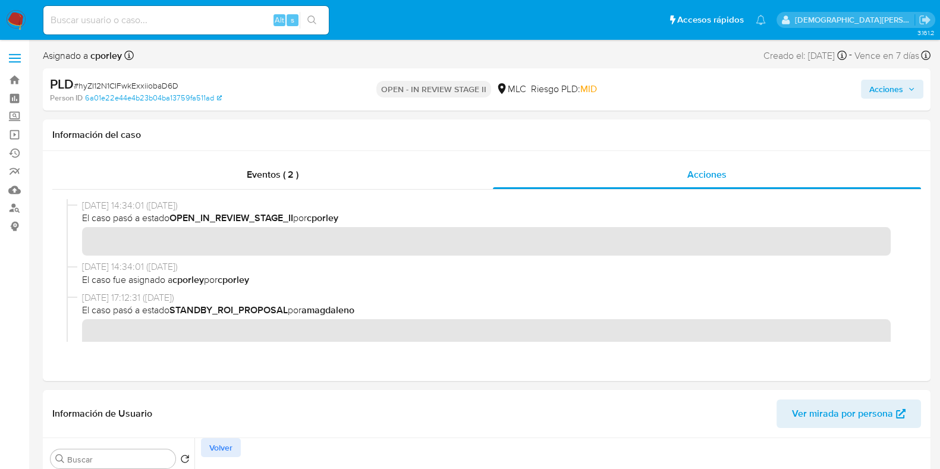
drag, startPoint x: 868, startPoint y: 90, endPoint x: 827, endPoint y: 89, distance: 41.1
click at [868, 90] on button "Acciones" at bounding box center [892, 89] width 62 height 19
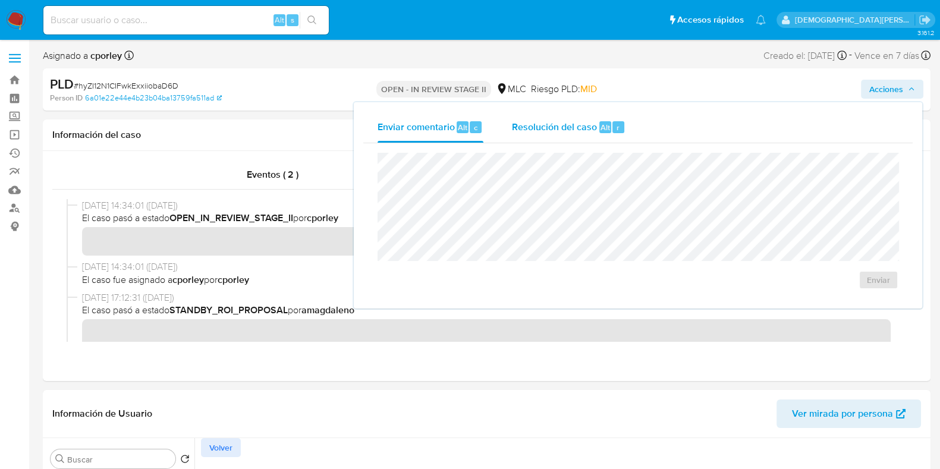
click at [541, 123] on span "Resolución del caso" at bounding box center [554, 127] width 85 height 14
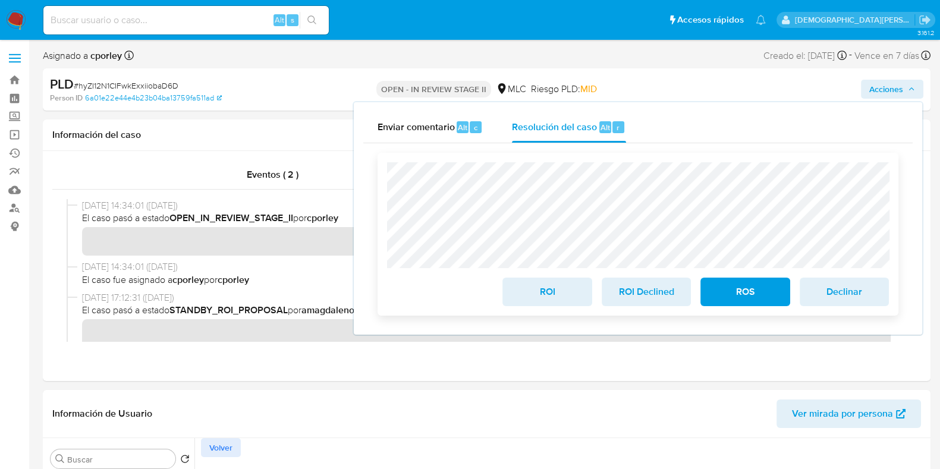
click at [630, 296] on span "ROI Declined" at bounding box center [646, 292] width 58 height 26
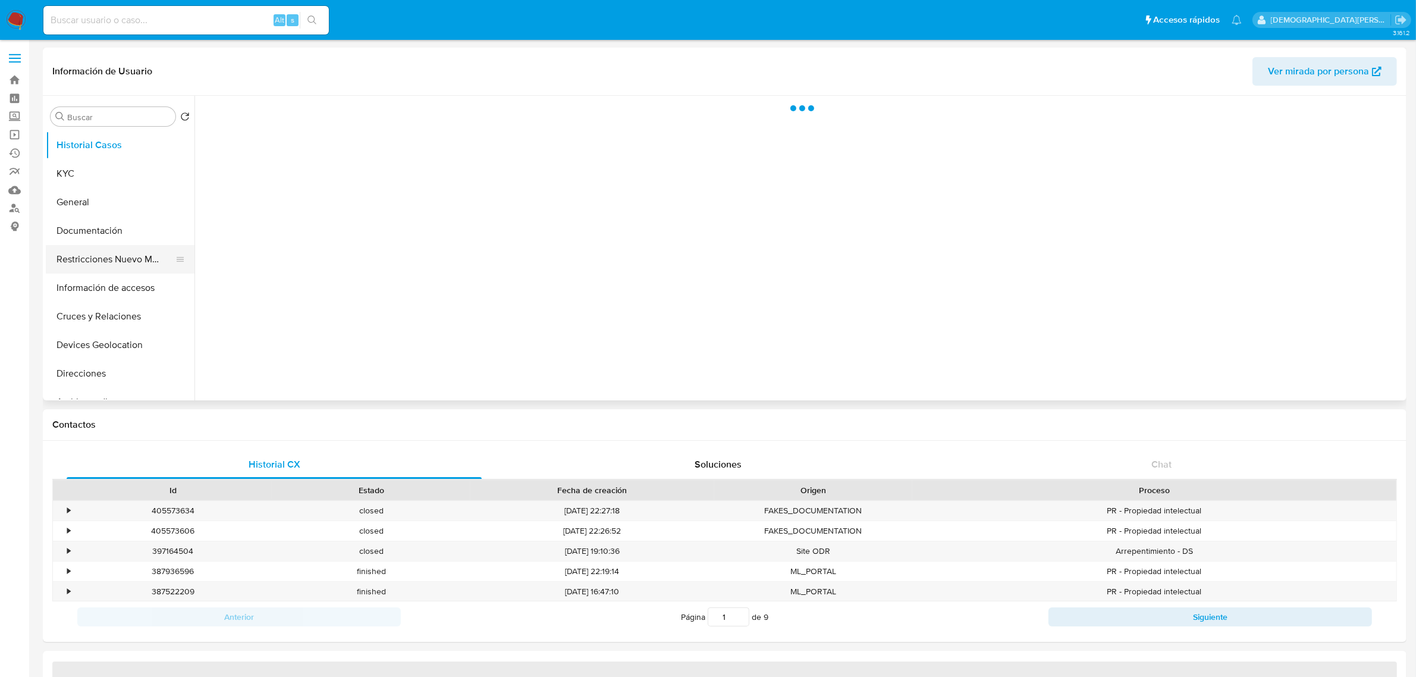
click at [146, 256] on button "Restricciones Nuevo Mundo" at bounding box center [115, 259] width 139 height 29
select select "10"
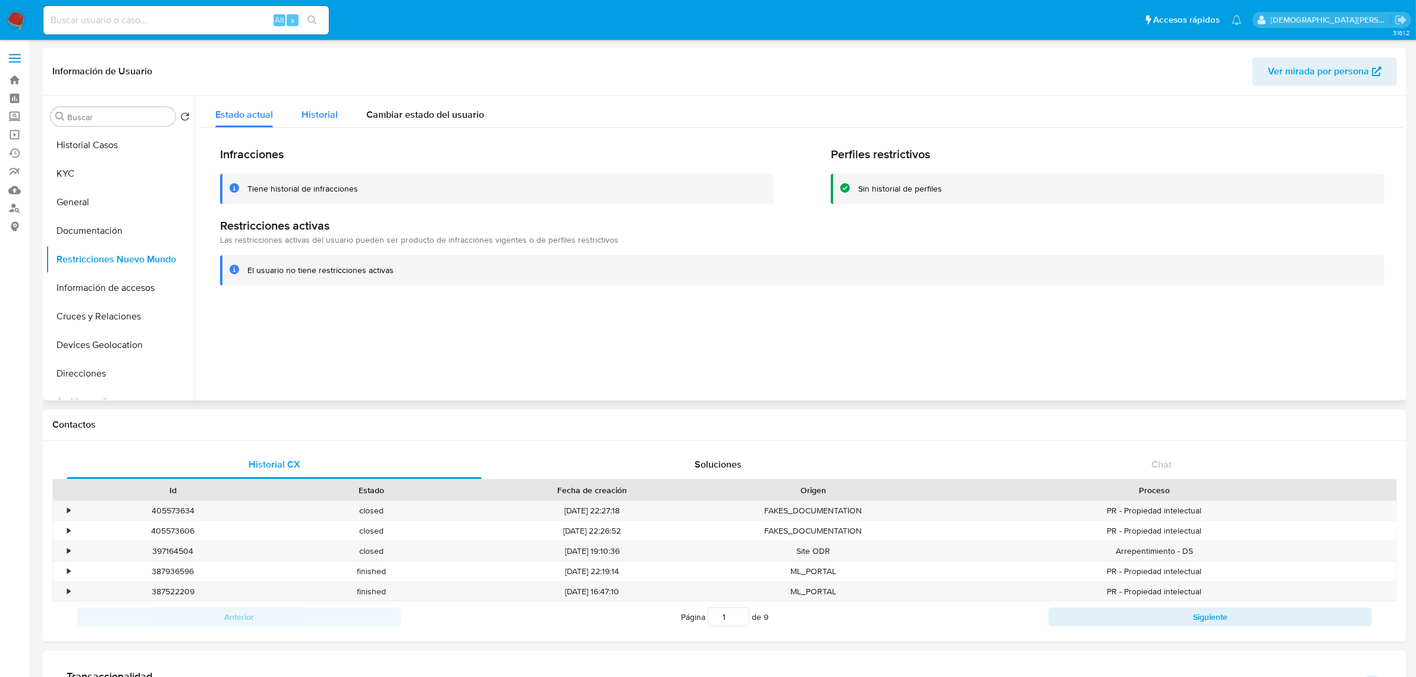
click at [321, 118] on span "Historial" at bounding box center [319, 115] width 36 height 14
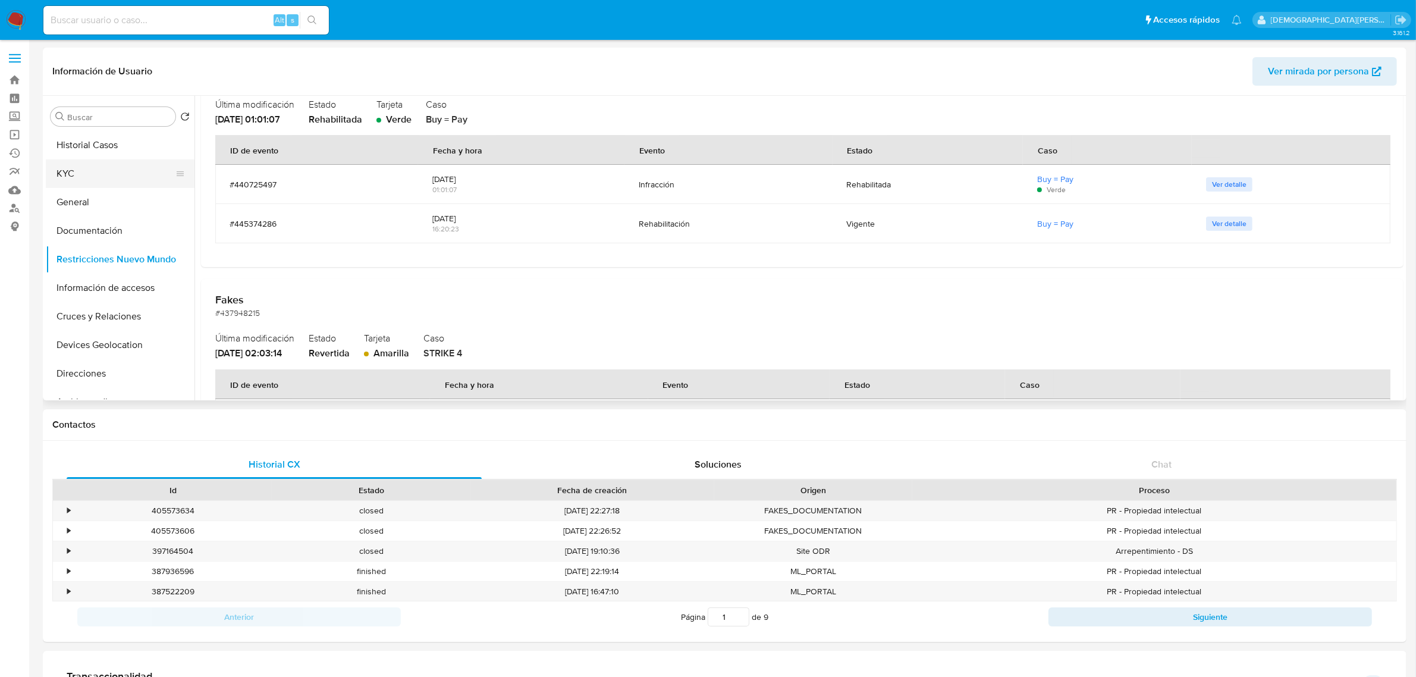
scroll to position [223, 0]
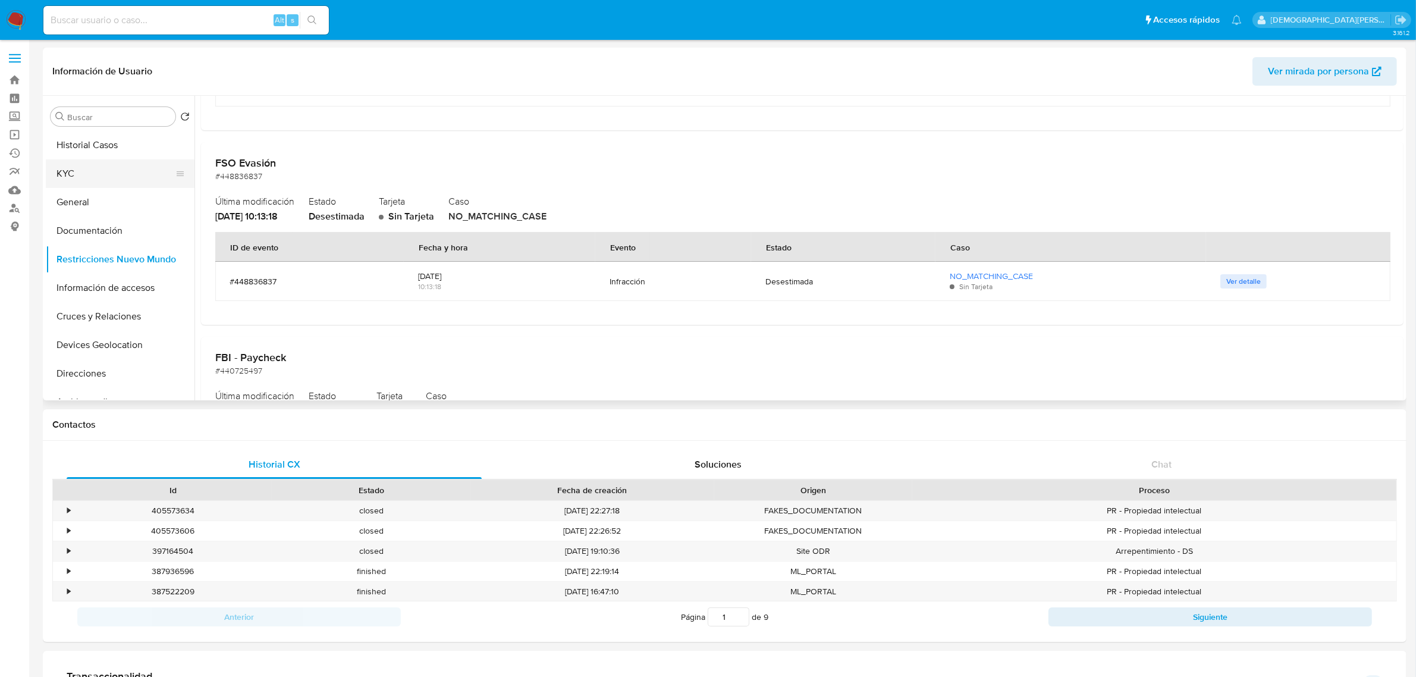
click at [141, 173] on button "KYC" at bounding box center [115, 173] width 139 height 29
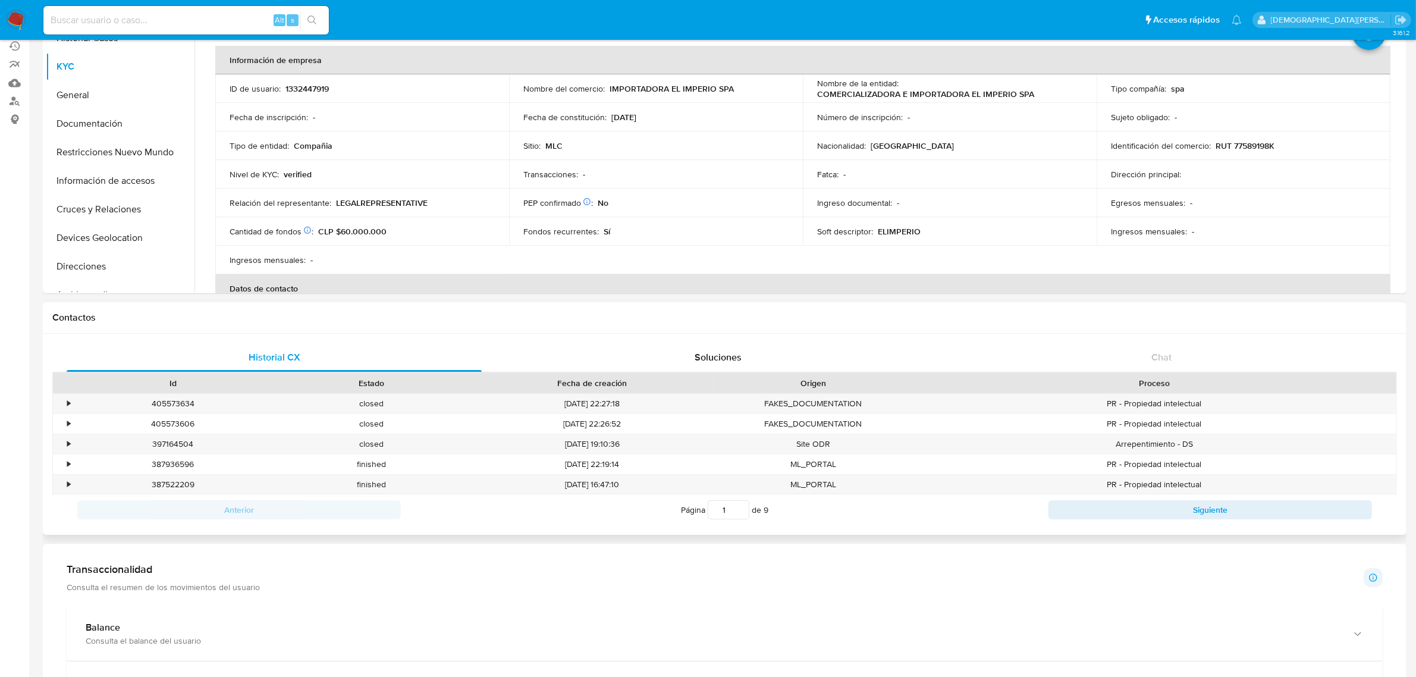
scroll to position [0, 0]
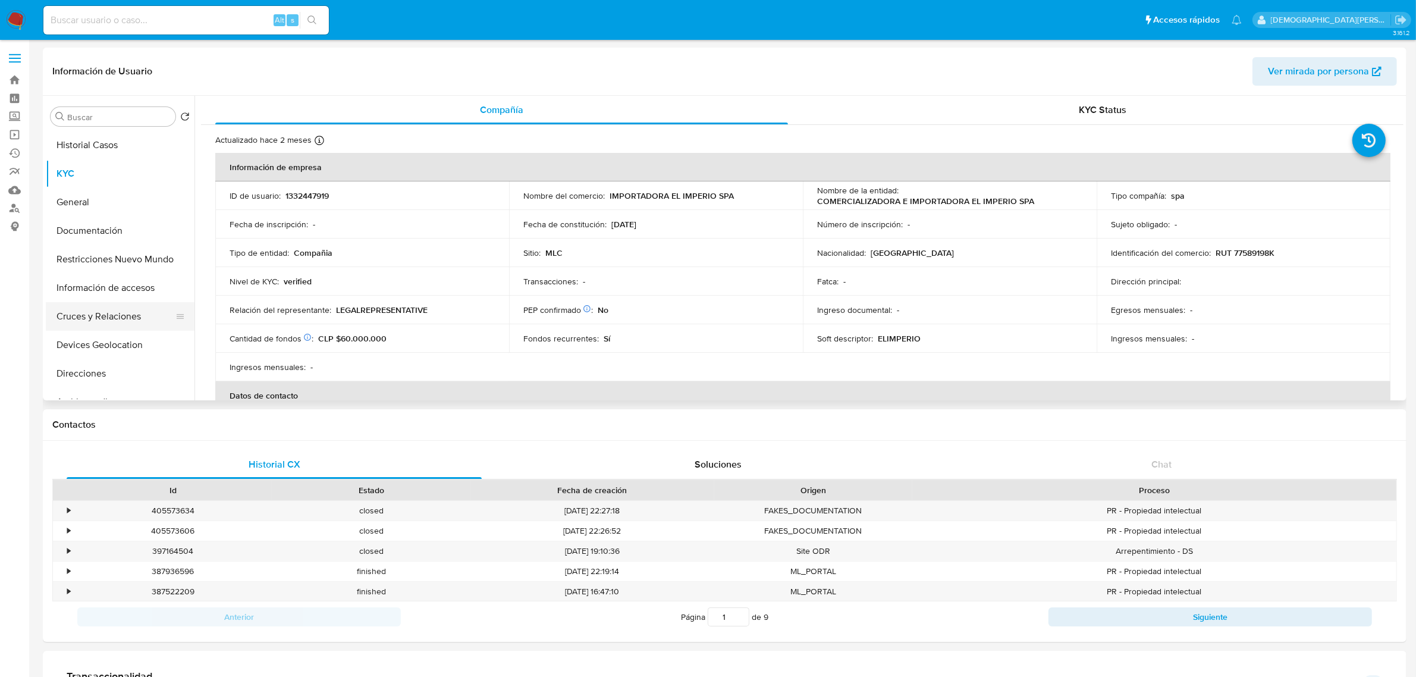
click at [123, 322] on button "Cruces y Relaciones" at bounding box center [115, 316] width 139 height 29
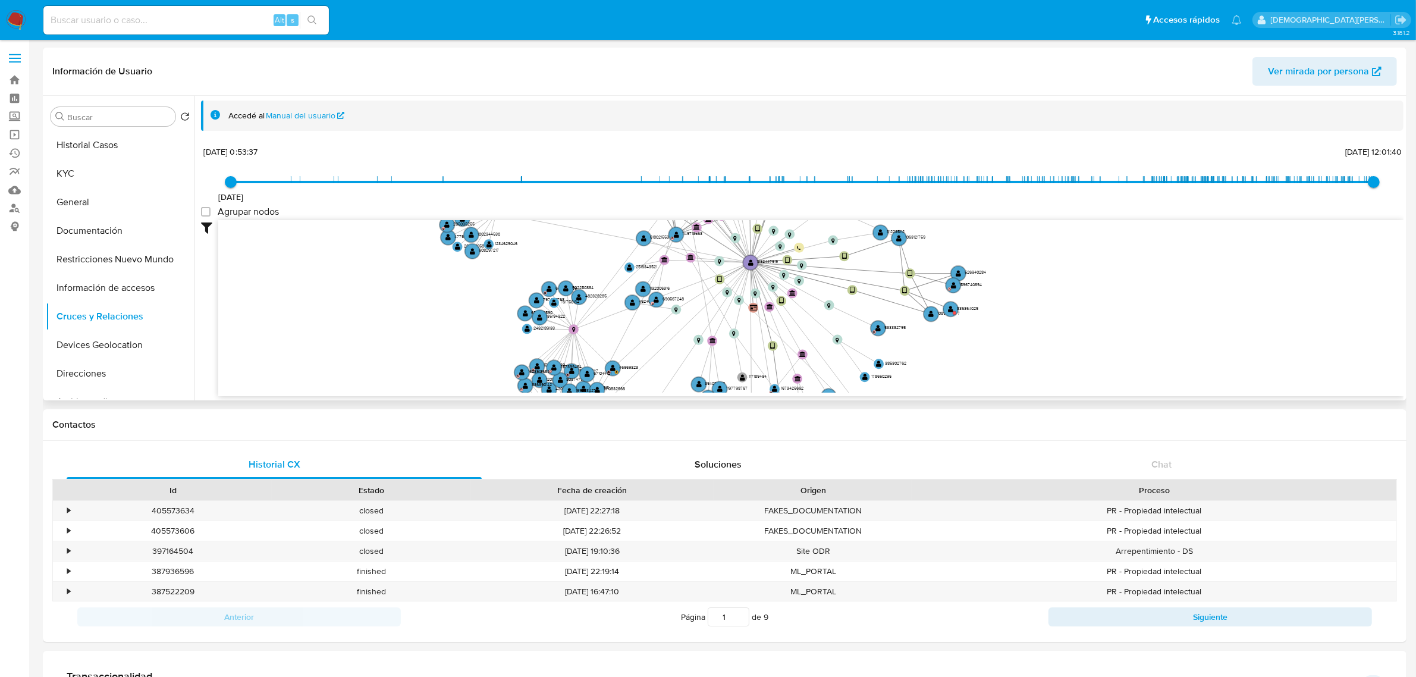
drag, startPoint x: 608, startPoint y: 303, endPoint x: 637, endPoint y: 317, distance: 31.6
click at [619, 356] on icon "device-659d669433a9b4a2748ba556  user-1332447919  1332447919 user-1089986477 …" at bounding box center [810, 306] width 1185 height 172
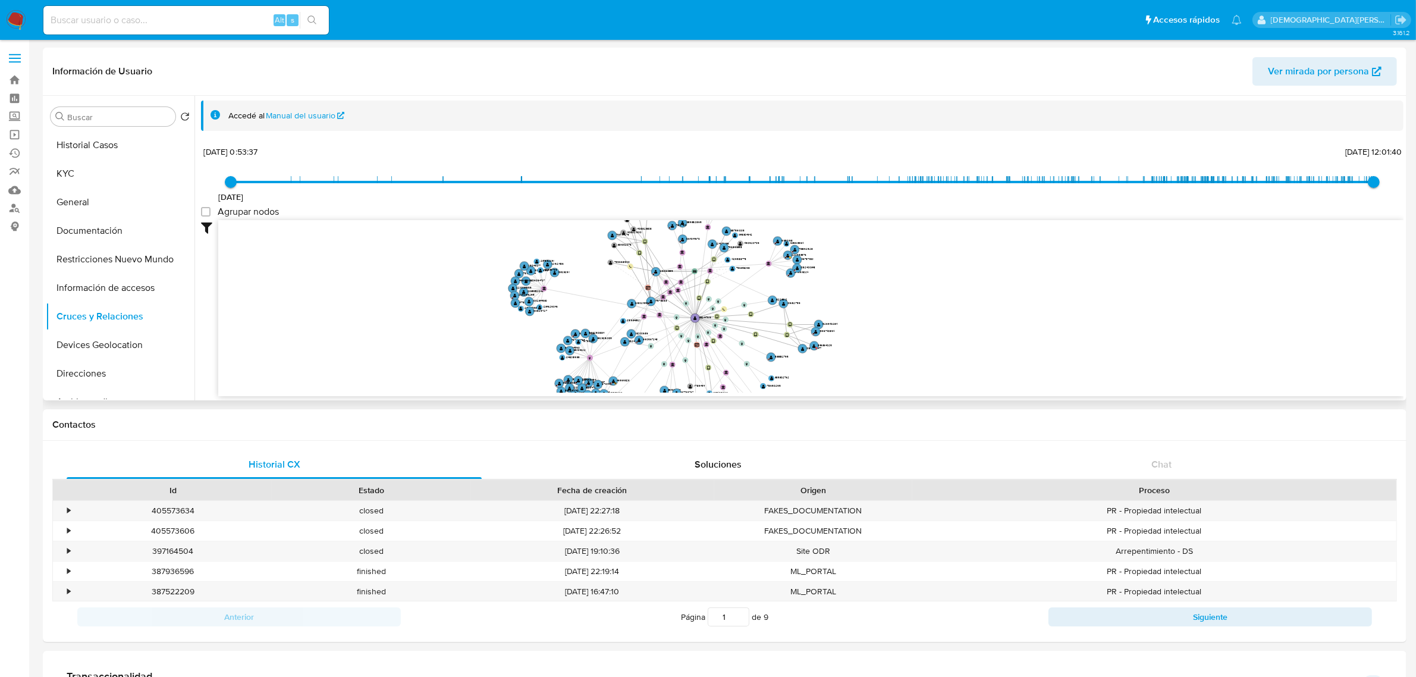
click at [536, 355] on icon "device-659d669433a9b4a2748ba556  user-1332447919  1332447919 user-1089986477 …" at bounding box center [810, 306] width 1185 height 172
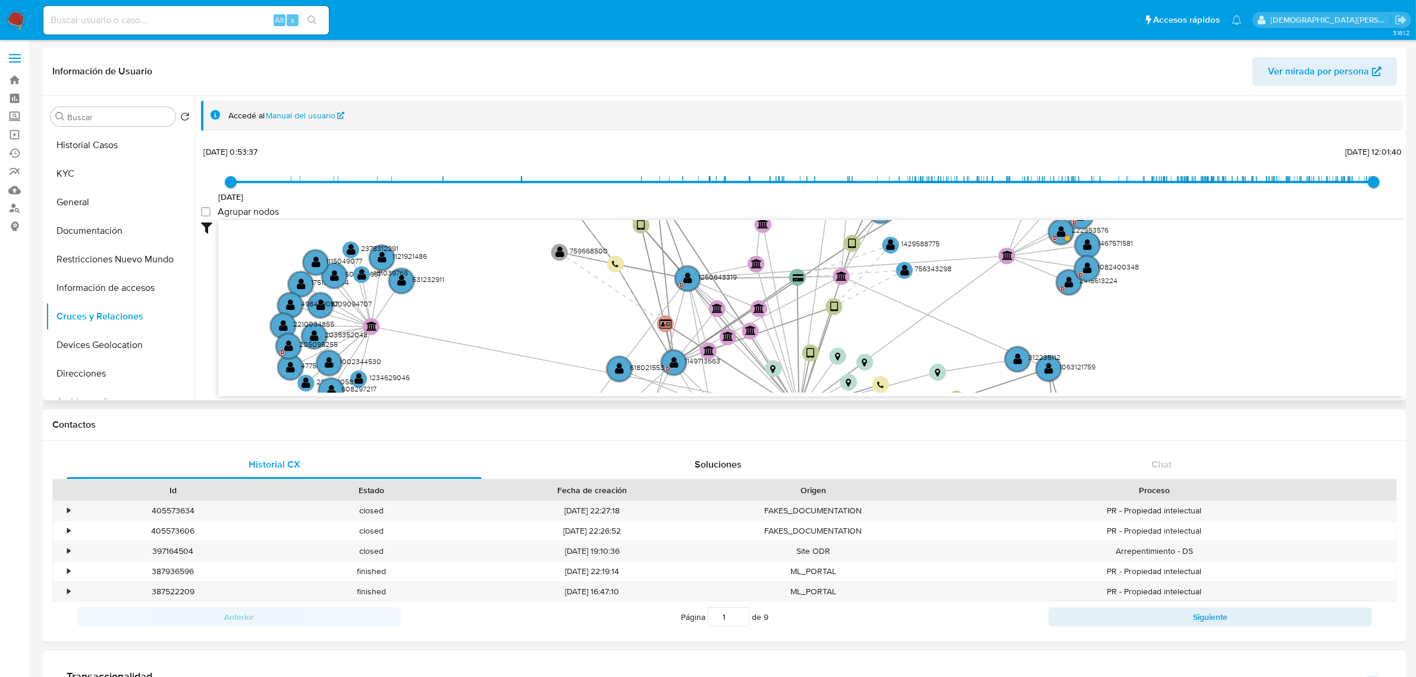
drag, startPoint x: 810, startPoint y: 283, endPoint x: 929, endPoint y: 340, distance: 131.1
click at [929, 340] on icon "device-659d669433a9b4a2748ba556  user-1332447919  1332447919 user-1089986477 …" at bounding box center [810, 306] width 1185 height 172
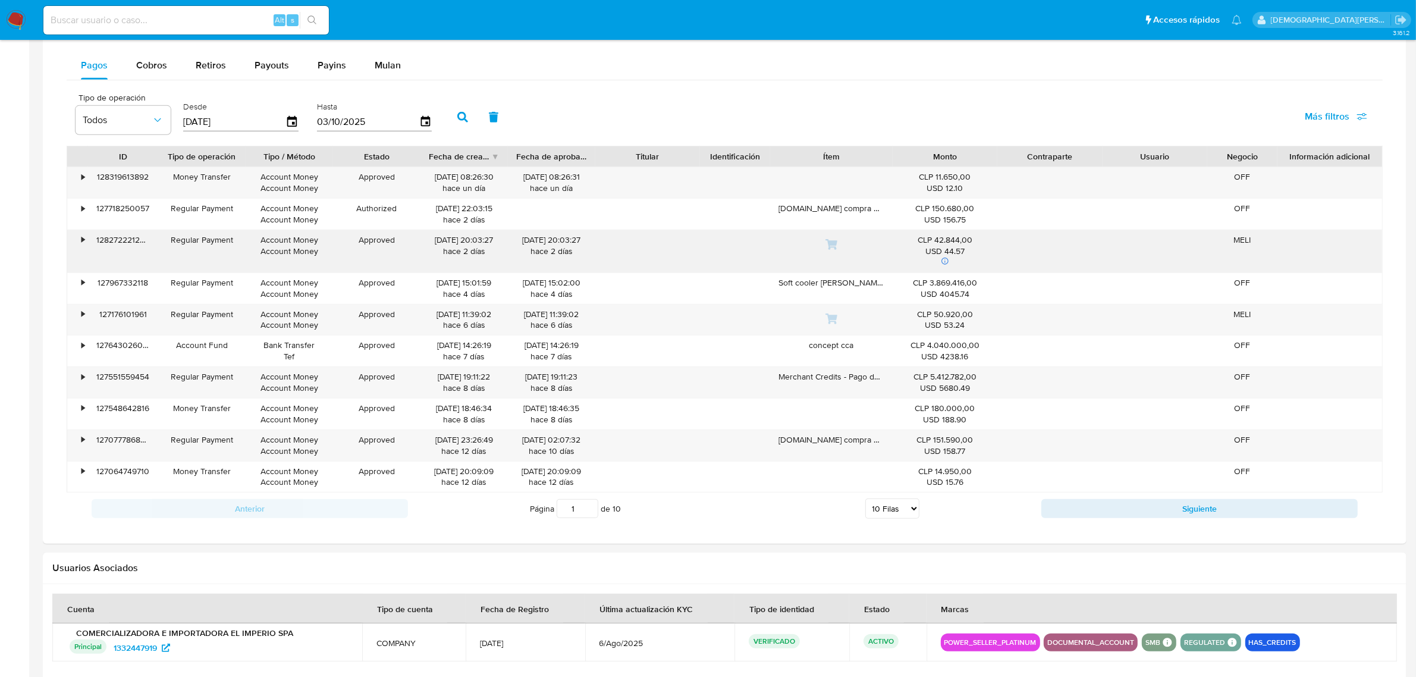
scroll to position [736, 0]
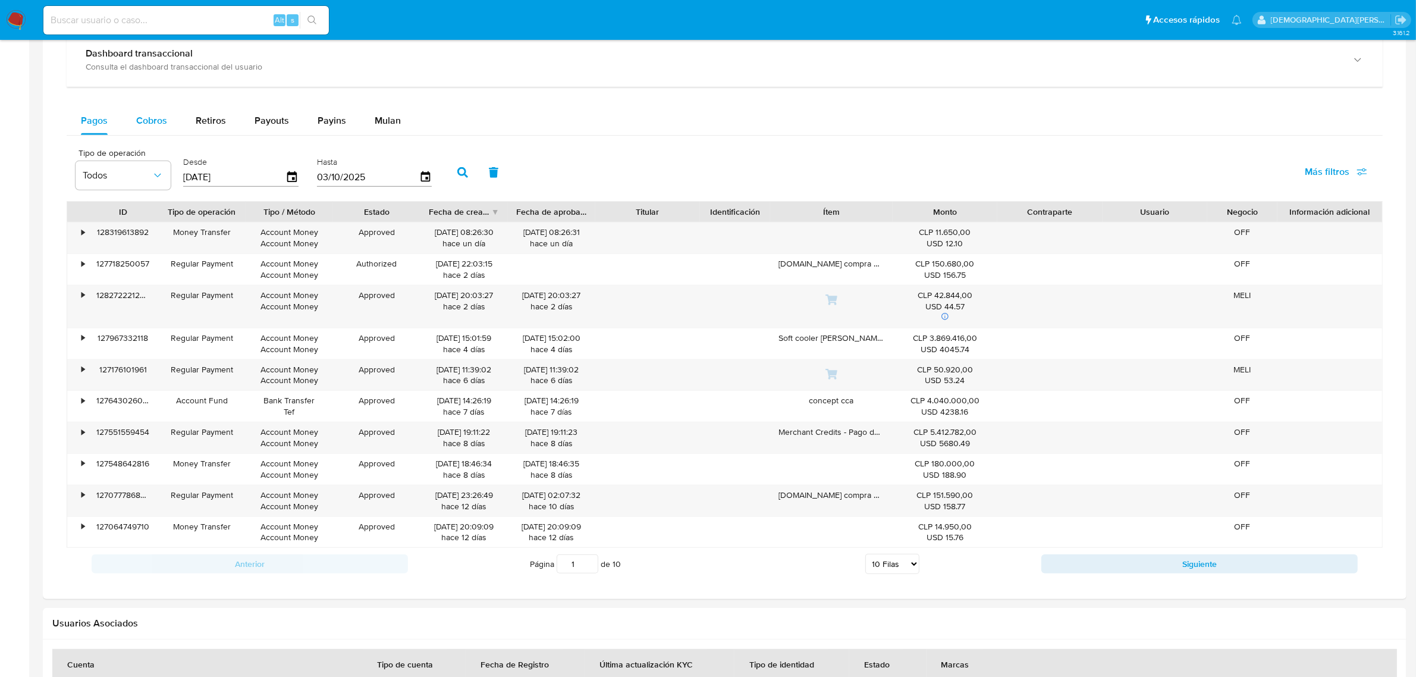
drag, startPoint x: 159, startPoint y: 120, endPoint x: 251, endPoint y: 134, distance: 92.7
click at [161, 120] on span "Cobros" at bounding box center [151, 121] width 31 height 14
select select "10"
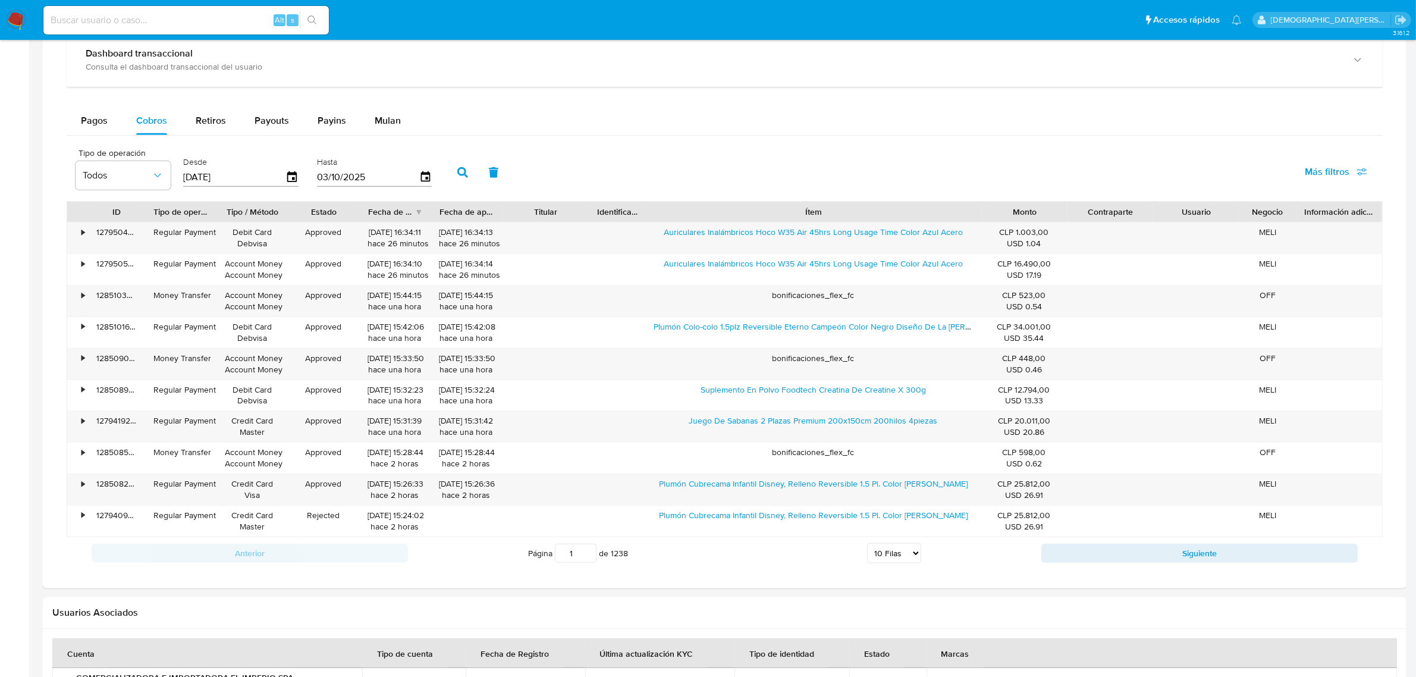
drag, startPoint x: 901, startPoint y: 217, endPoint x: 652, endPoint y: 221, distance: 249.2
click at [1109, 220] on div "ID Tipo de operación Tipo / Método Estado Fecha de creación Fecha de aprobación…" at bounding box center [724, 212] width 1315 height 20
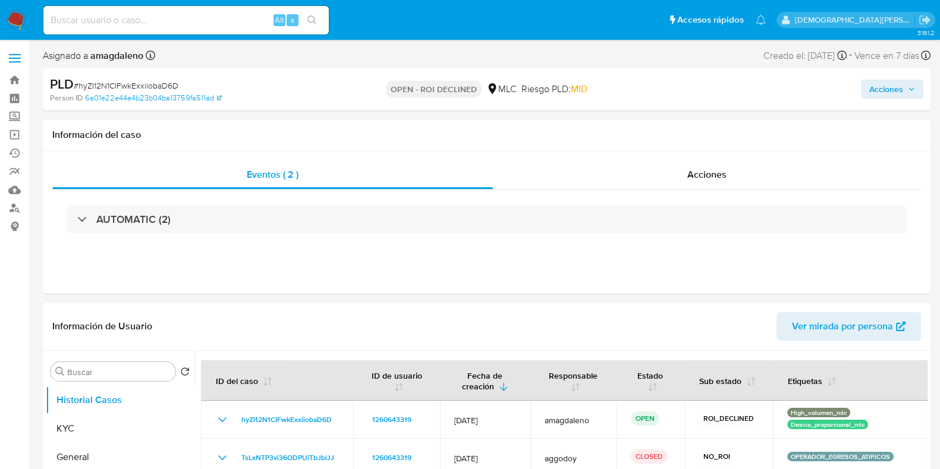
select select "10"
